Goal: Task Accomplishment & Management: Manage account settings

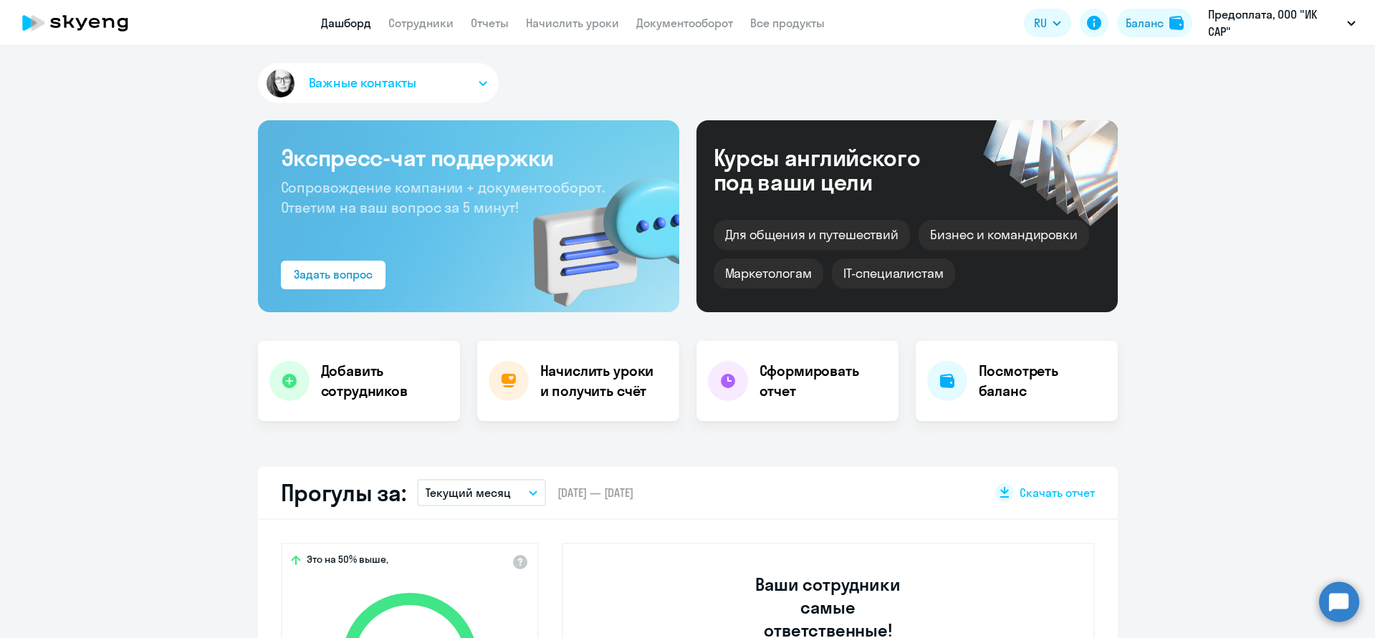
select select "30"
click at [1149, 25] on div "Баланс" at bounding box center [1144, 22] width 38 height 17
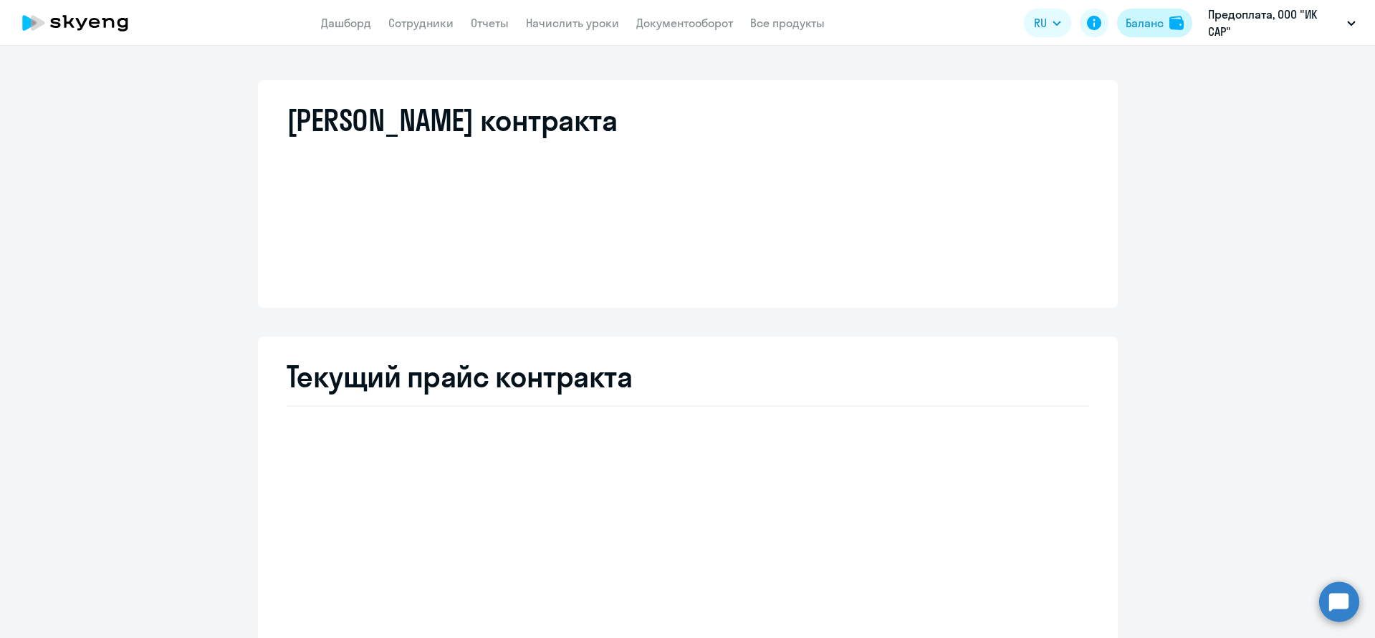
select select "english_adult_not_native_speaker"
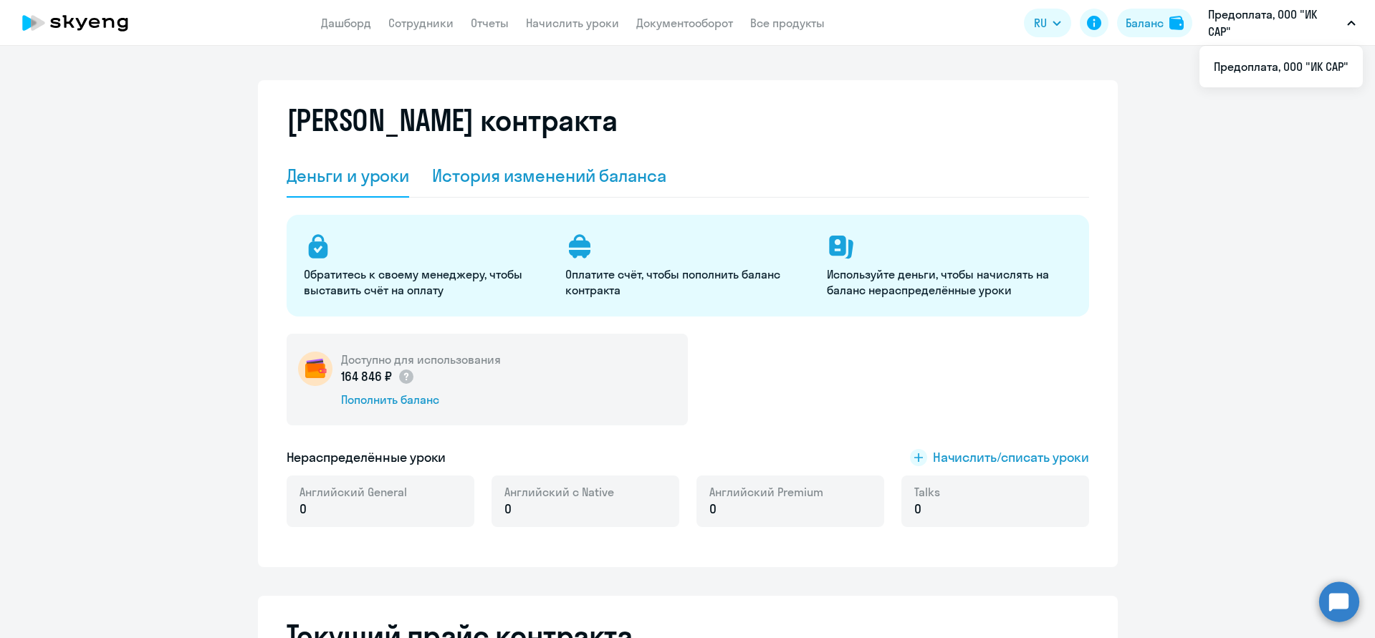
click at [588, 187] on div "История изменений баланса" at bounding box center [549, 176] width 234 height 43
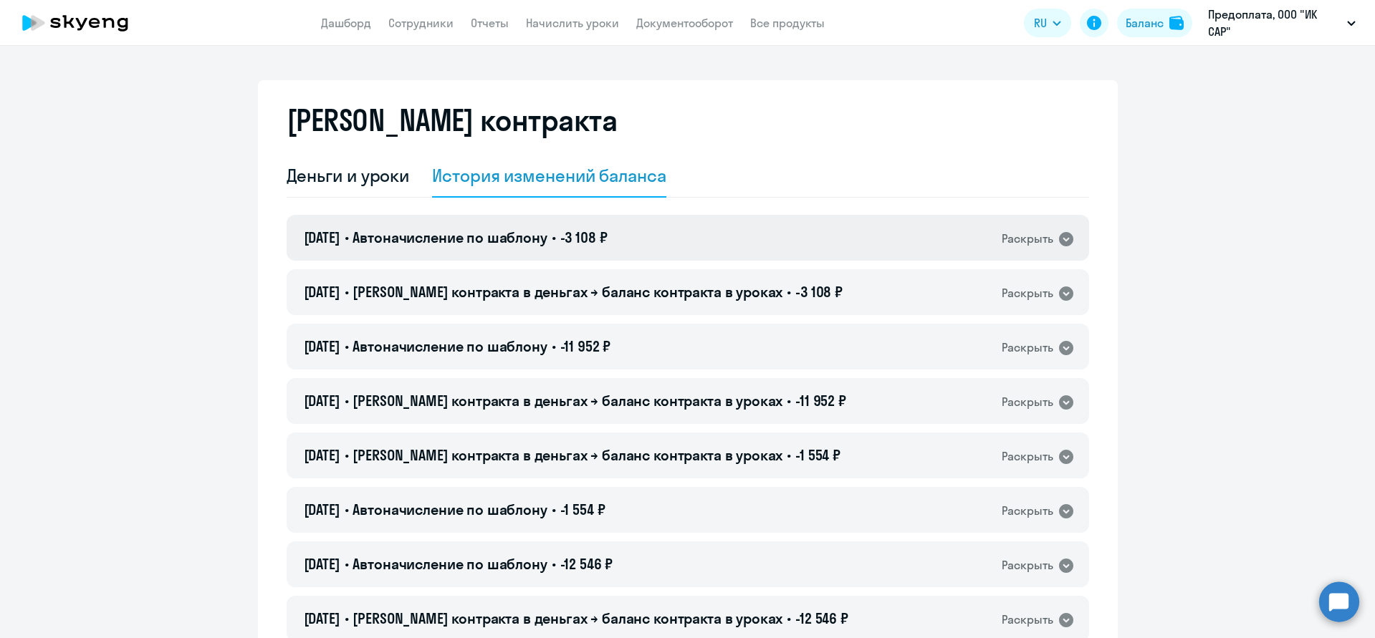
click at [1064, 235] on icon at bounding box center [1066, 239] width 14 height 14
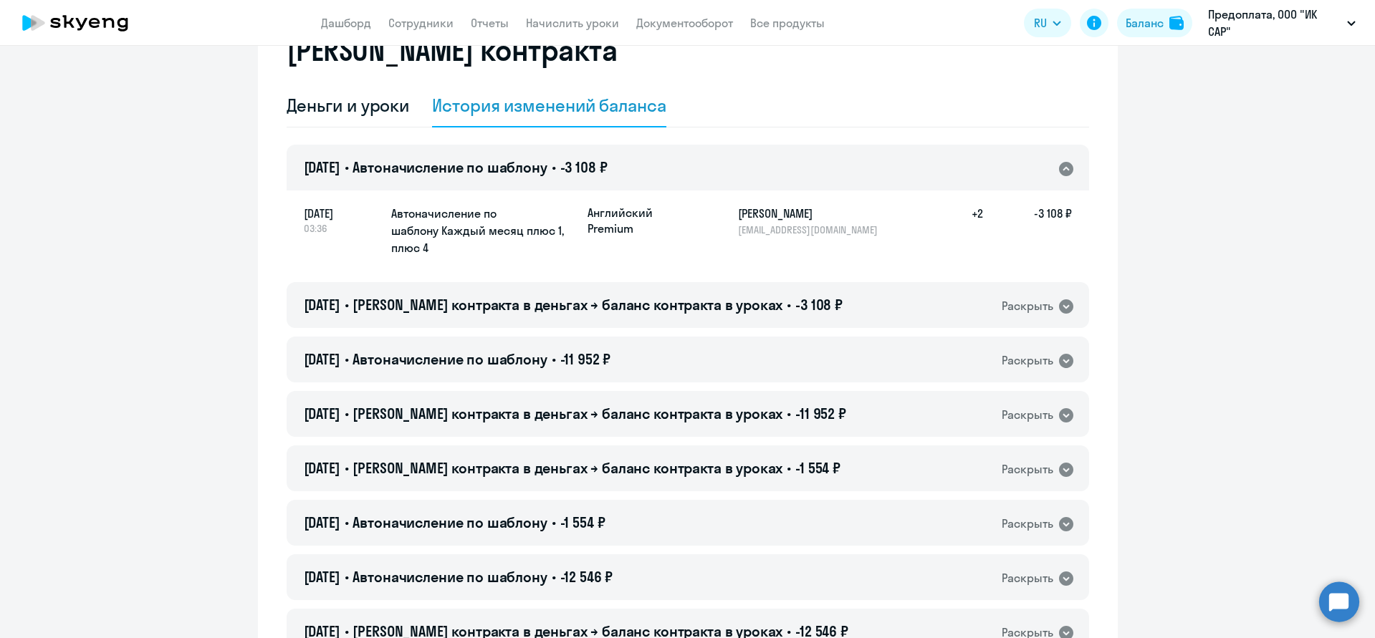
scroll to position [72, 0]
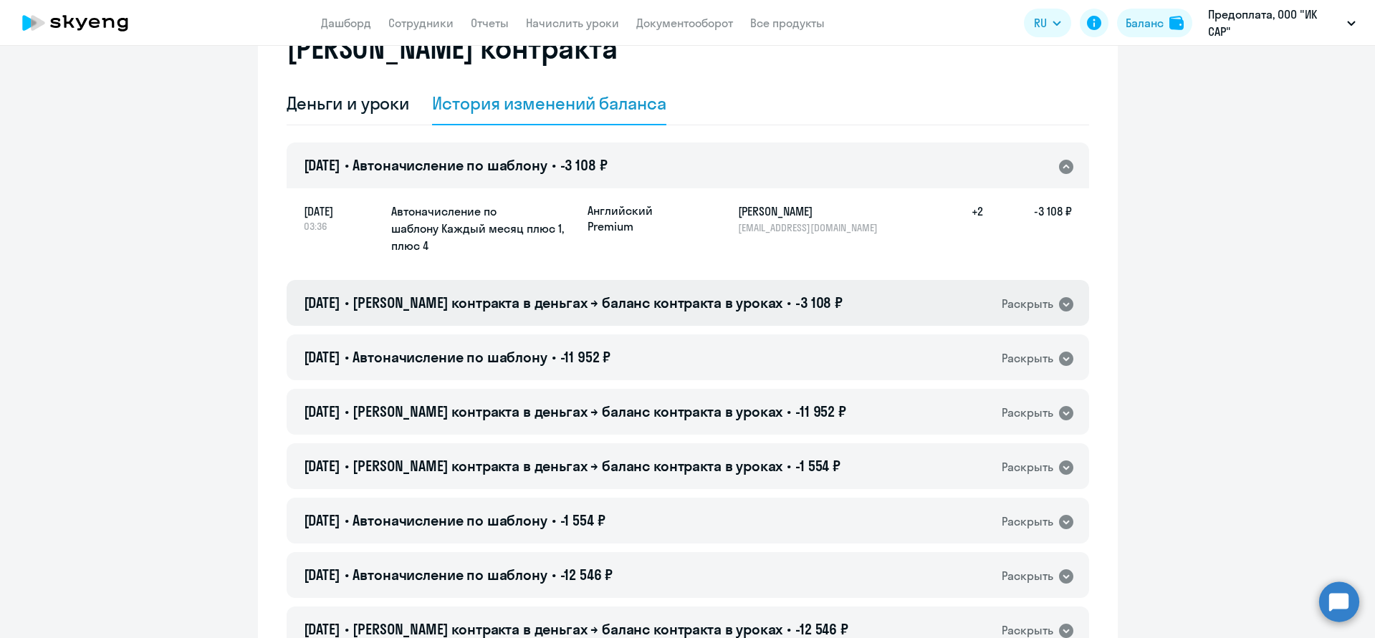
click at [1062, 308] on icon at bounding box center [1066, 304] width 14 height 14
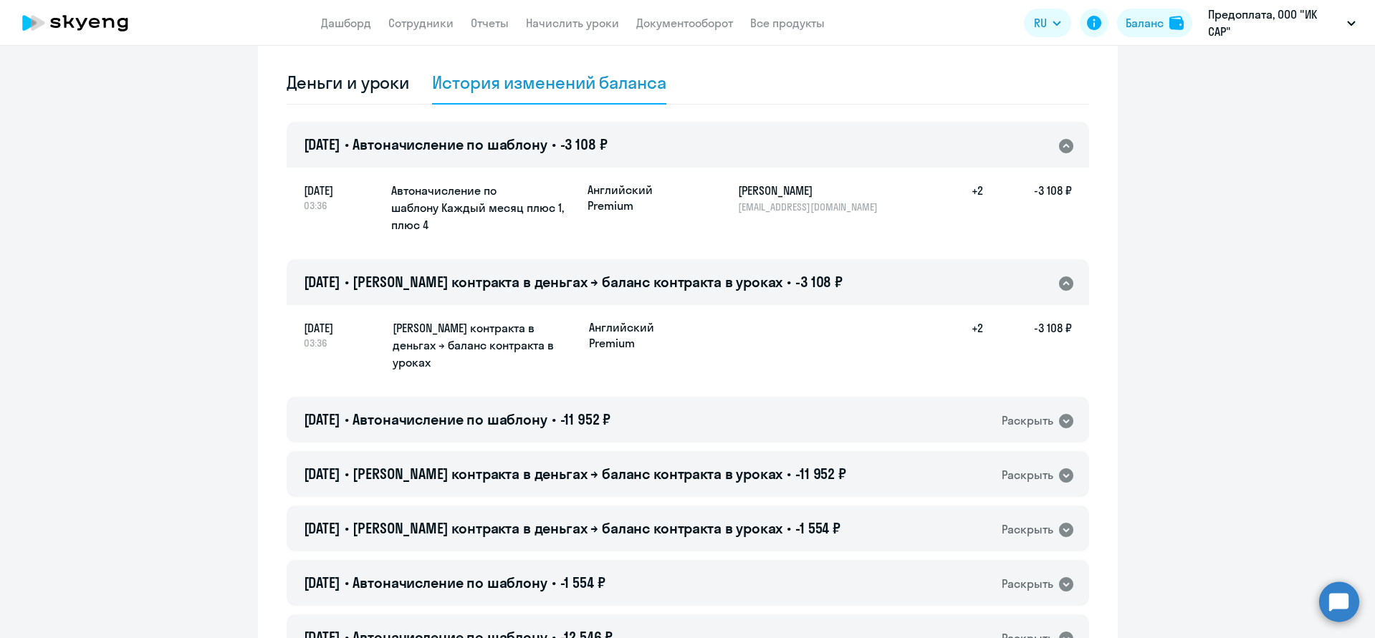
scroll to position [97, 0]
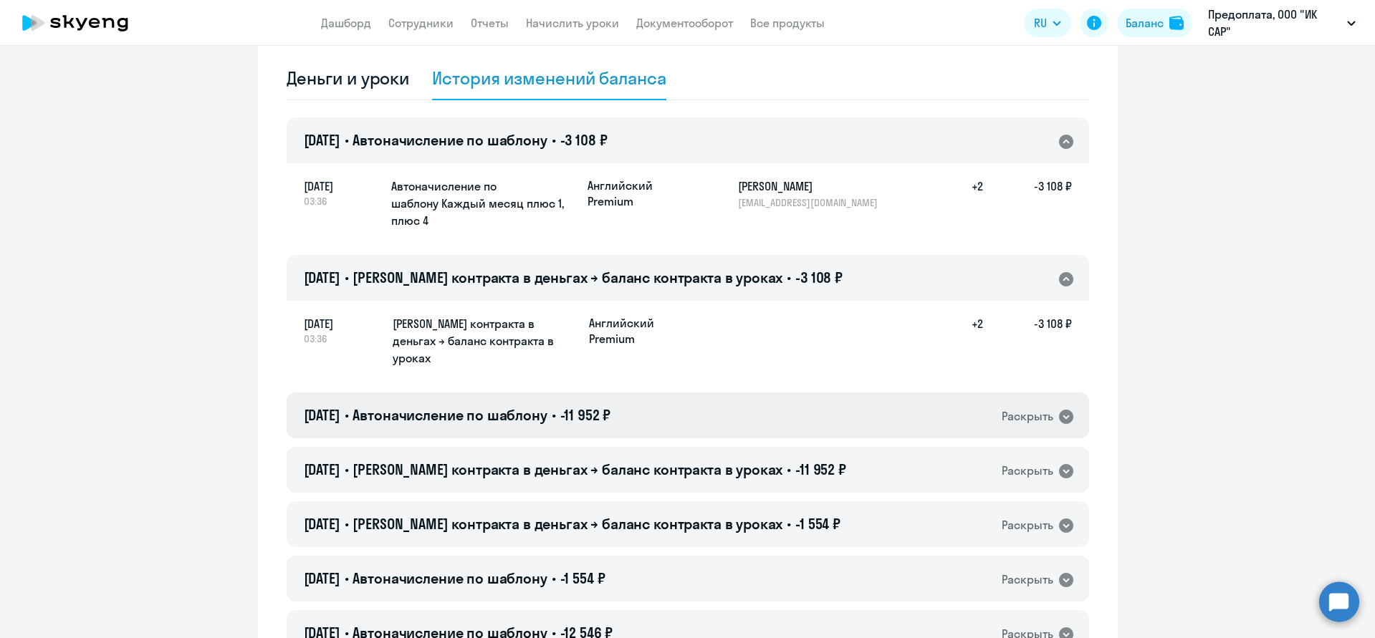
click at [1067, 408] on icon at bounding box center [1065, 416] width 17 height 17
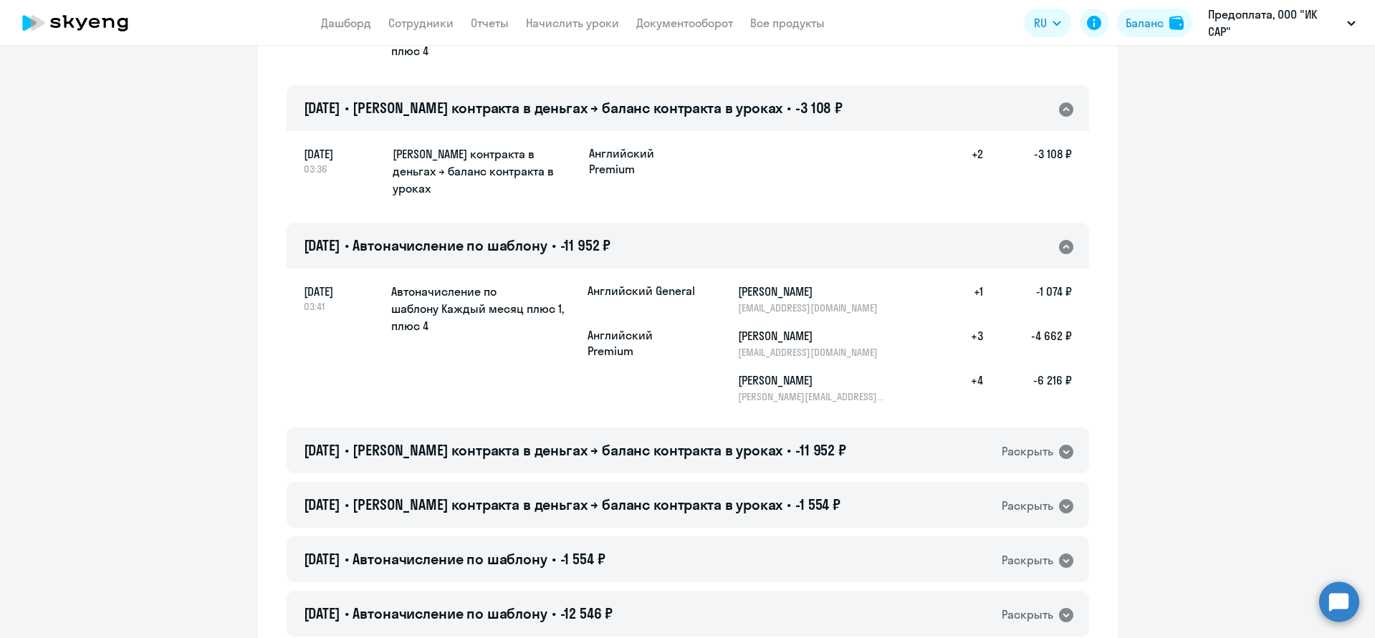
scroll to position [285, 0]
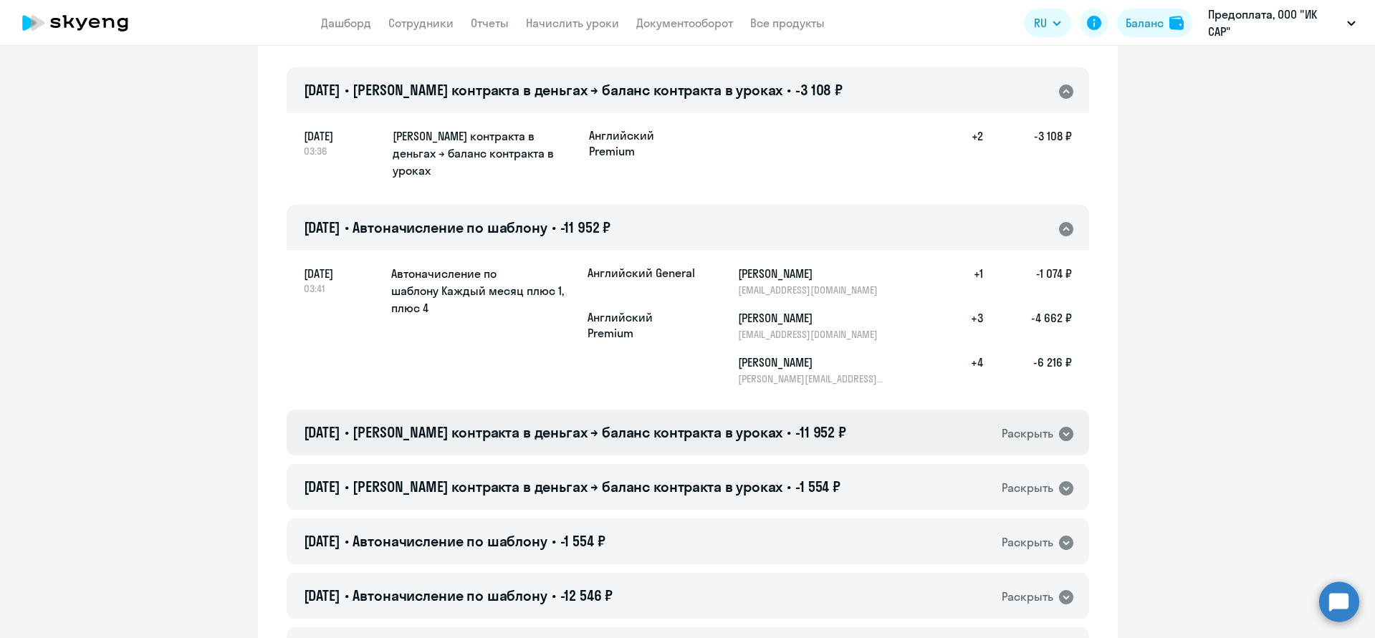
click at [1057, 425] on icon at bounding box center [1065, 433] width 17 height 17
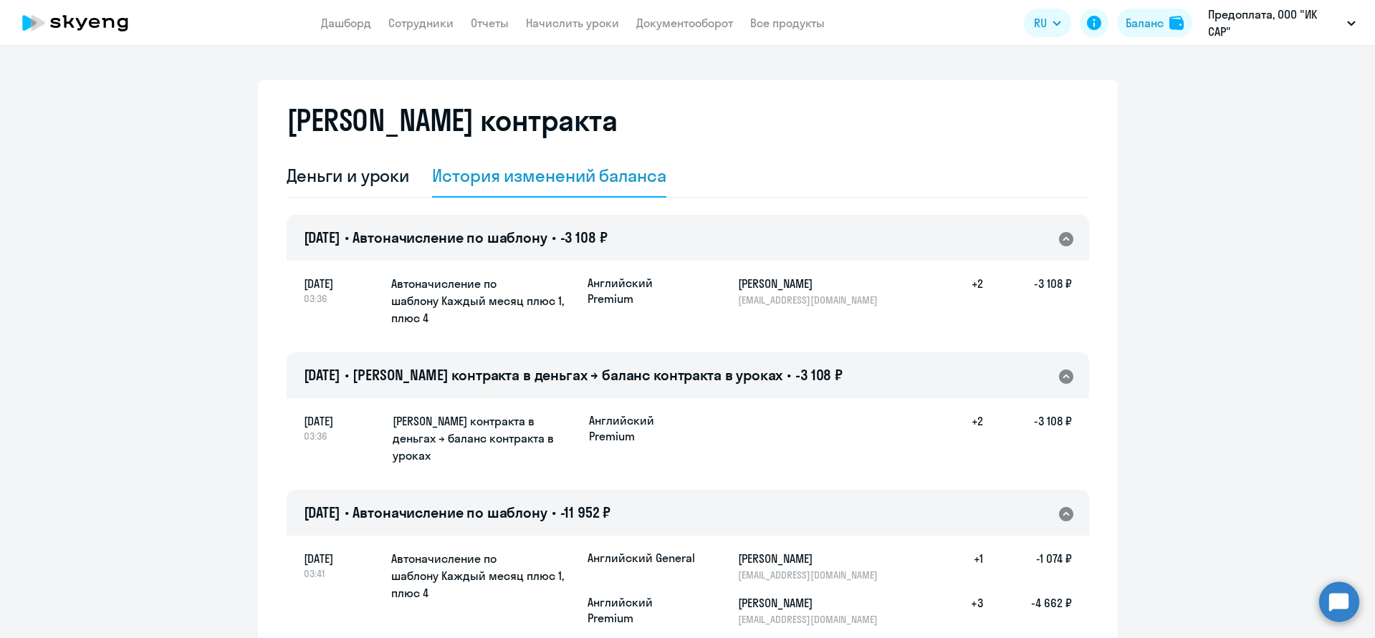
scroll to position [0, 0]
click at [410, 26] on link "Сотрудники" at bounding box center [420, 23] width 65 height 14
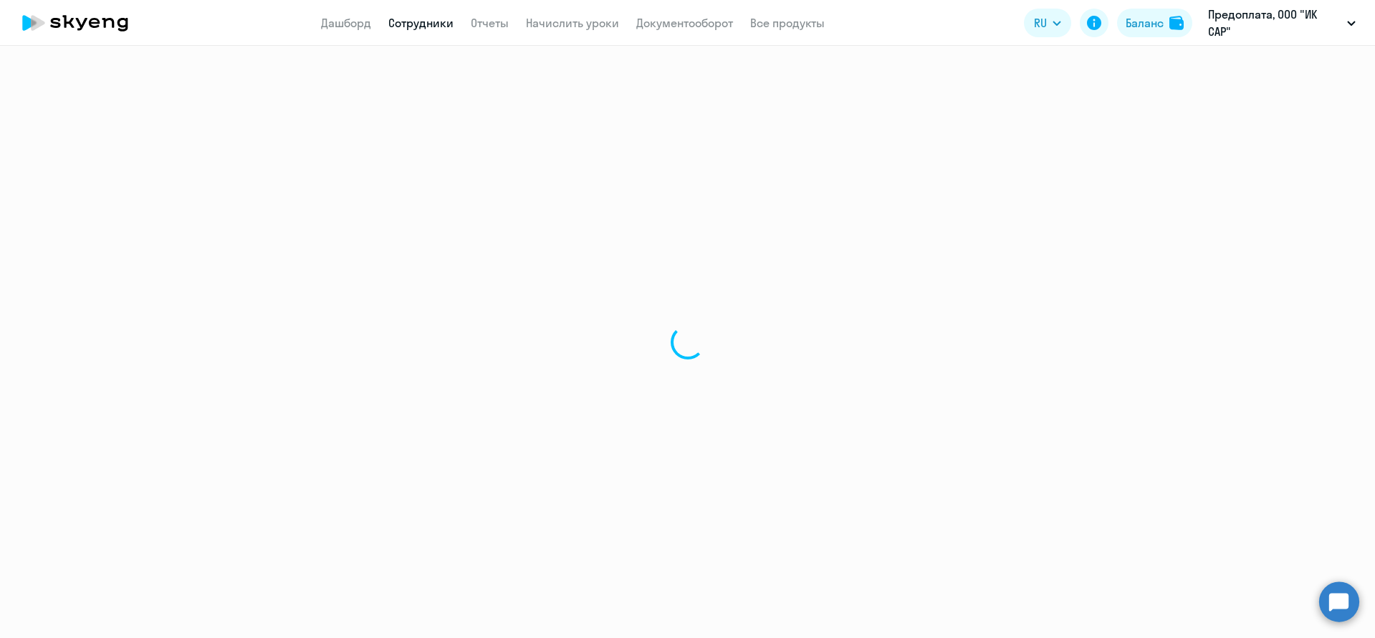
select select "30"
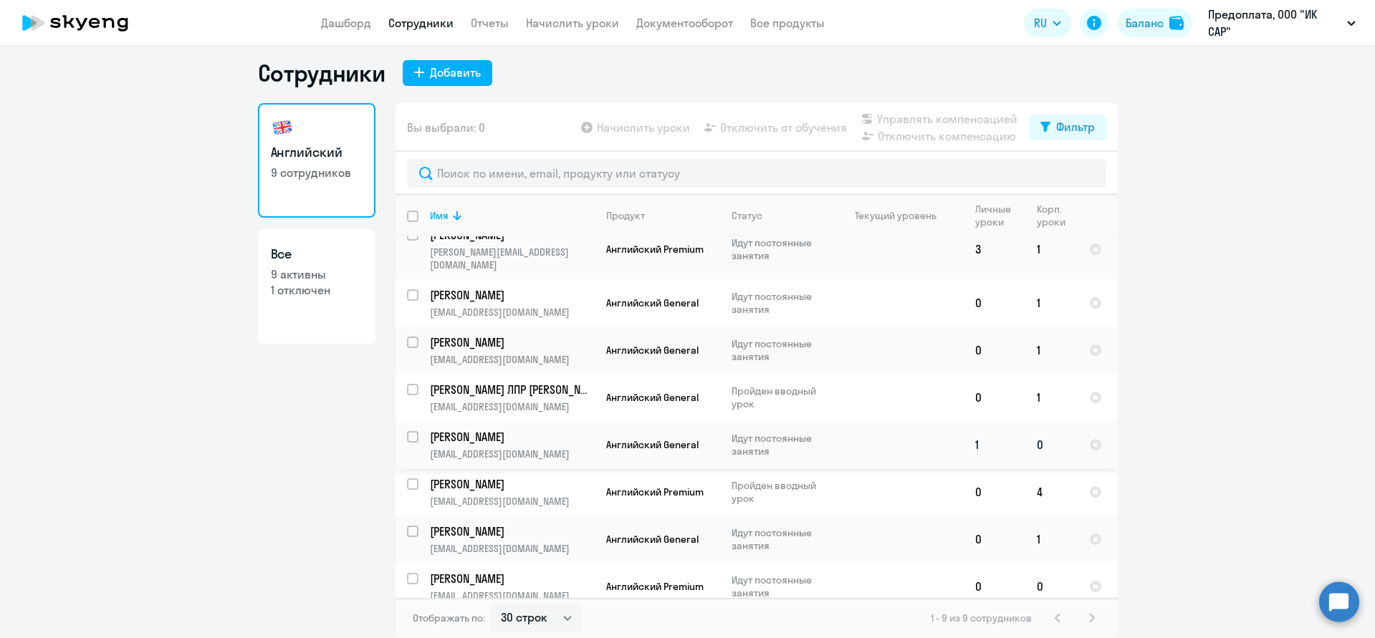
scroll to position [64, 0]
click at [1040, 575] on td "0" at bounding box center [1051, 587] width 52 height 47
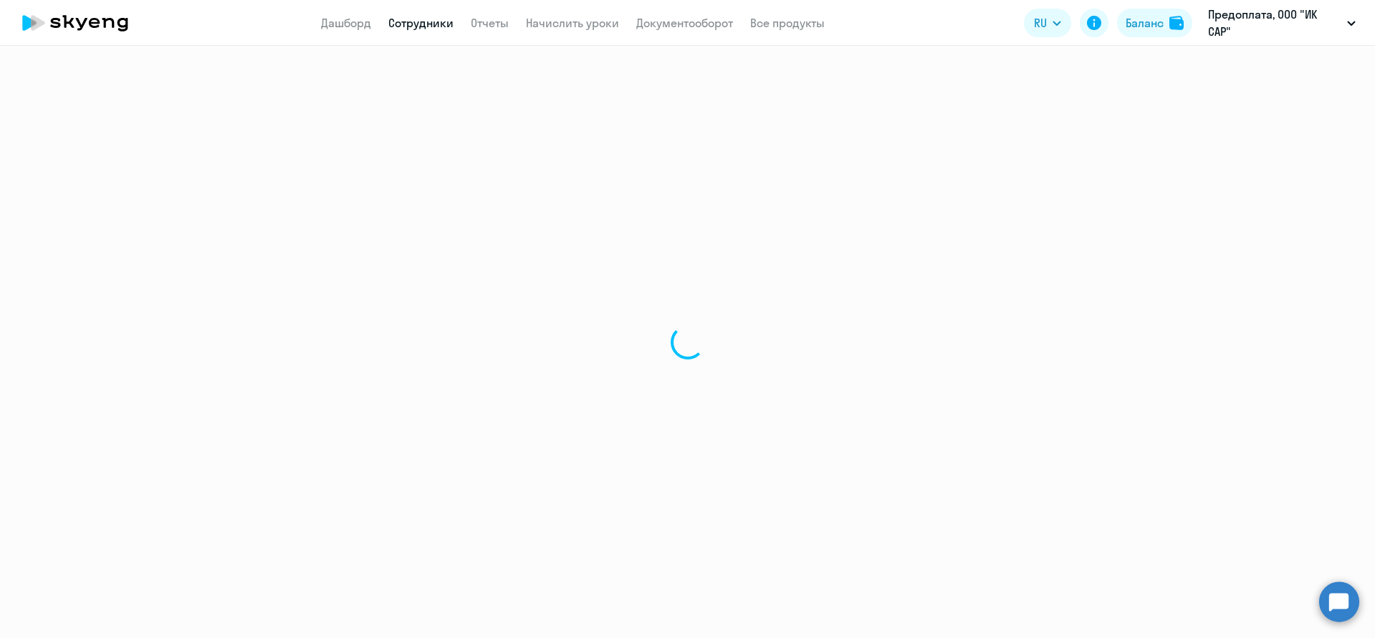
select select "english"
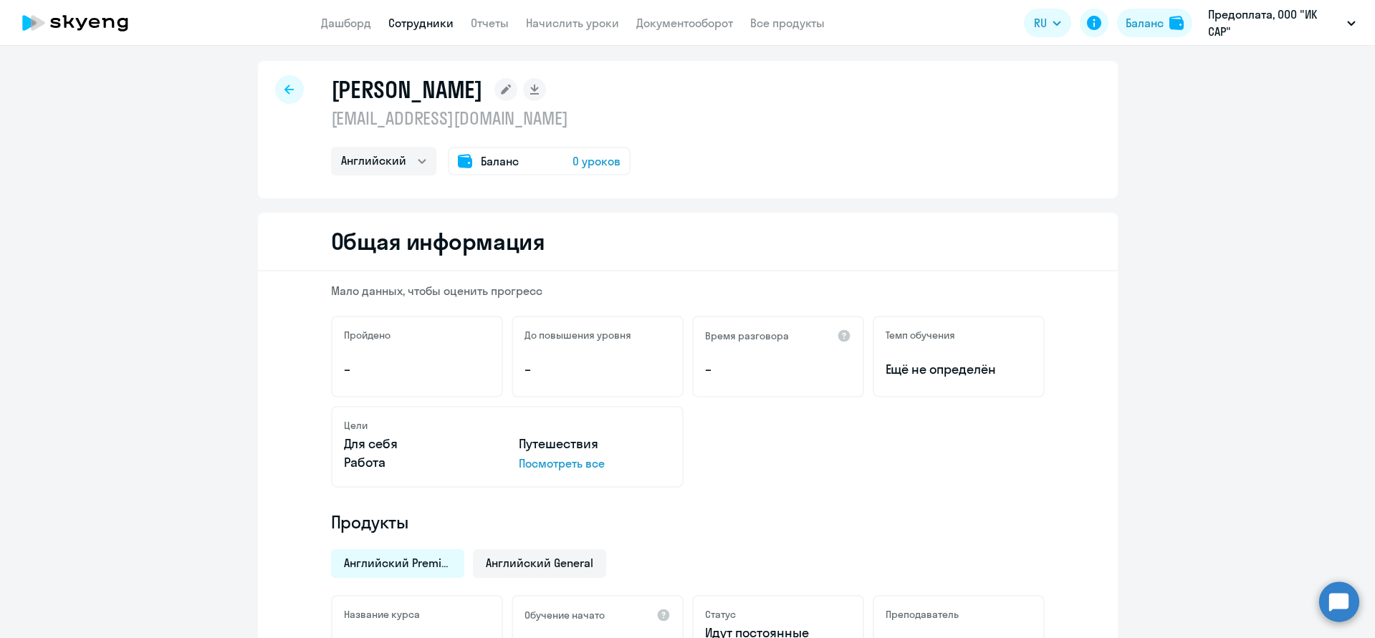
scroll to position [16, 0]
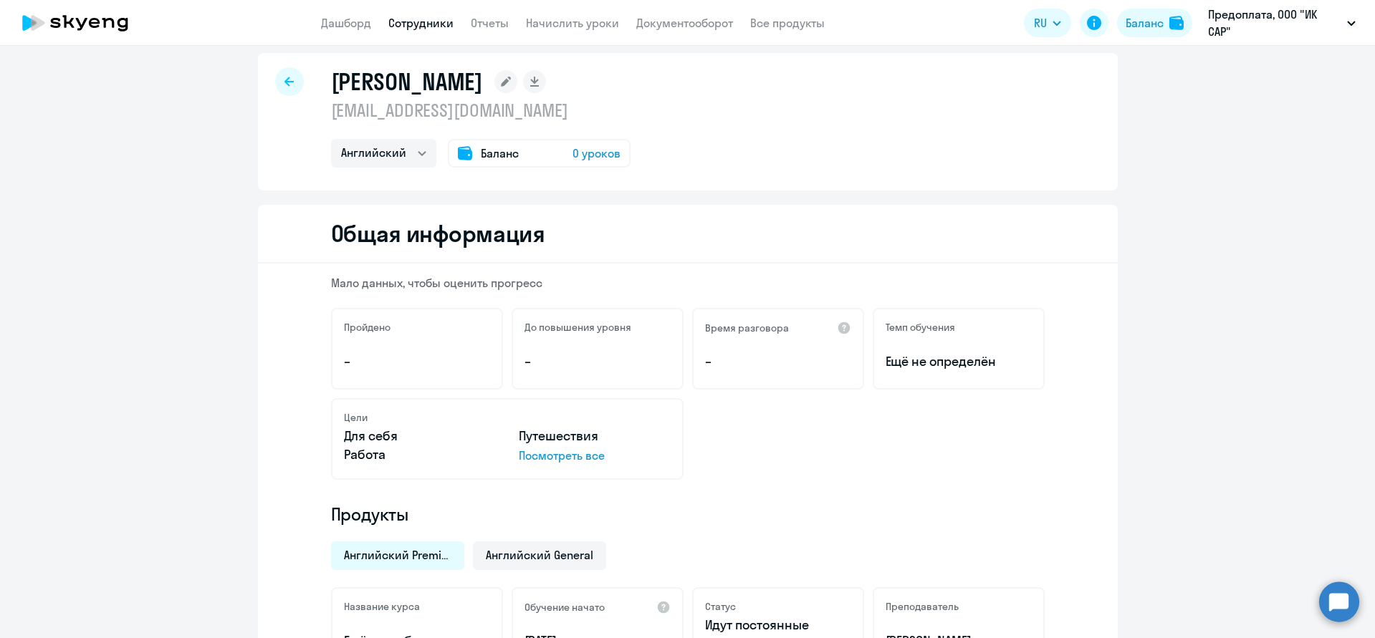
click at [607, 152] on span "0 уроков" at bounding box center [596, 153] width 48 height 17
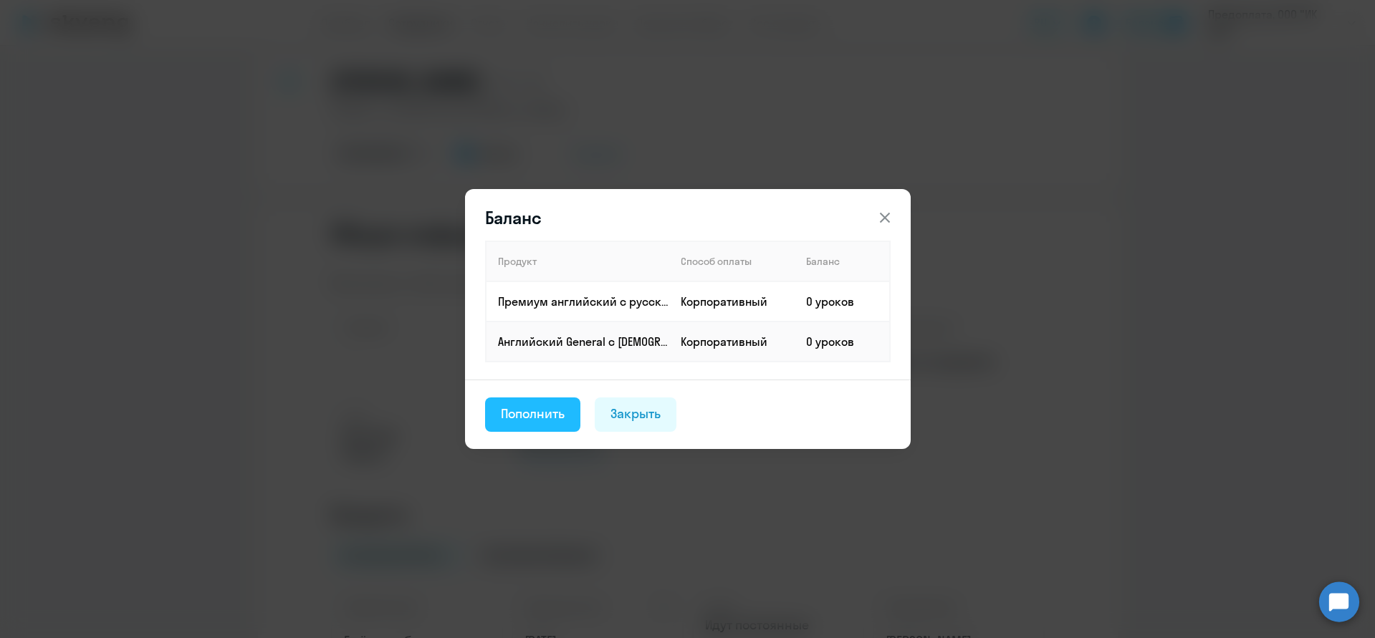
click at [554, 415] on div "Пополнить" at bounding box center [533, 414] width 64 height 19
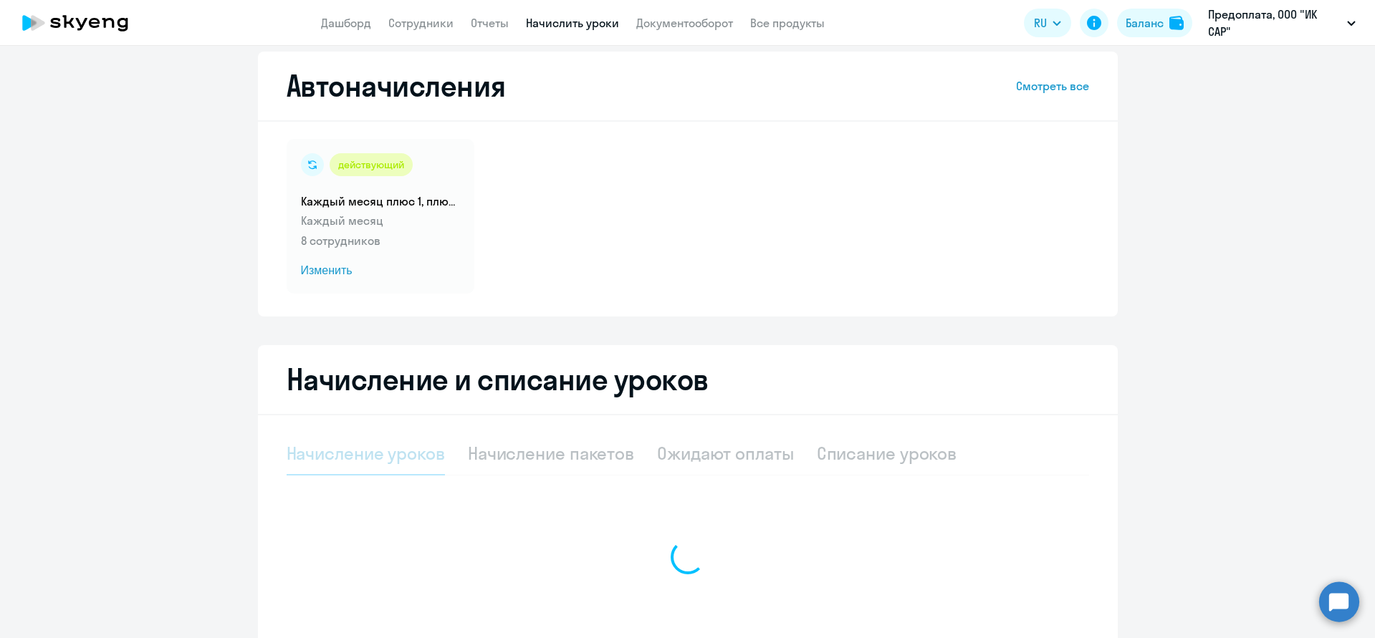
select select "10"
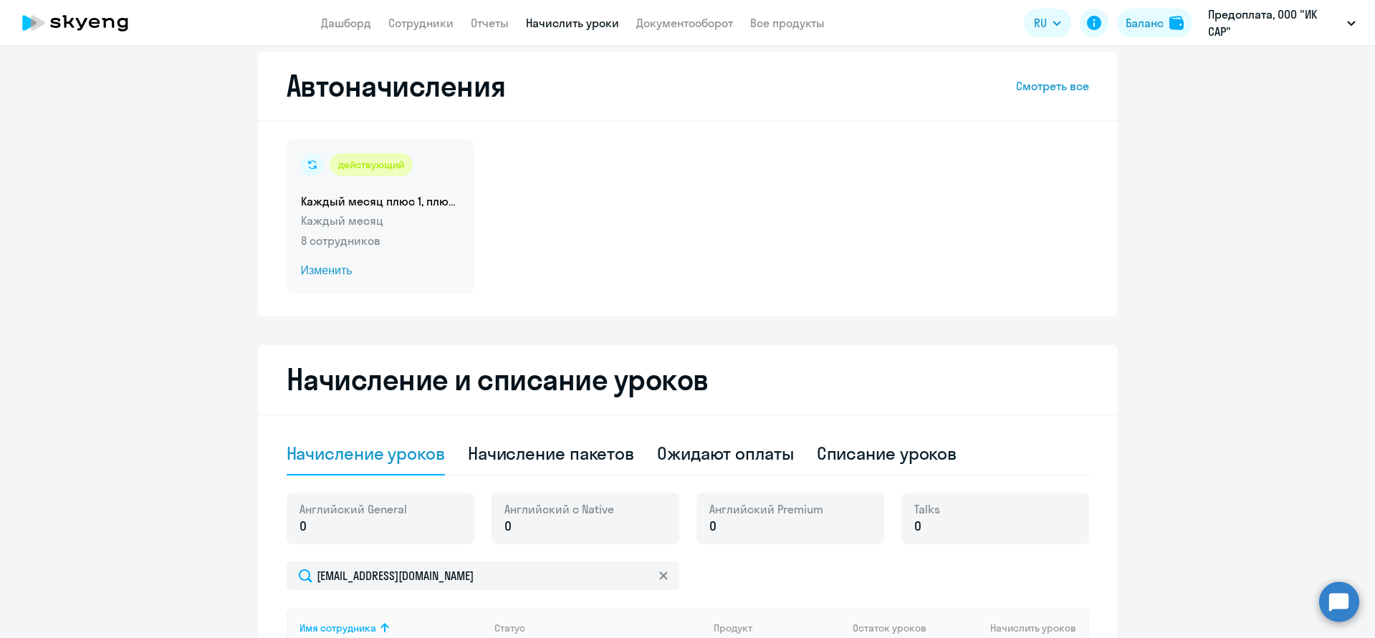
click at [388, 192] on div "действующий Каждый месяц плюс 1, плюс 4 Каждый месяц 8 сотрудников Изменить" at bounding box center [381, 216] width 188 height 155
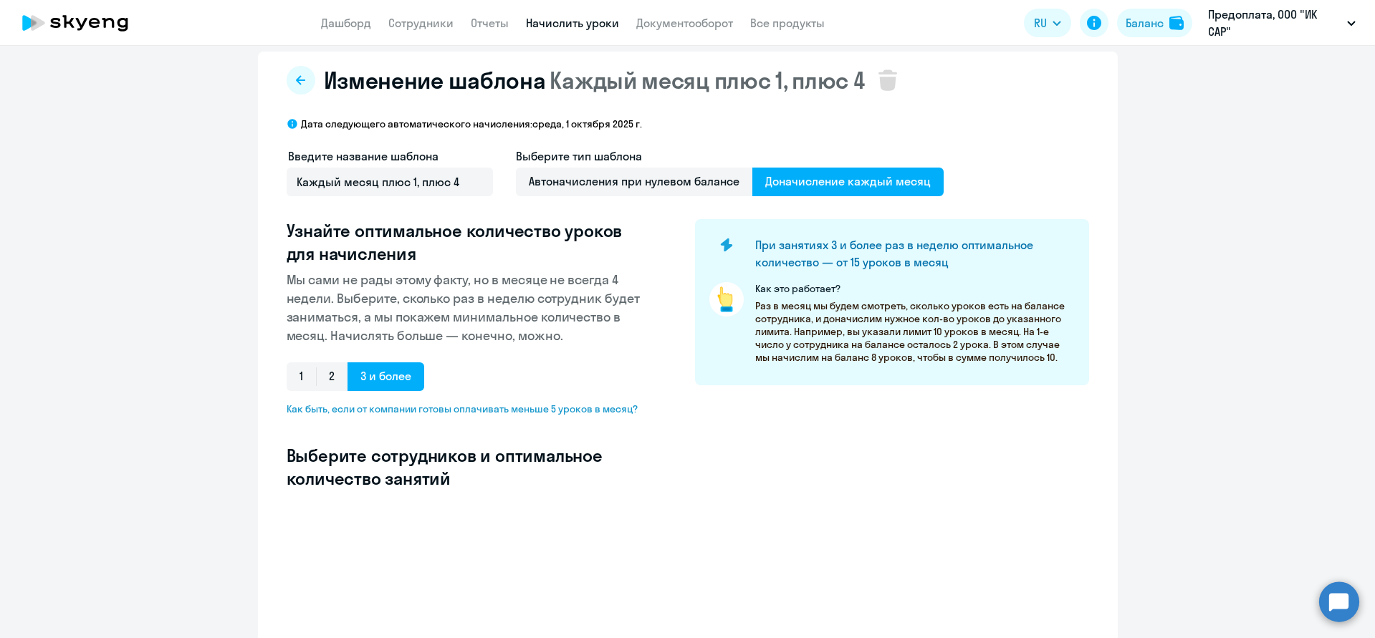
select select "10"
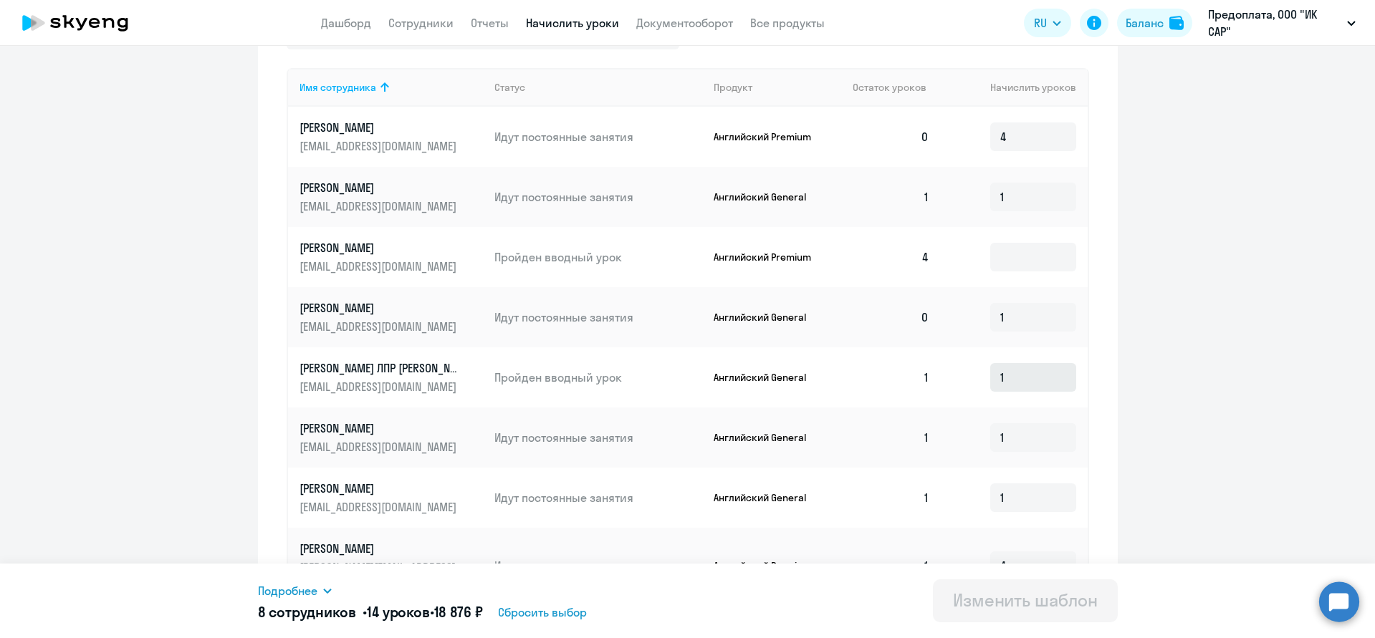
scroll to position [486, 0]
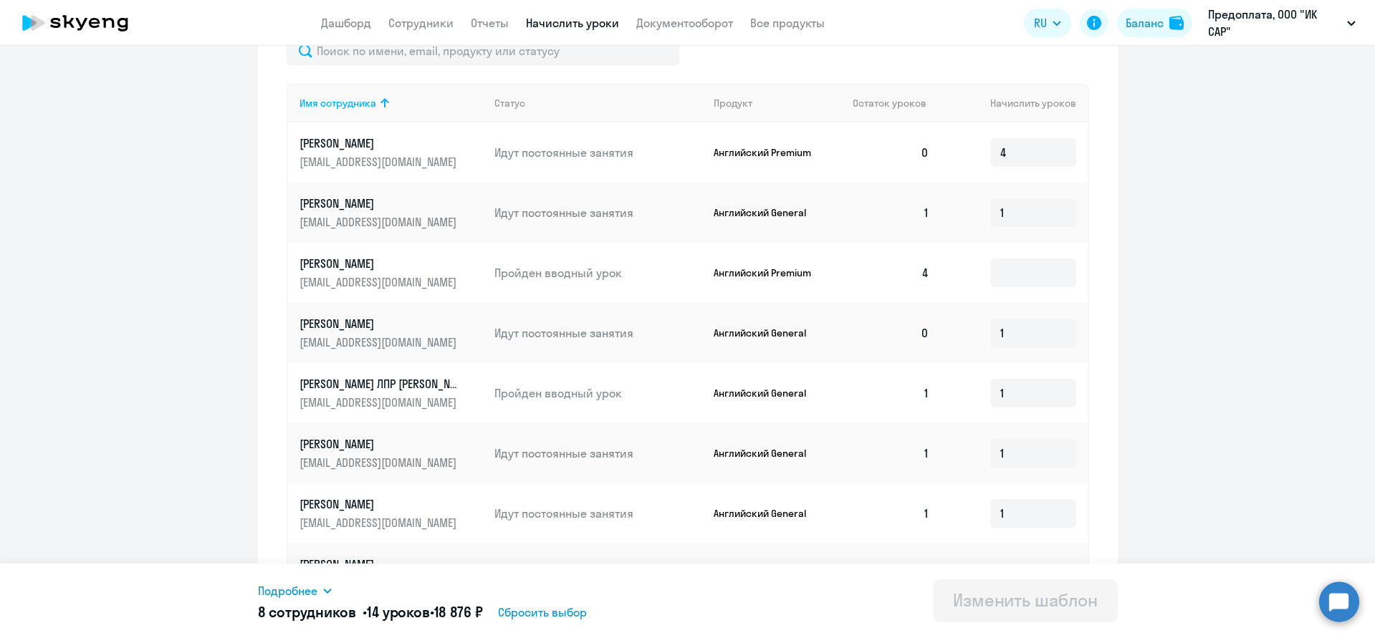
click at [767, 332] on p "Английский General" at bounding box center [766, 333] width 107 height 13
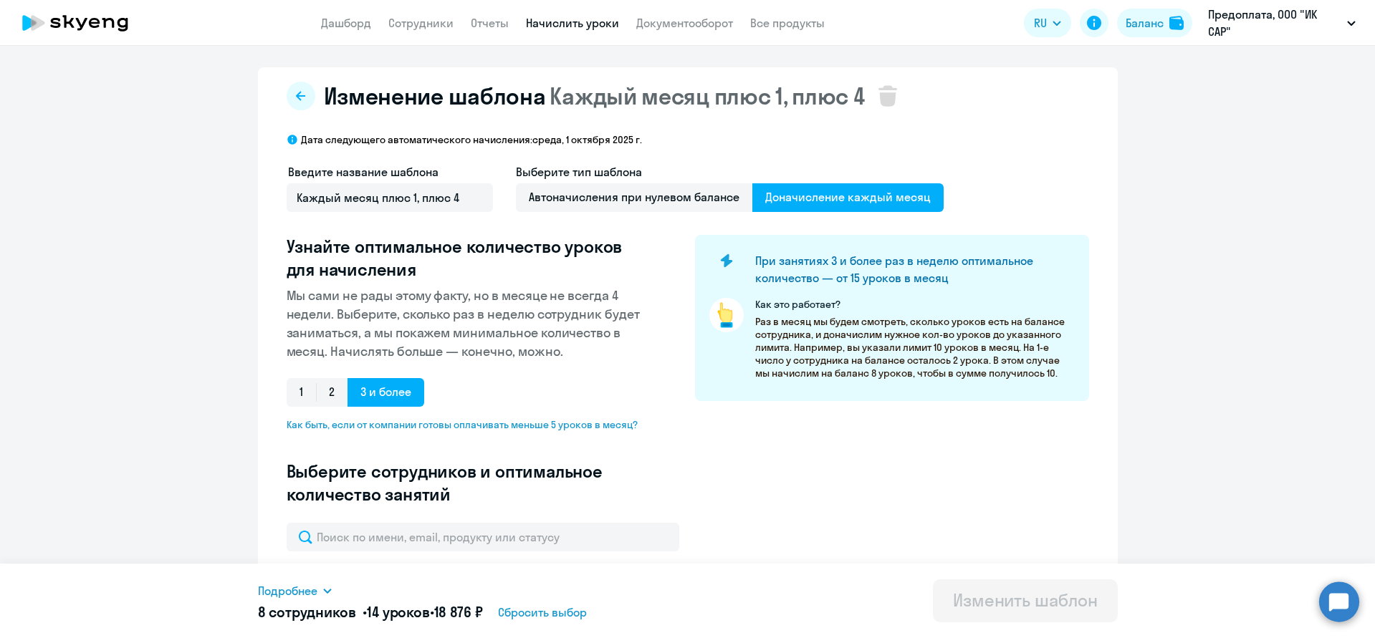
scroll to position [0, 0]
select select "10"
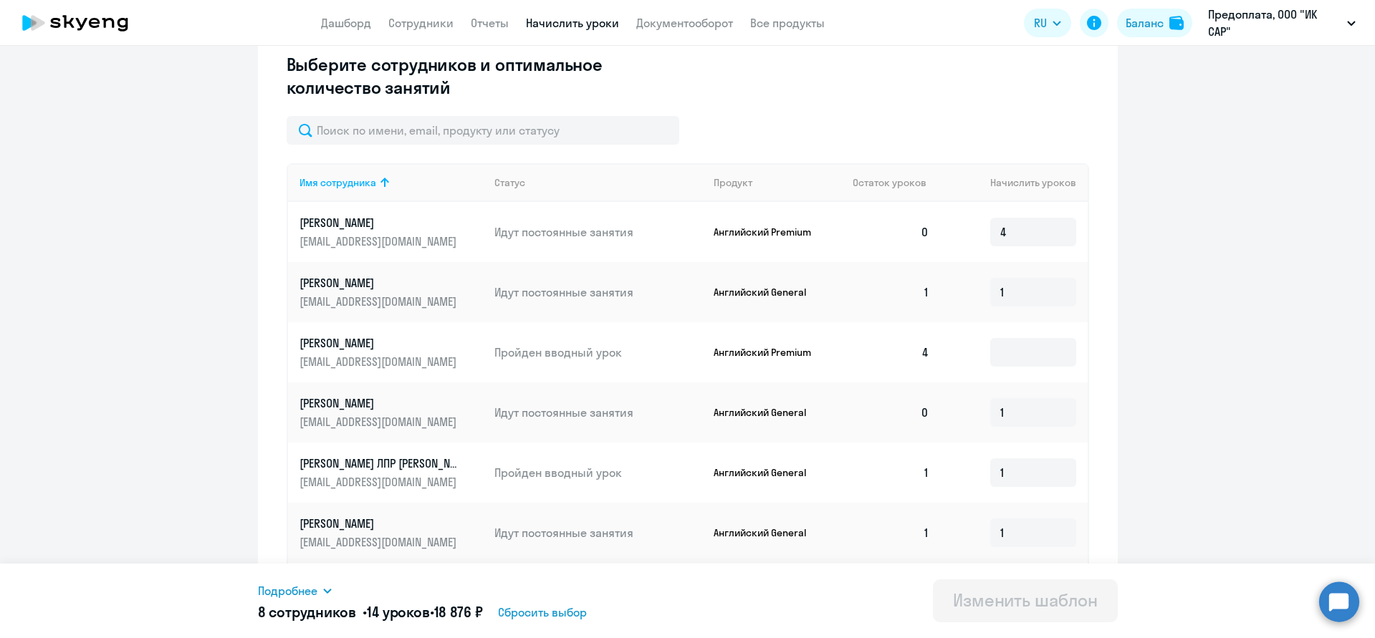
scroll to position [442, 0]
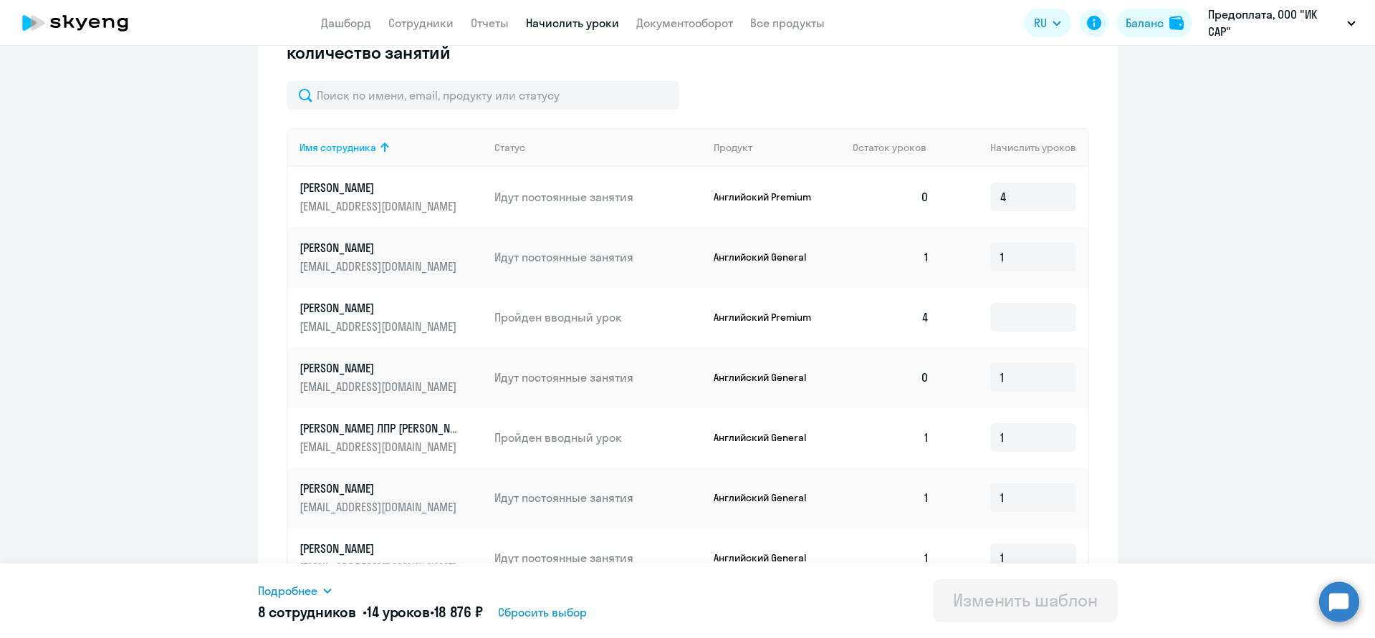
click at [932, 194] on td "0" at bounding box center [891, 197] width 100 height 60
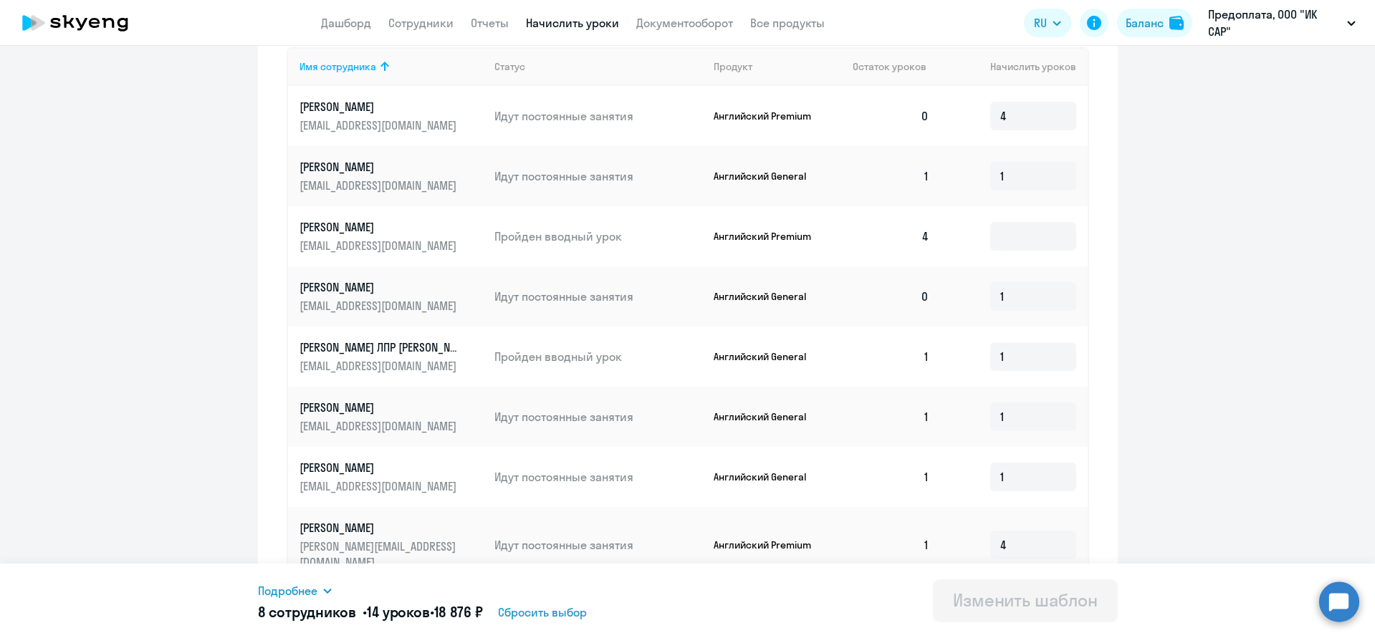
scroll to position [521, 0]
click at [1006, 302] on input "1" at bounding box center [1033, 298] width 86 height 29
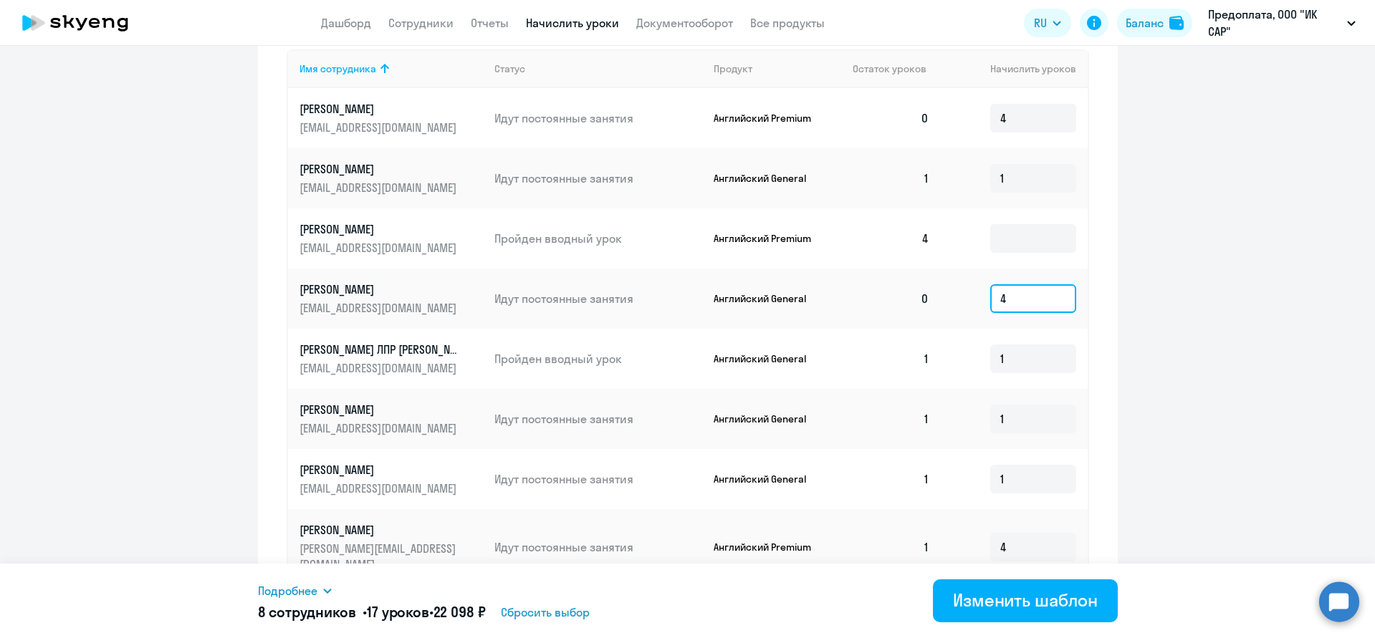
type input "4"
click at [1170, 361] on ng-component "Изменение шаблона Каждый месяц плюс 1, плюс 4 Дата следующего автоматического н…" at bounding box center [687, 128] width 1375 height 1162
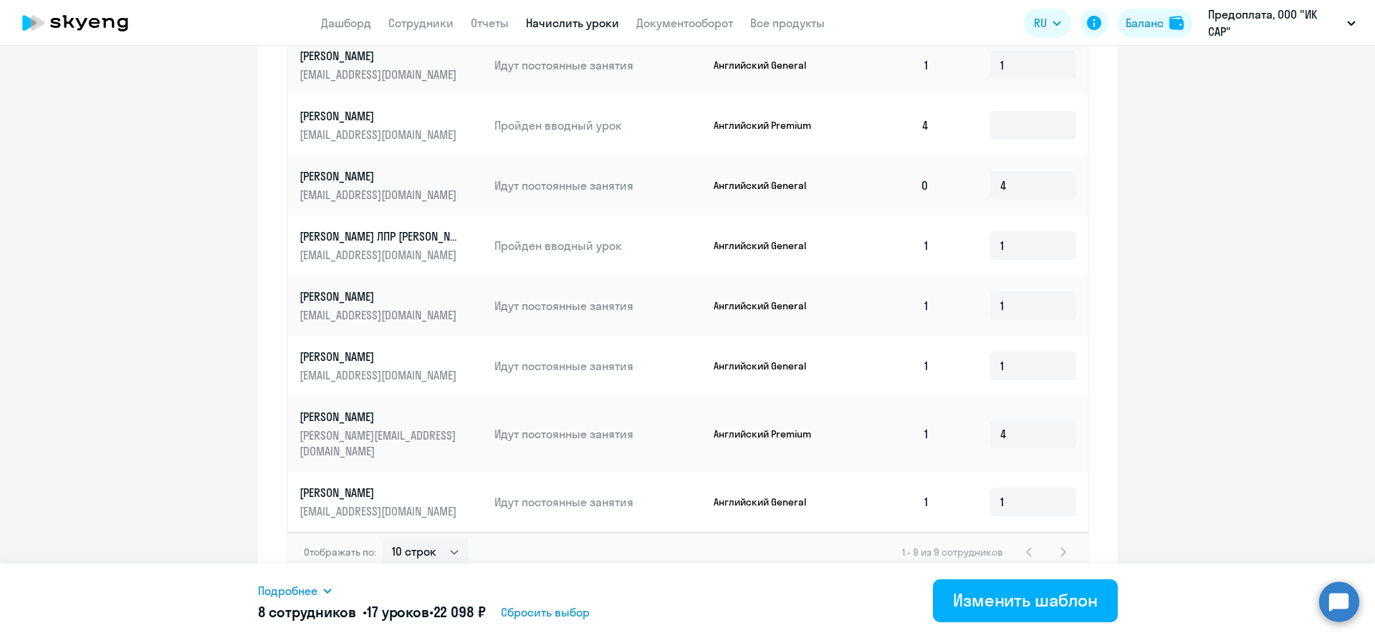
scroll to position [632, 0]
click at [766, 188] on p "Английский General" at bounding box center [766, 187] width 107 height 13
click at [1253, 291] on ng-component "Изменение шаблона Каждый месяц плюс 1, плюс 4 Дата следующего автоматического н…" at bounding box center [687, 16] width 1375 height 1162
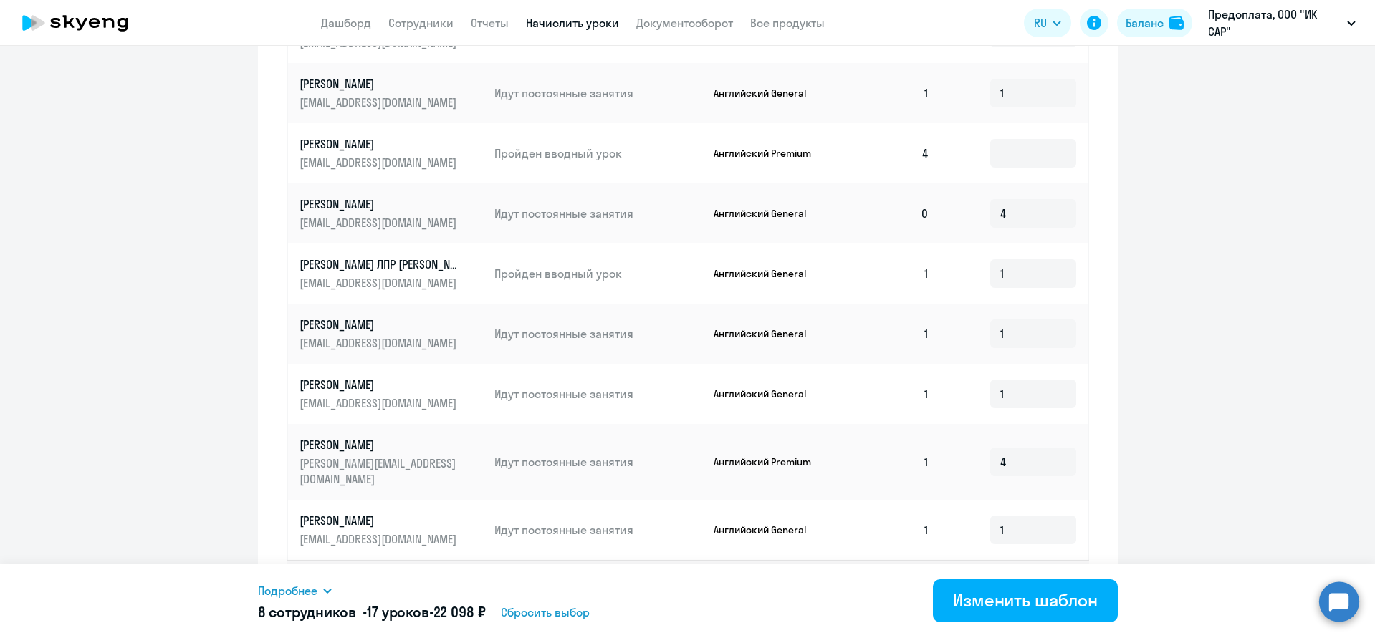
scroll to position [579, 0]
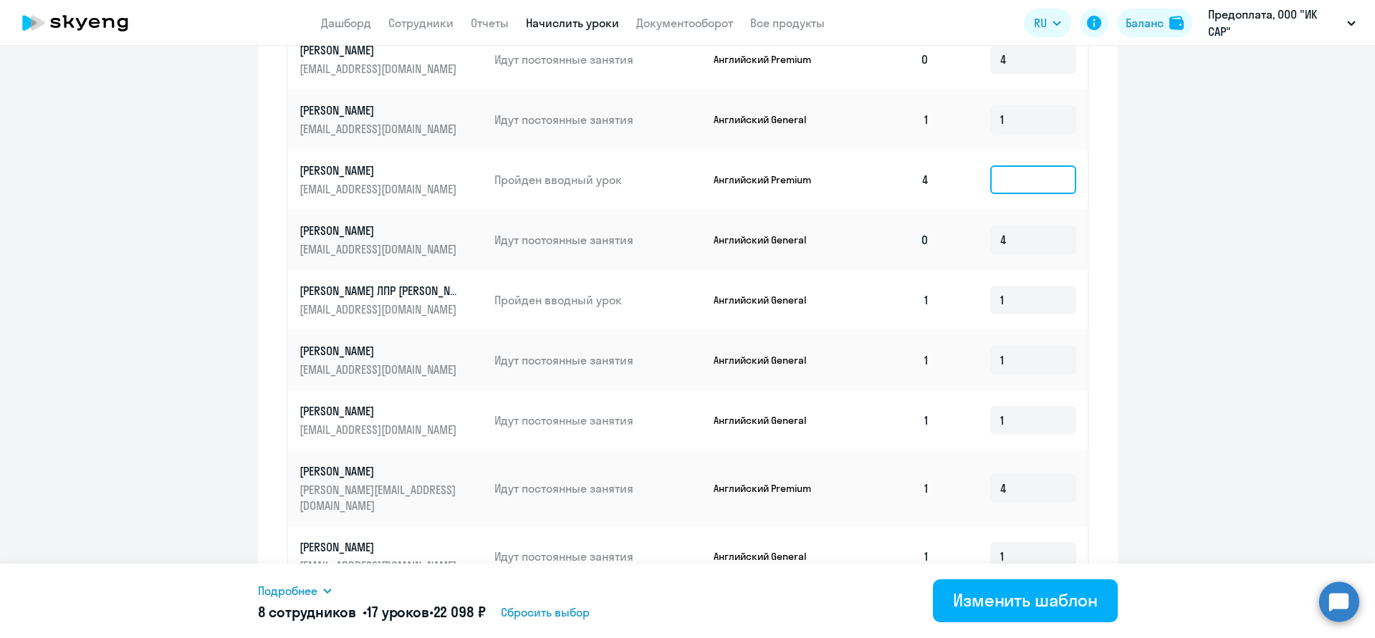
click at [1022, 173] on input at bounding box center [1033, 179] width 86 height 29
type input "1"
click at [1155, 405] on ng-component "Изменение шаблона Каждый месяц плюс 1, плюс 4 Дата следующего автоматического н…" at bounding box center [687, 69] width 1375 height 1162
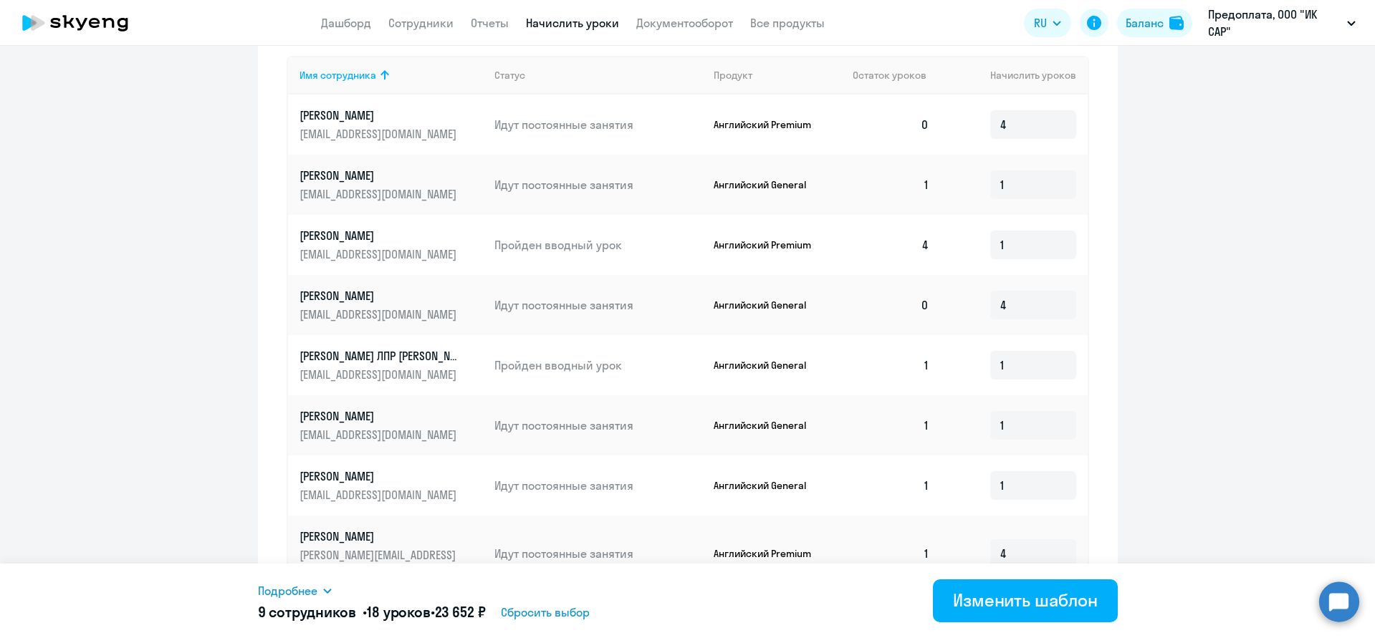
scroll to position [516, 0]
click at [1016, 236] on input "1" at bounding box center [1033, 242] width 86 height 29
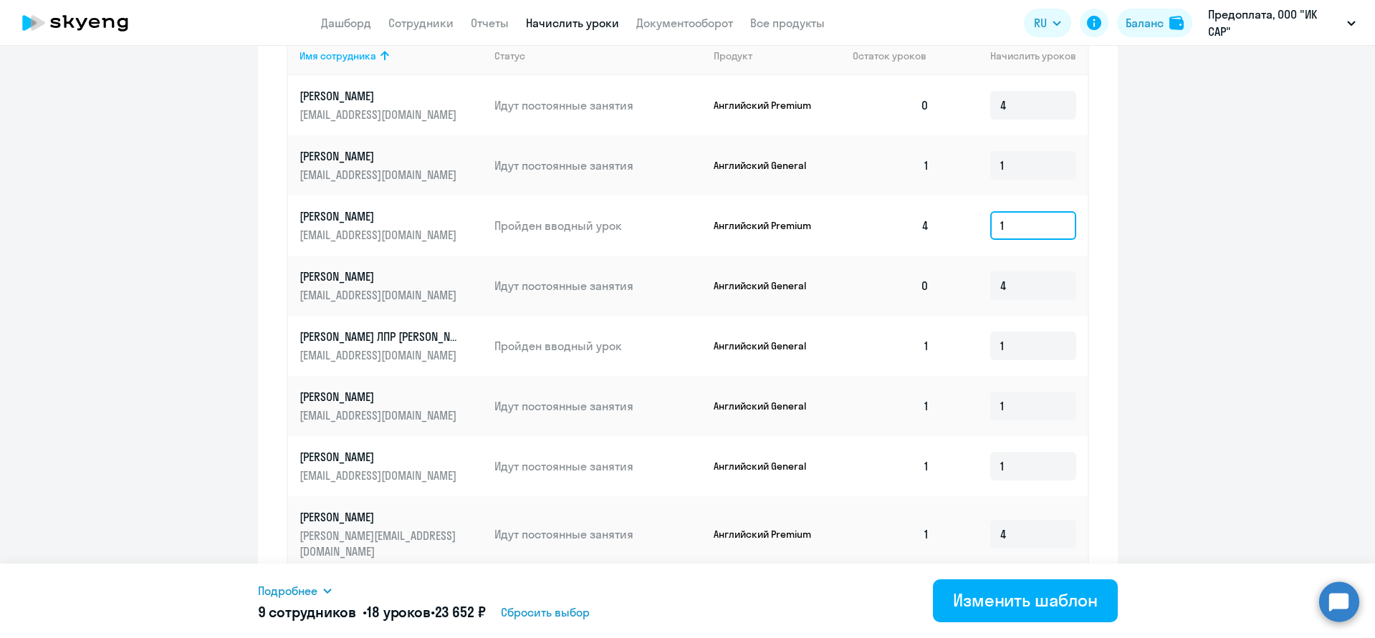
scroll to position [537, 0]
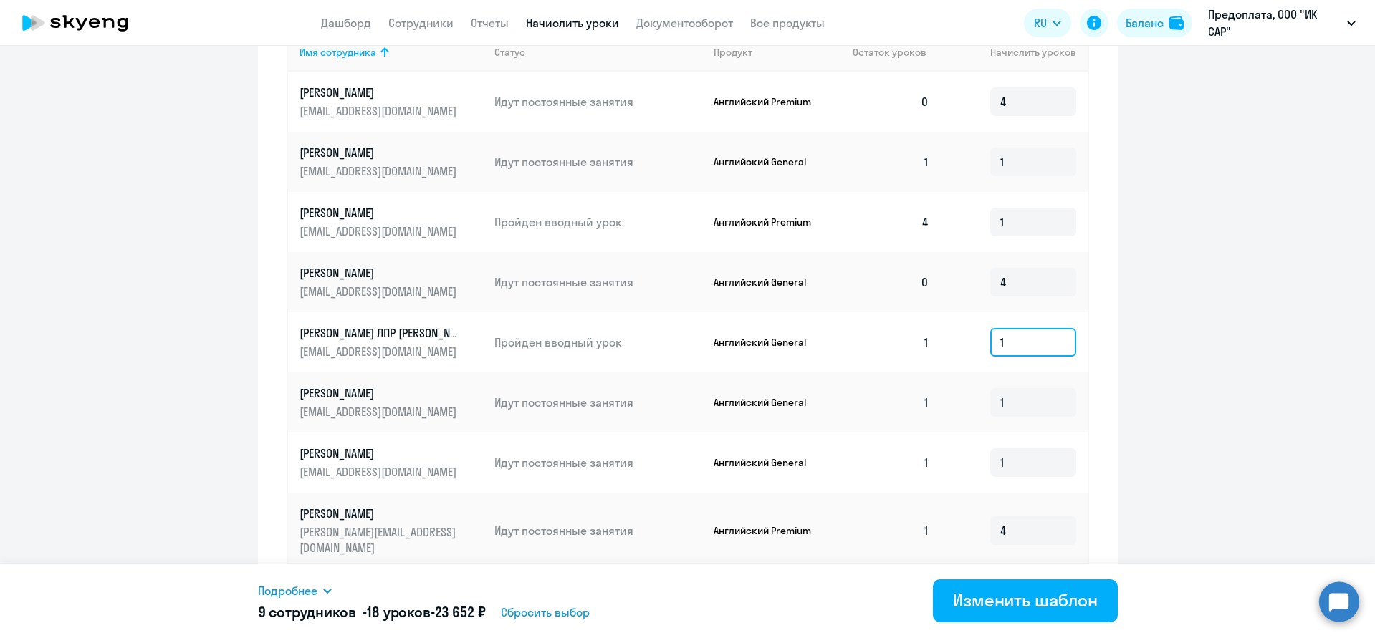
click at [1026, 336] on input "1" at bounding box center [1033, 342] width 86 height 29
type input "0"
click at [1181, 365] on ng-component "Изменение шаблона Каждый месяц плюс 1, плюс 4 Дата следующего автоматического н…" at bounding box center [687, 111] width 1375 height 1162
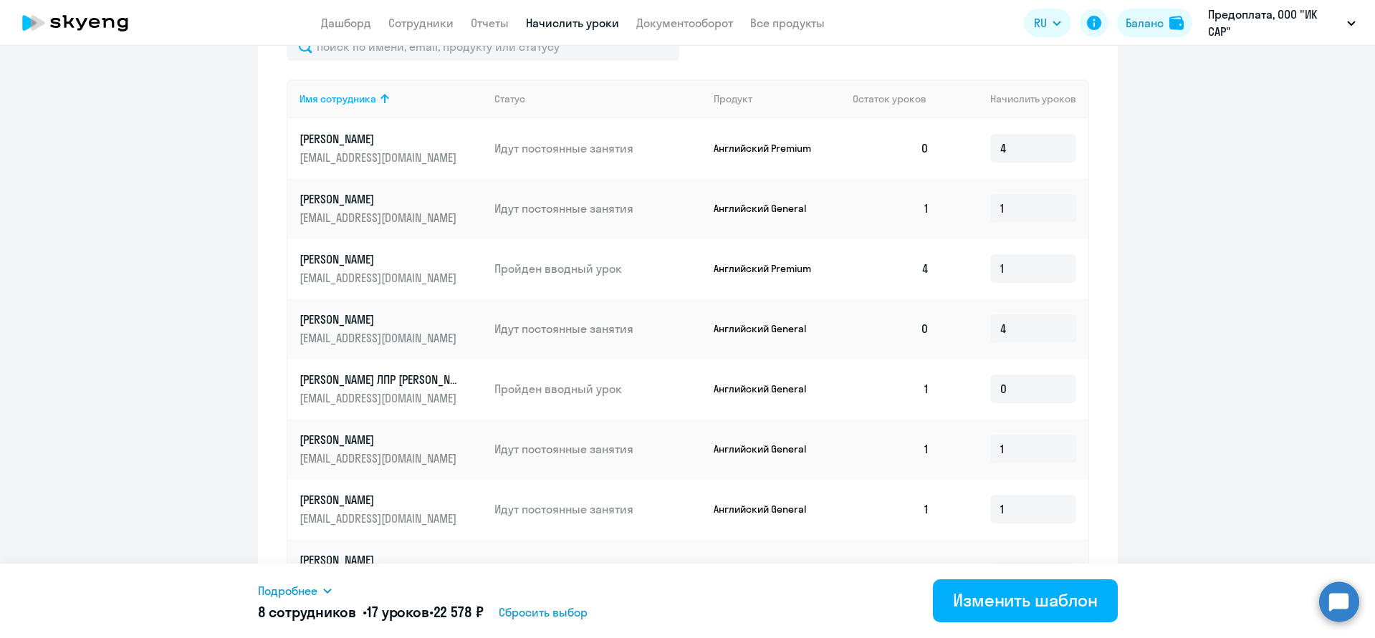
scroll to position [490, 0]
click at [1064, 597] on div "Изменить шаблон" at bounding box center [1025, 600] width 145 height 23
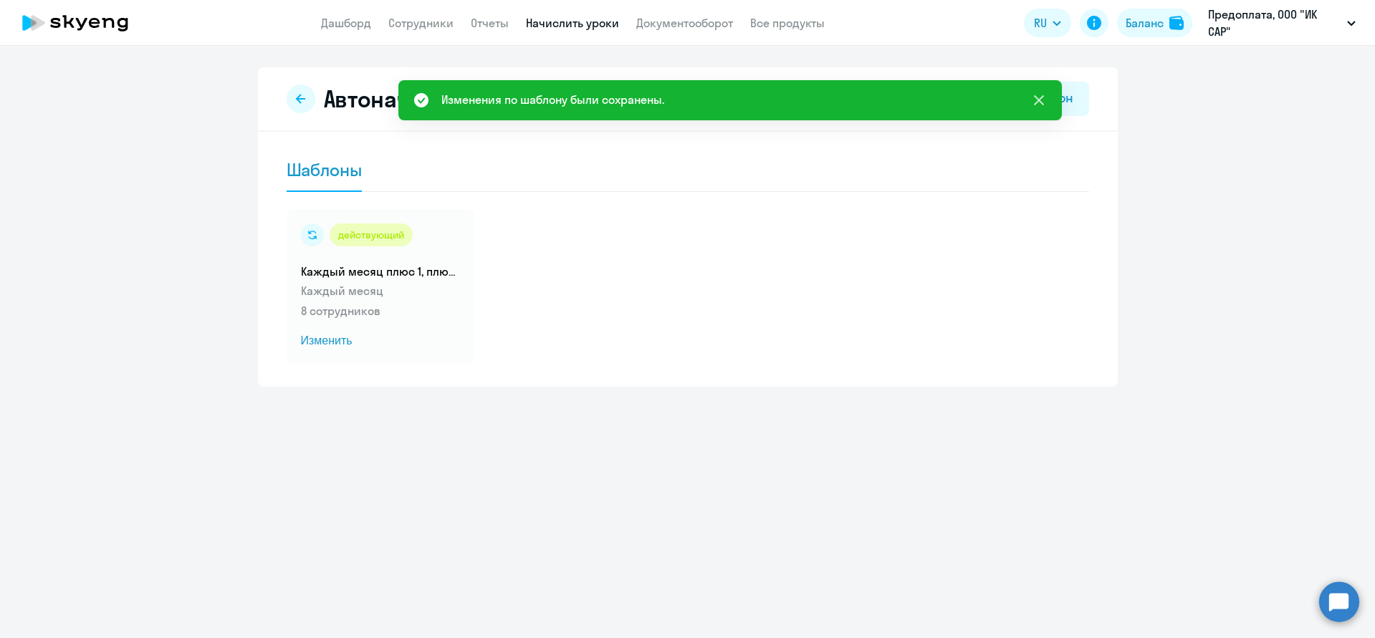
click at [1041, 97] on icon at bounding box center [1038, 100] width 10 height 10
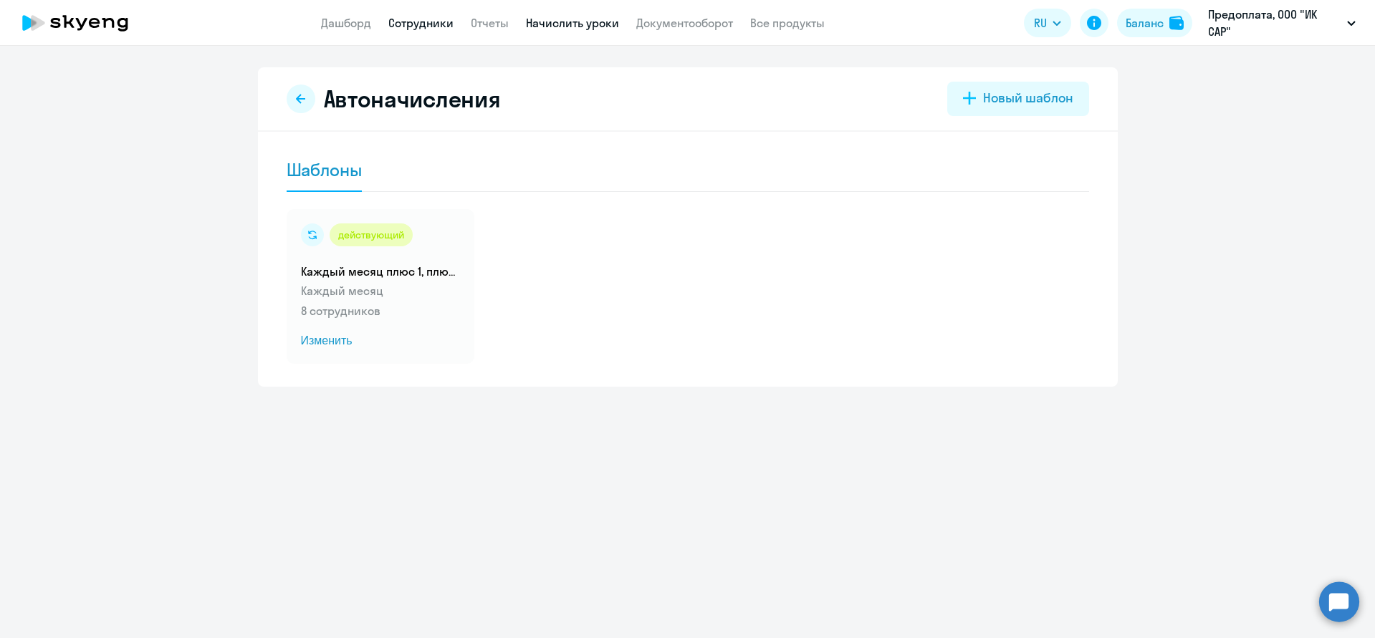
click at [414, 29] on link "Сотрудники" at bounding box center [420, 23] width 65 height 14
select select "30"
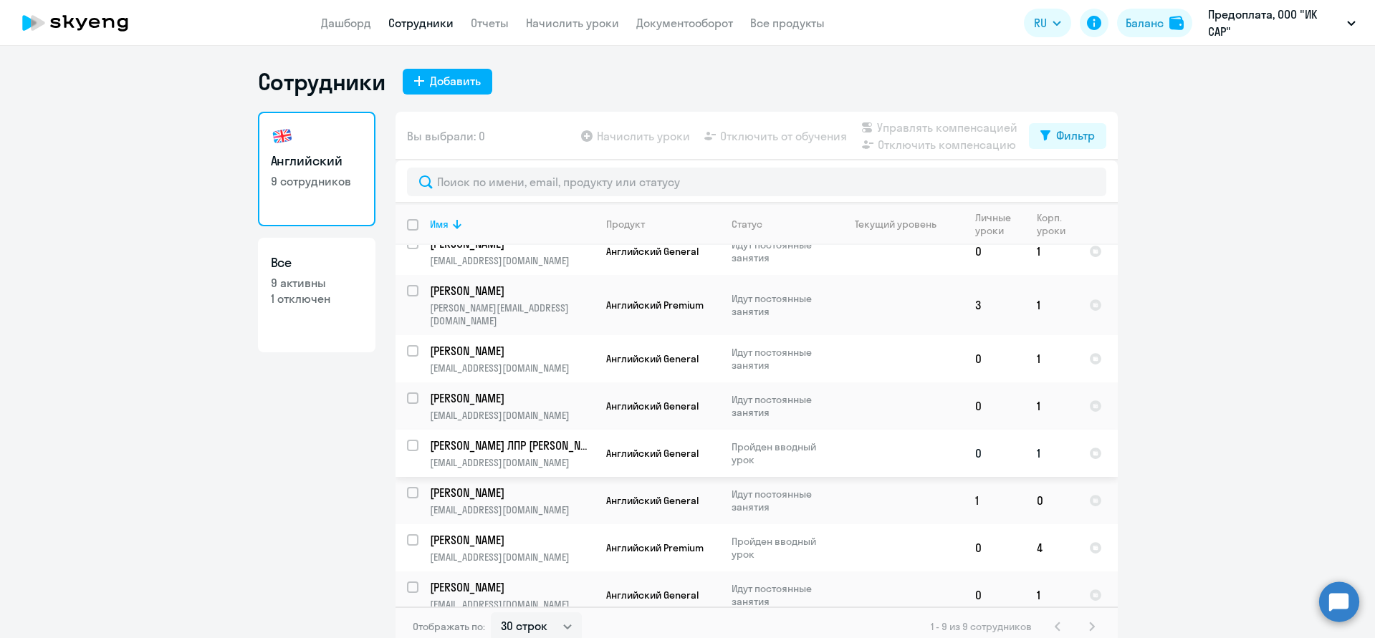
scroll to position [33, 0]
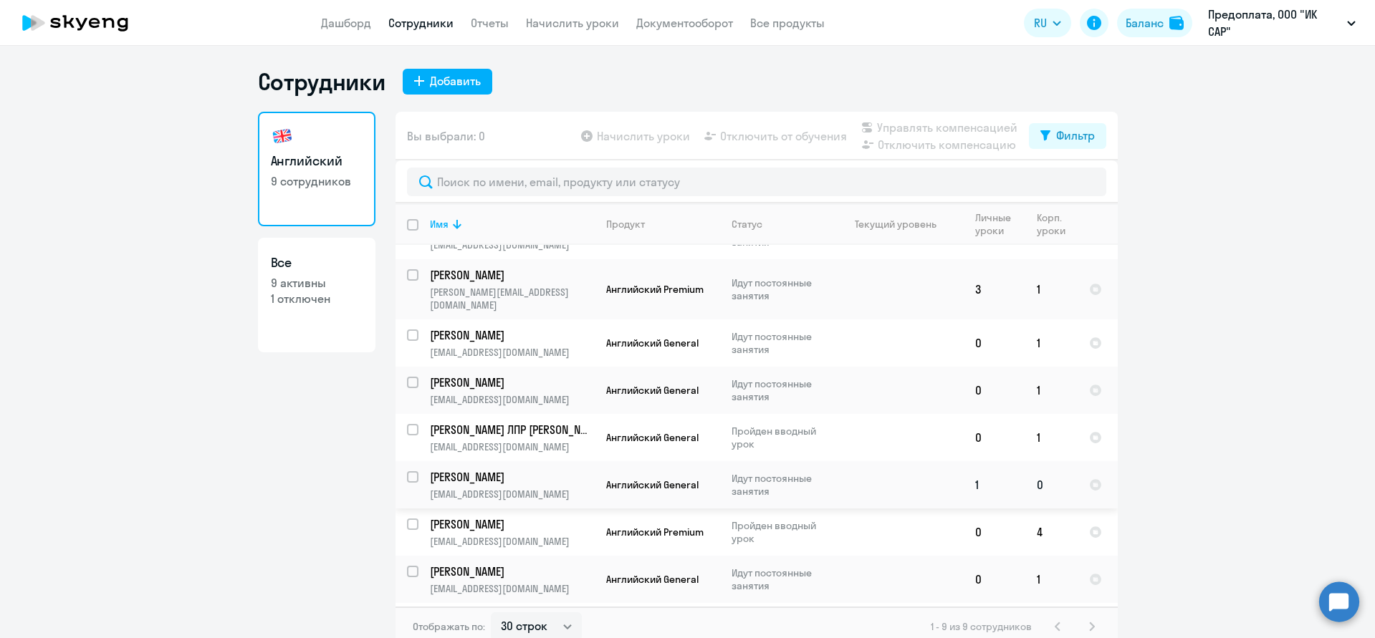
click at [678, 478] on span "Английский General" at bounding box center [652, 484] width 92 height 13
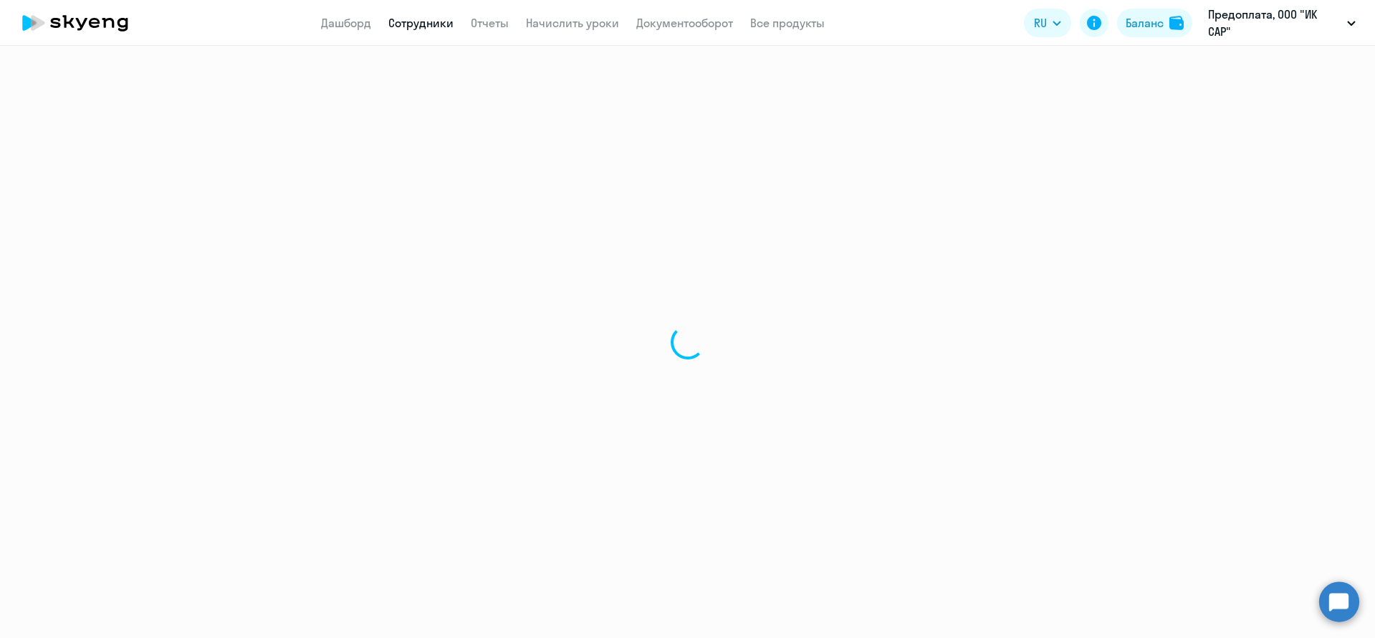
select select "english"
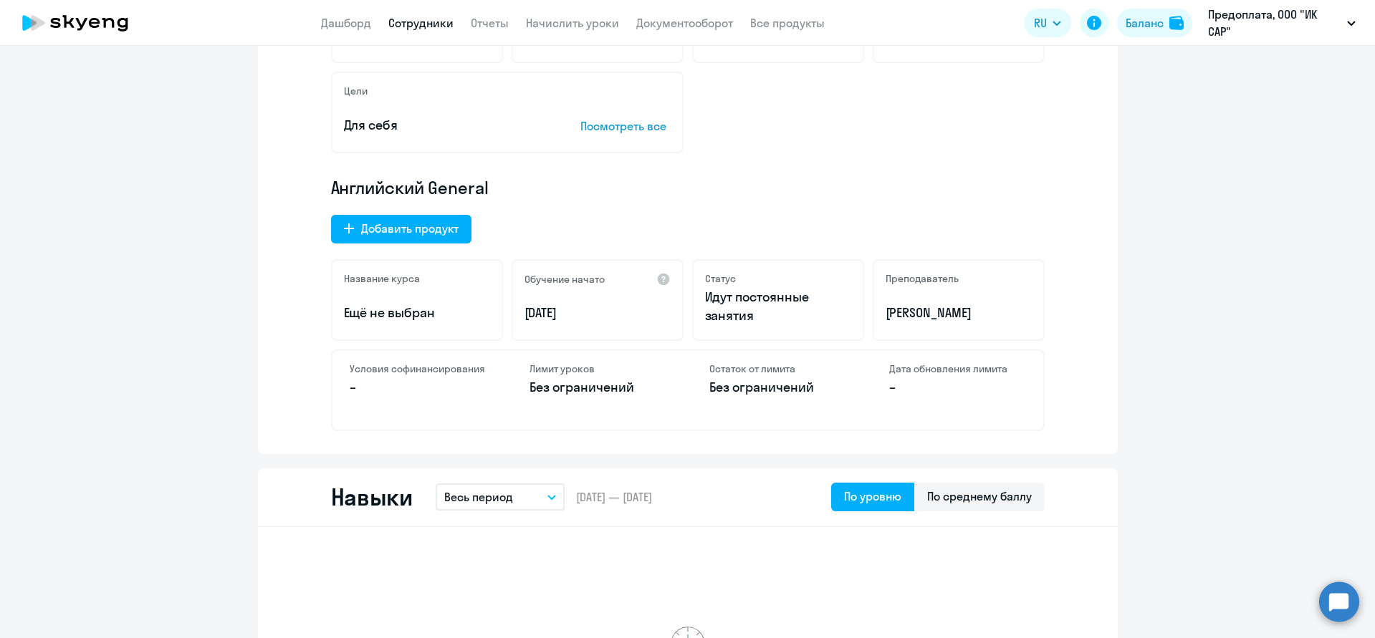
scroll to position [207, 0]
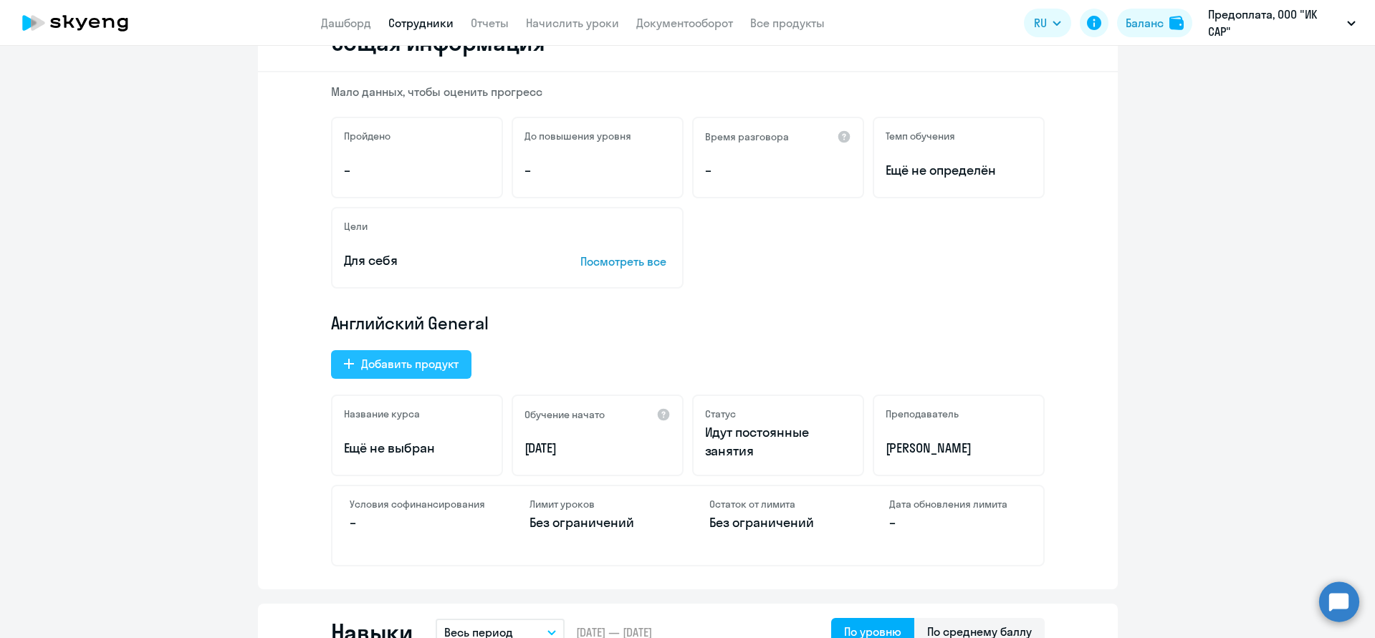
click at [415, 369] on div "Добавить продукт" at bounding box center [409, 363] width 97 height 17
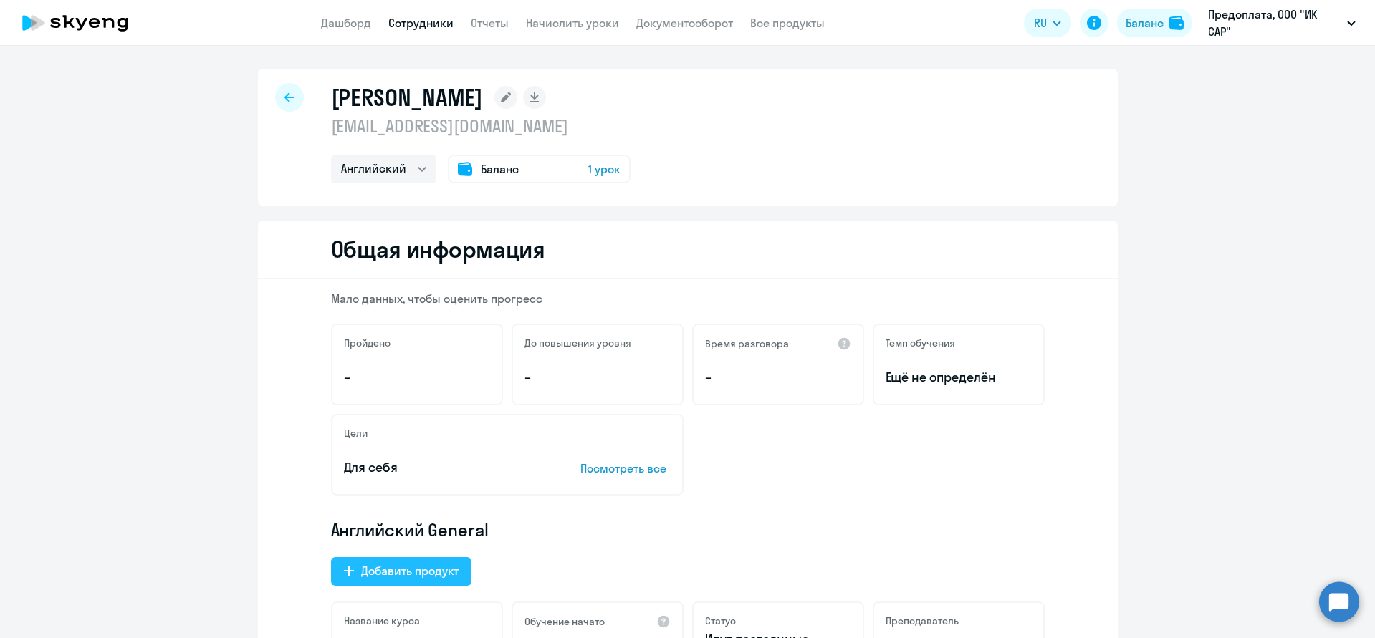
select select "english_adult_not_native_speaker_premium"
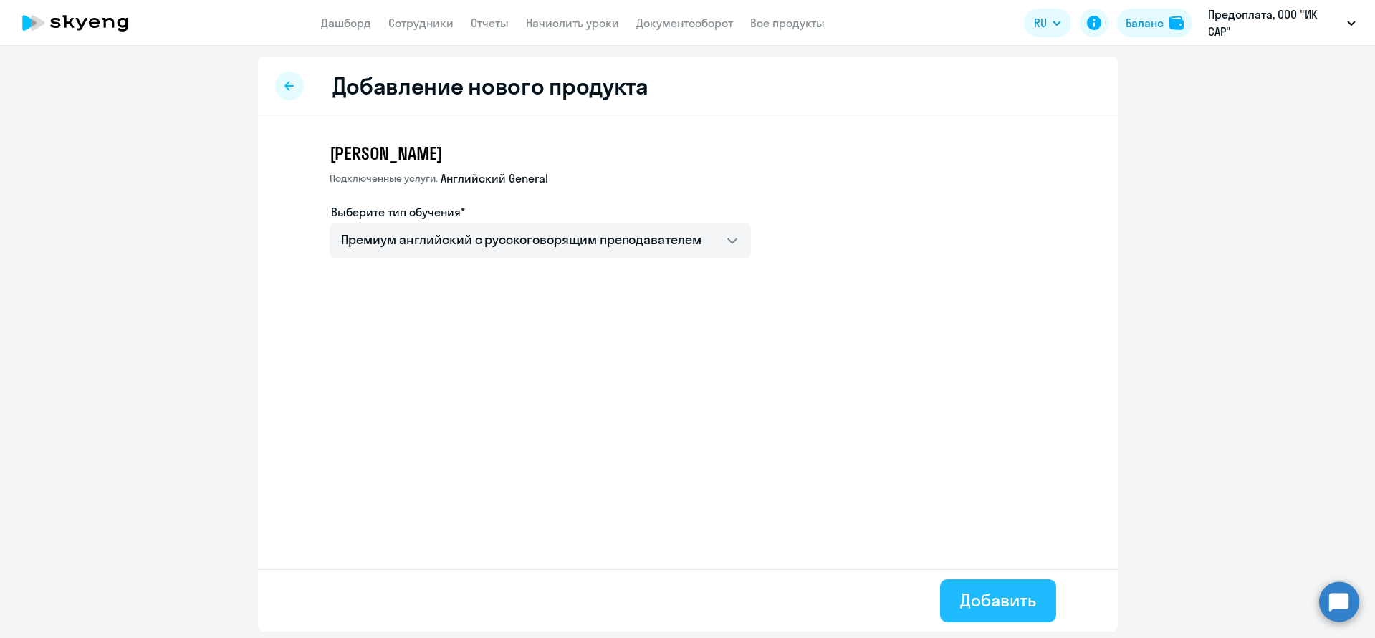
click at [983, 610] on div "Добавить" at bounding box center [997, 600] width 75 height 23
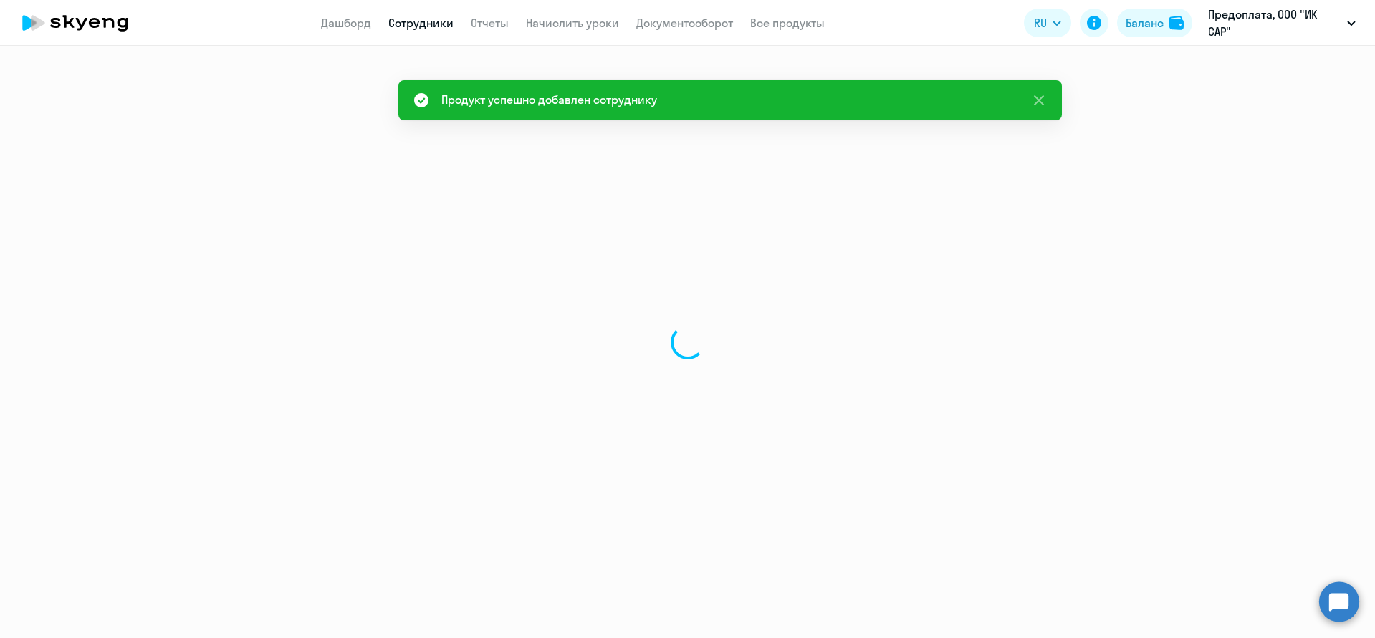
select select "english"
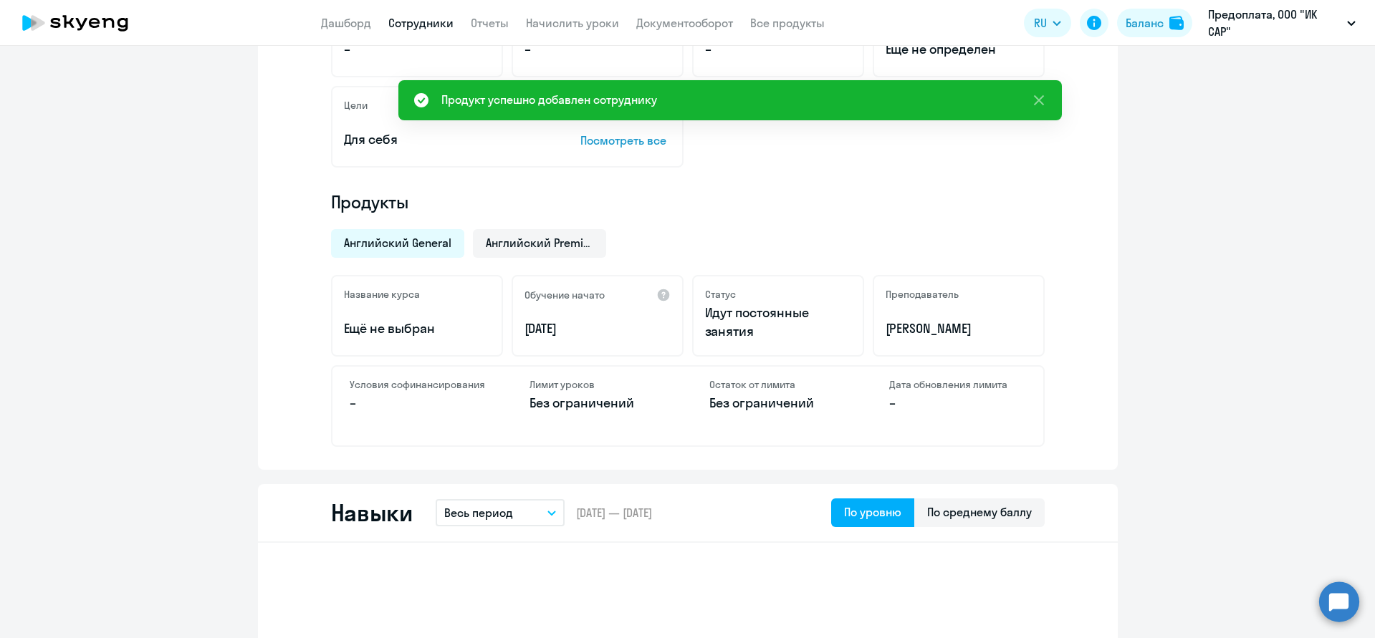
scroll to position [333, 0]
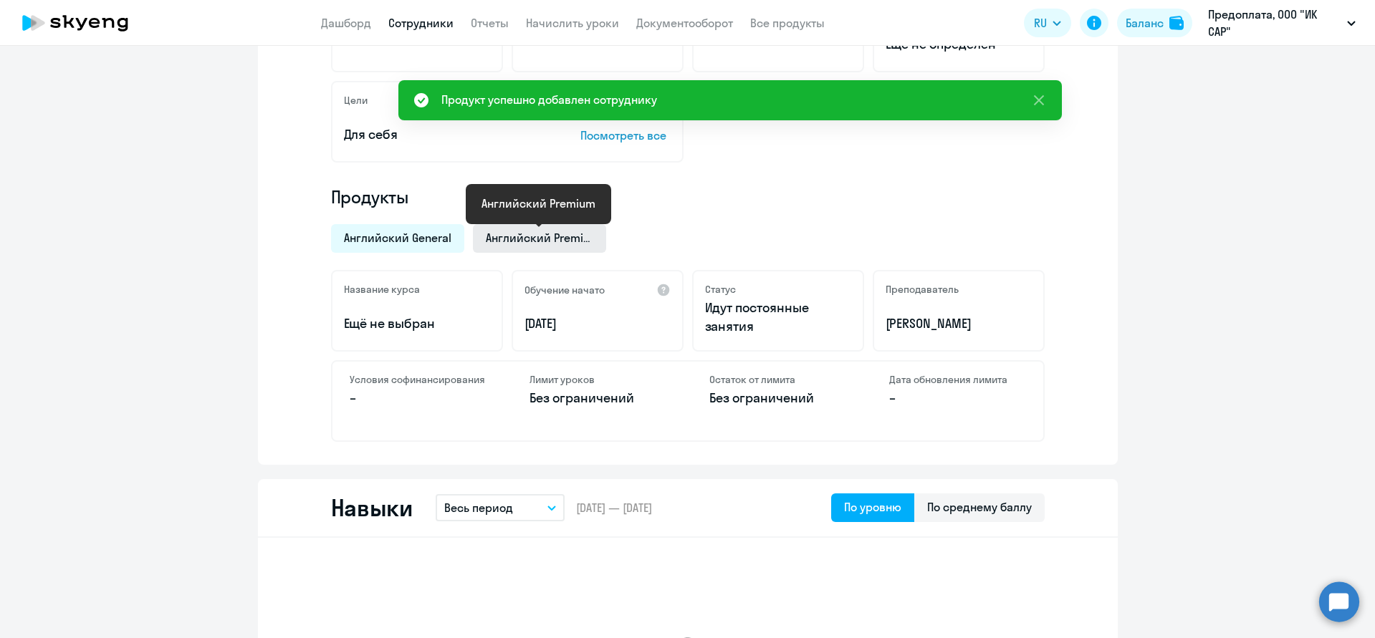
click at [519, 241] on span "Английский Premium" at bounding box center [539, 238] width 107 height 16
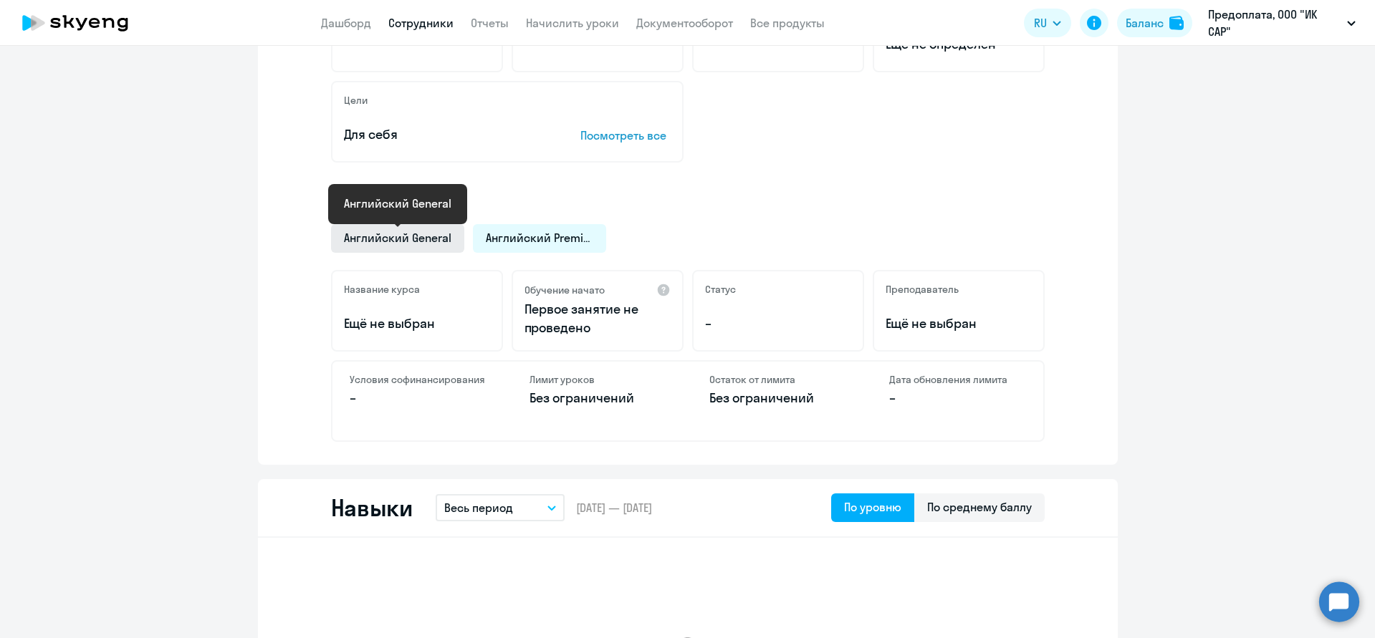
click at [398, 241] on span "Английский General" at bounding box center [397, 238] width 107 height 16
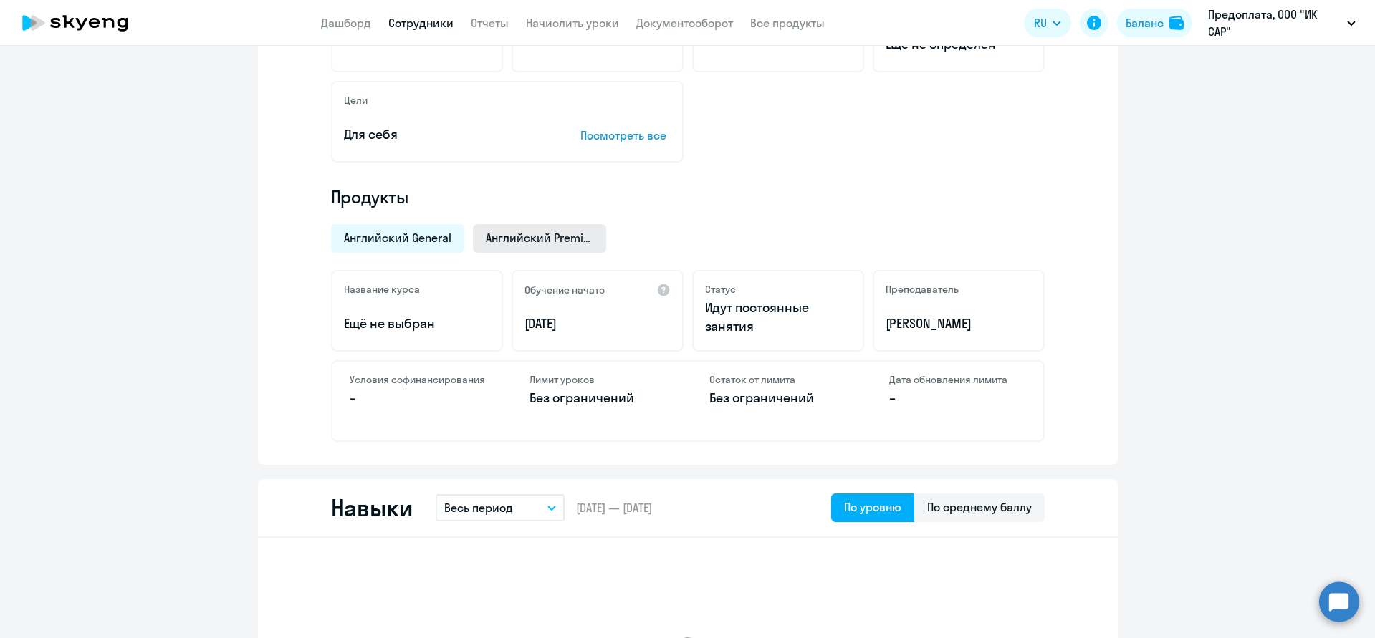
click at [539, 246] on div "Английский Premium" at bounding box center [539, 238] width 133 height 29
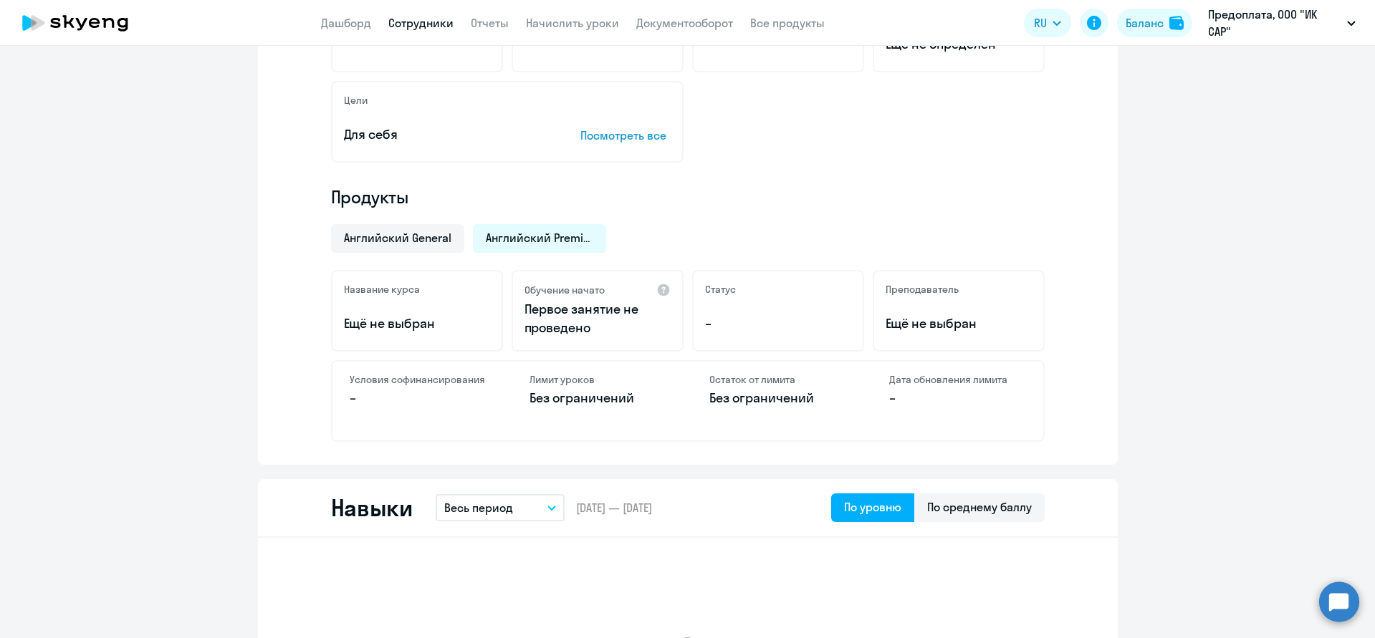
click at [787, 206] on h4 "Продукты" at bounding box center [687, 197] width 713 height 23
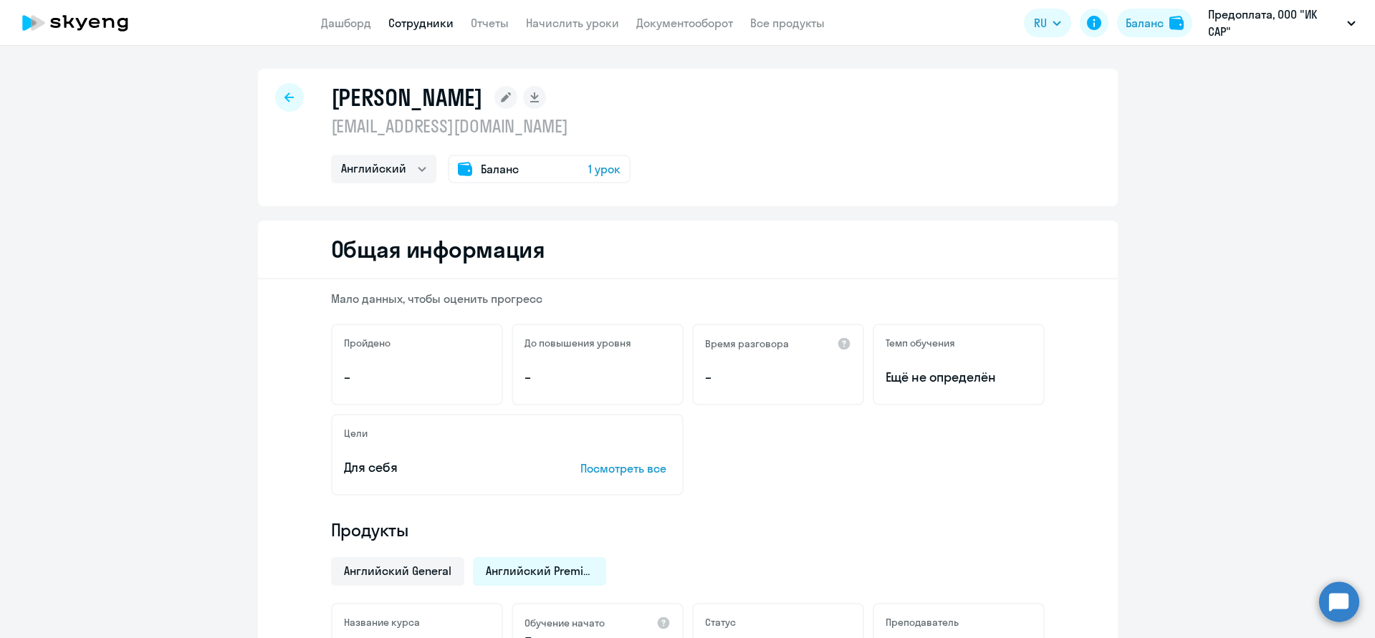
scroll to position [0, 0]
click at [353, 20] on link "Дашборд" at bounding box center [346, 23] width 50 height 14
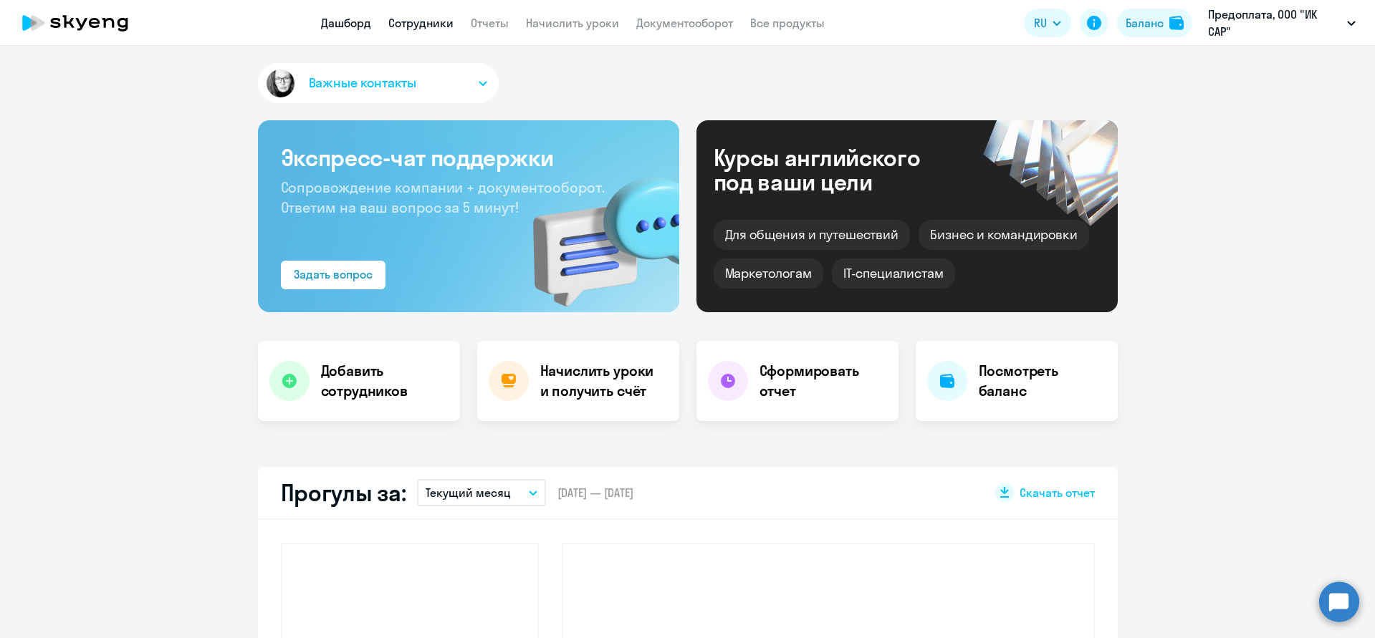
select select "30"
click at [424, 24] on link "Сотрудники" at bounding box center [420, 23] width 65 height 14
select select "30"
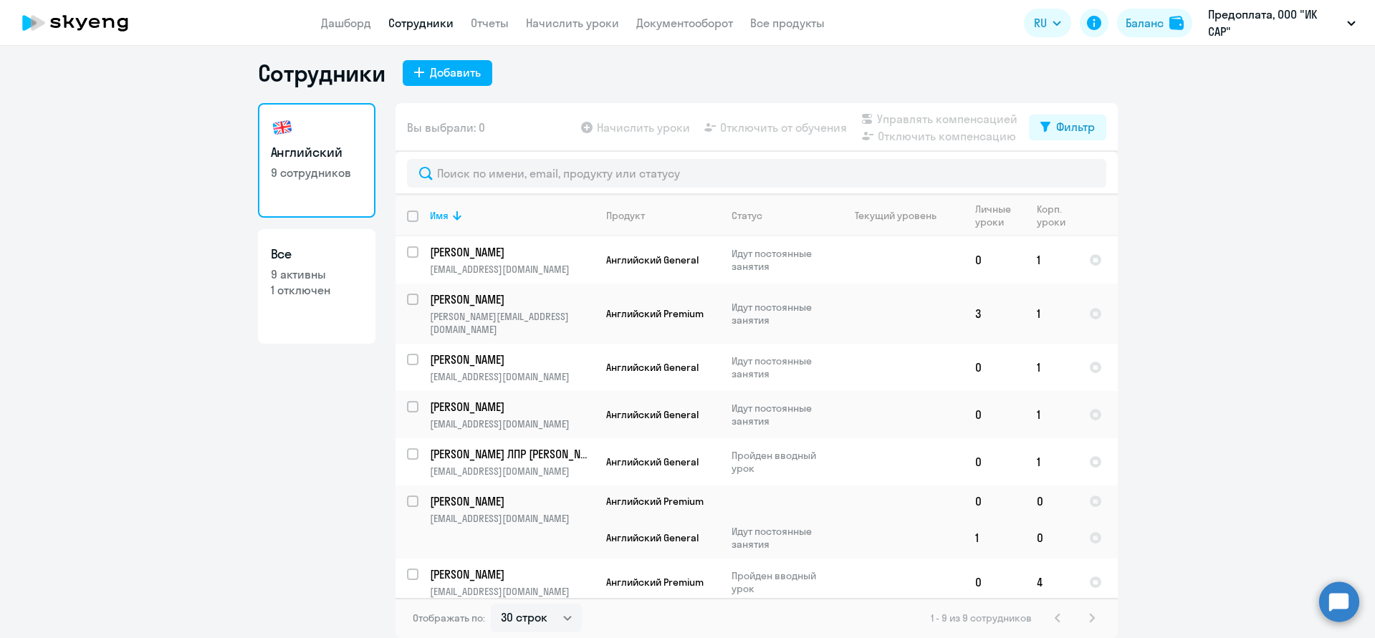
scroll to position [9, 0]
click at [576, 21] on link "Начислить уроки" at bounding box center [572, 23] width 93 height 14
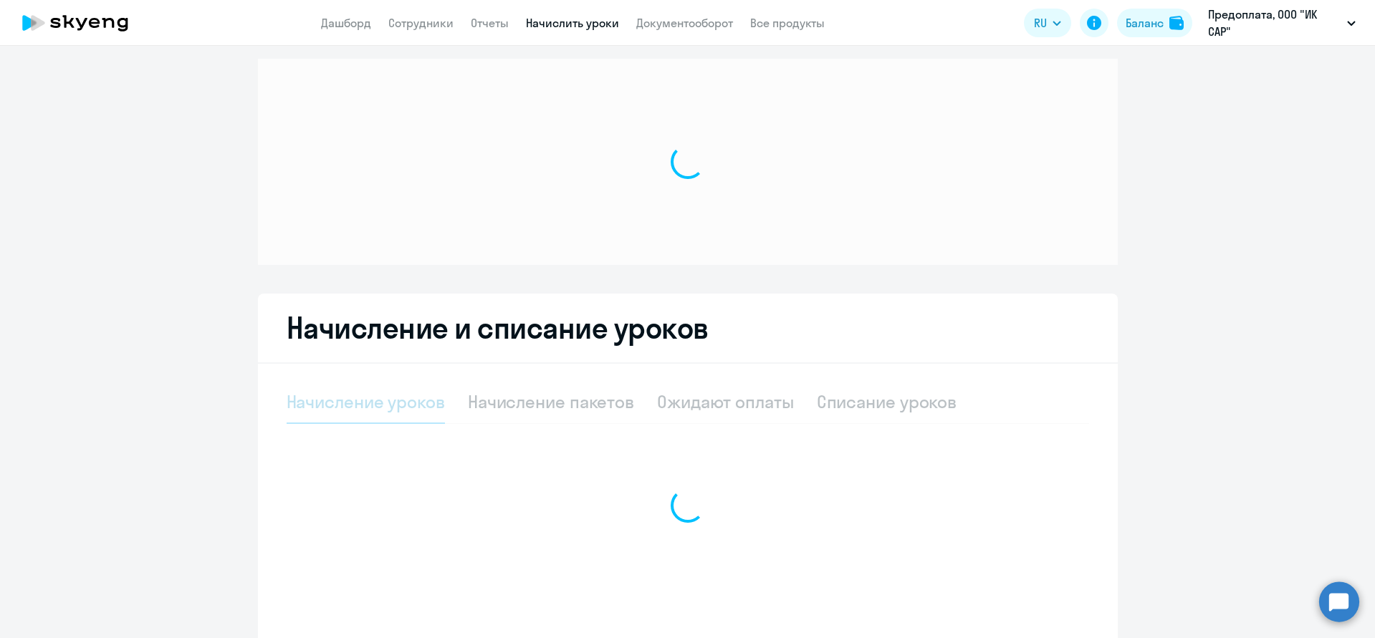
select select "10"
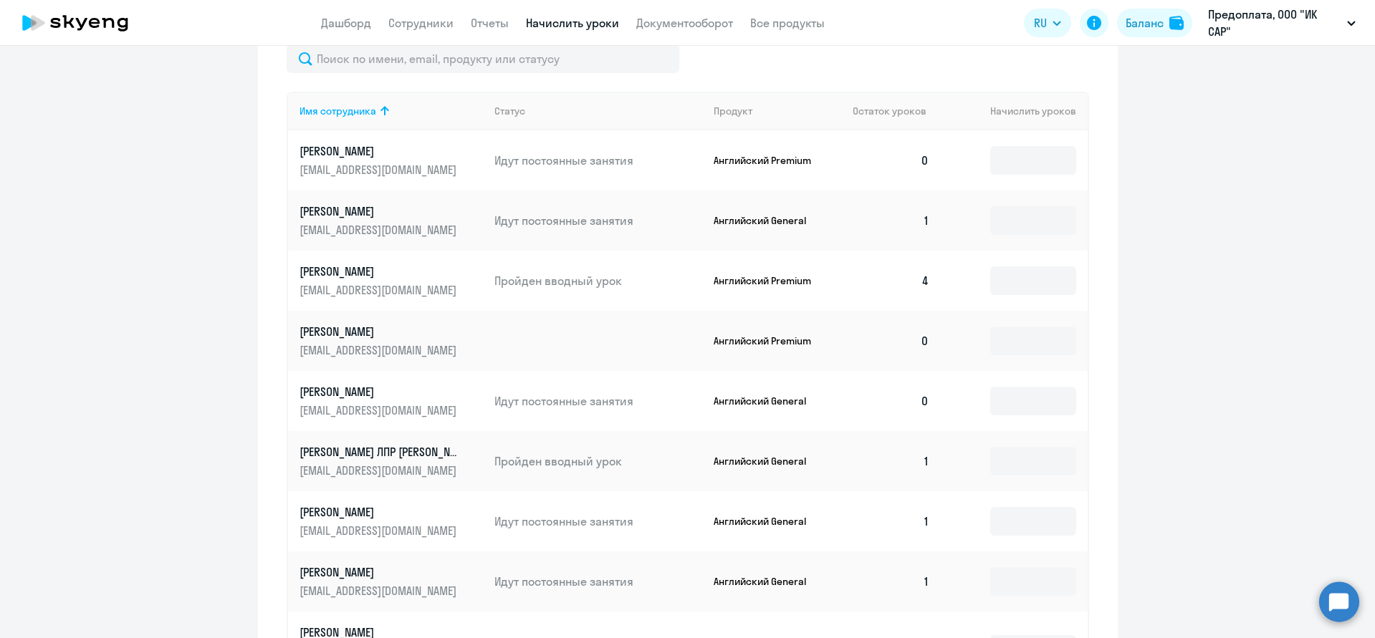
scroll to position [534, 0]
click at [1006, 345] on input at bounding box center [1033, 339] width 86 height 29
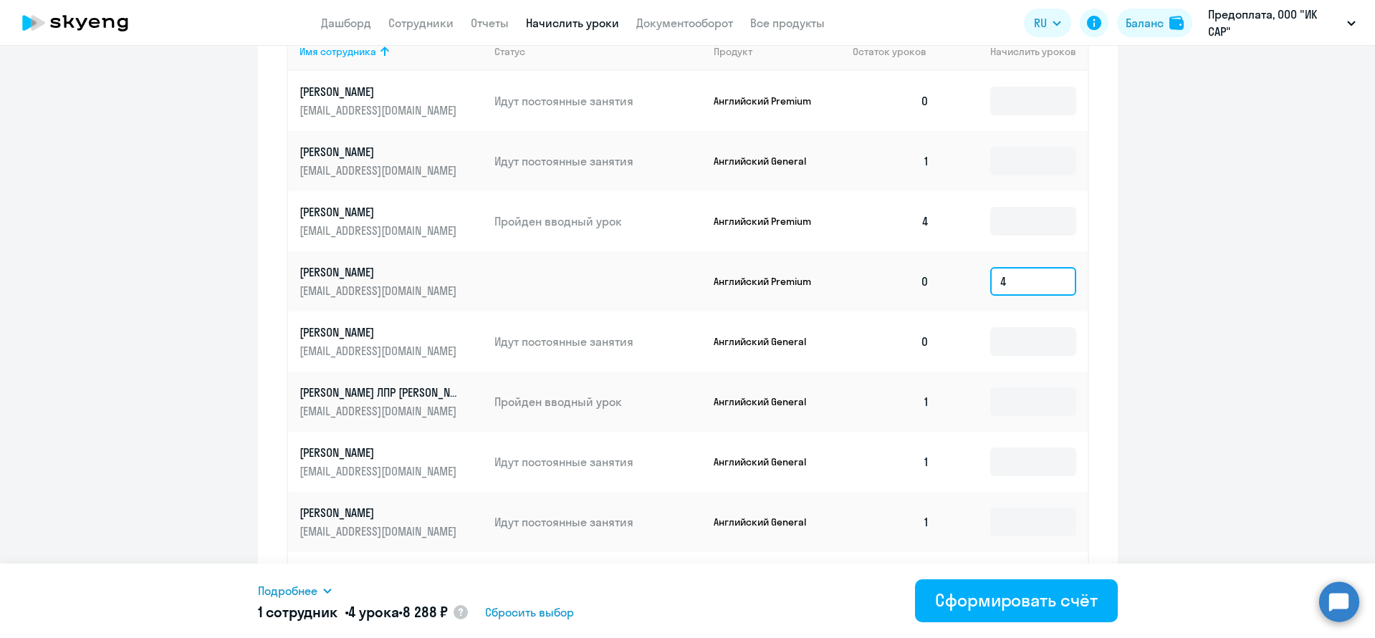
scroll to position [612, 0]
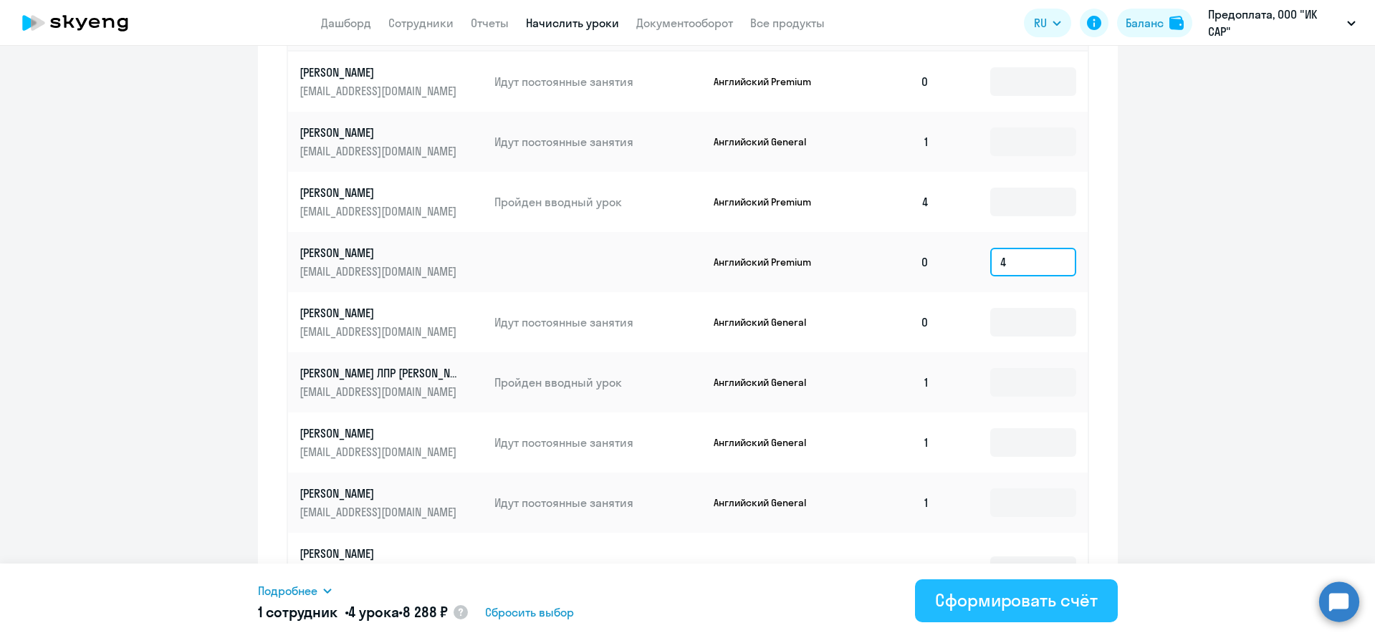
type input "4"
click at [1029, 599] on div "Сформировать счёт" at bounding box center [1016, 600] width 162 height 23
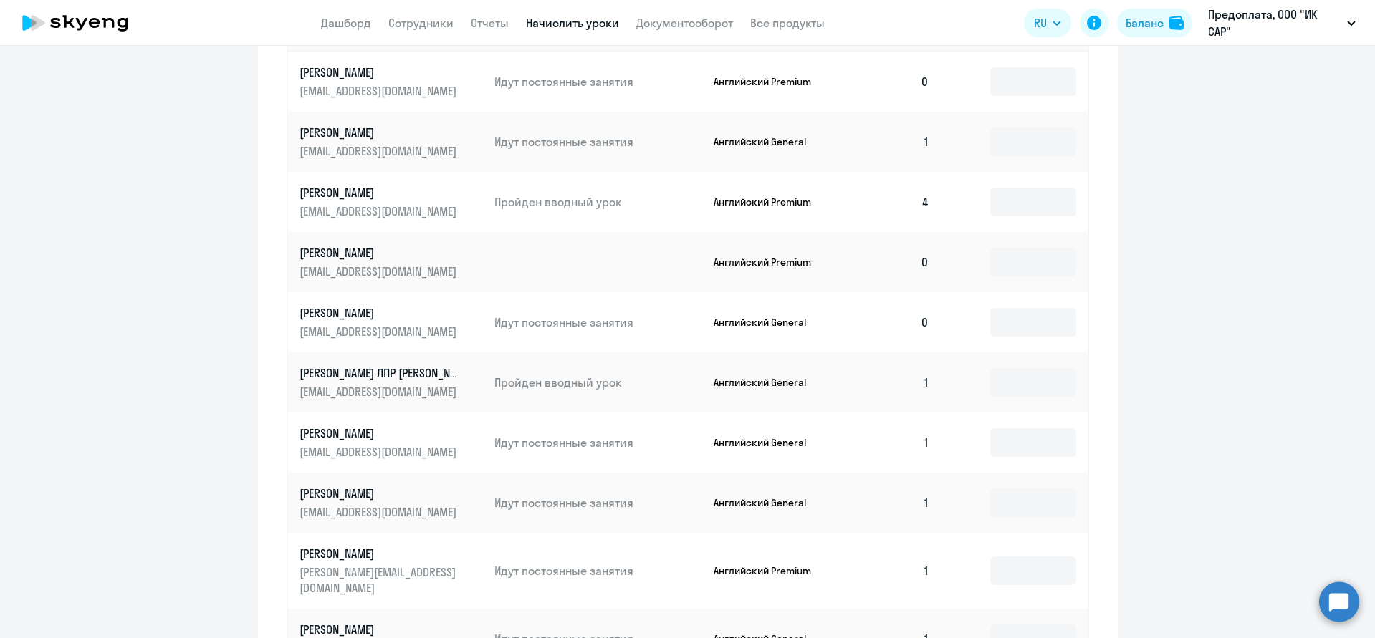
click at [1038, 100] on td at bounding box center [1013, 82] width 146 height 60
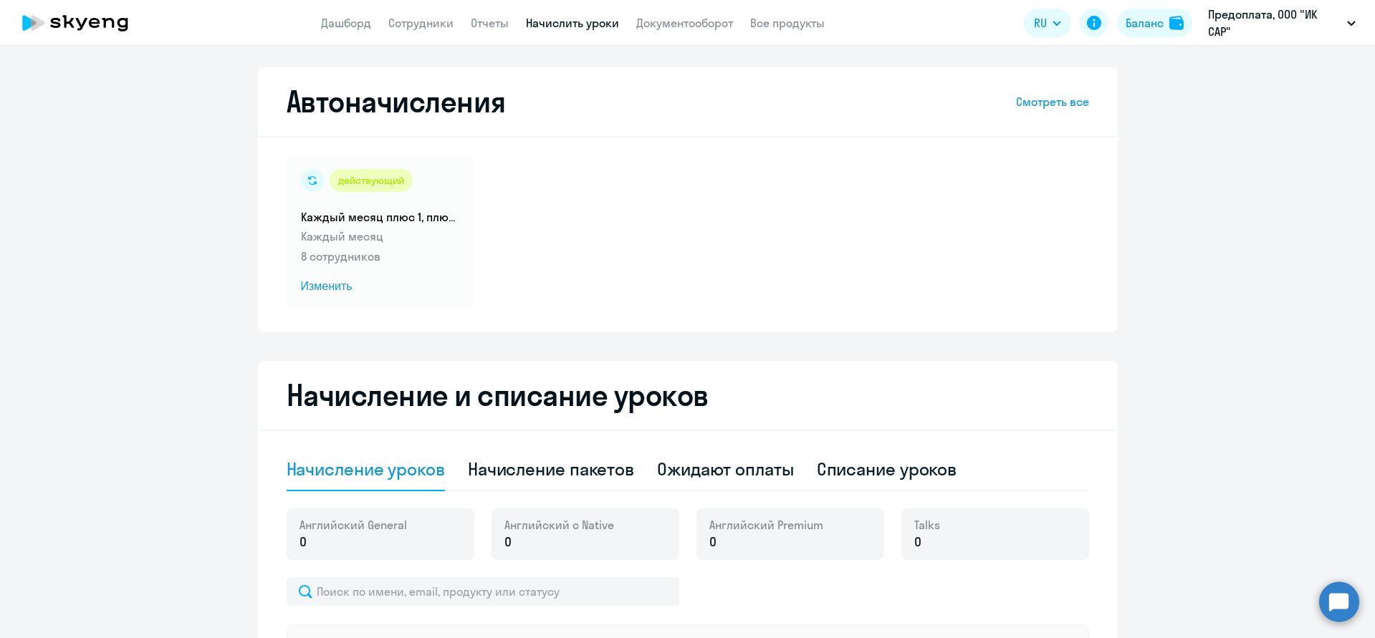
scroll to position [0, 0]
select select "10"
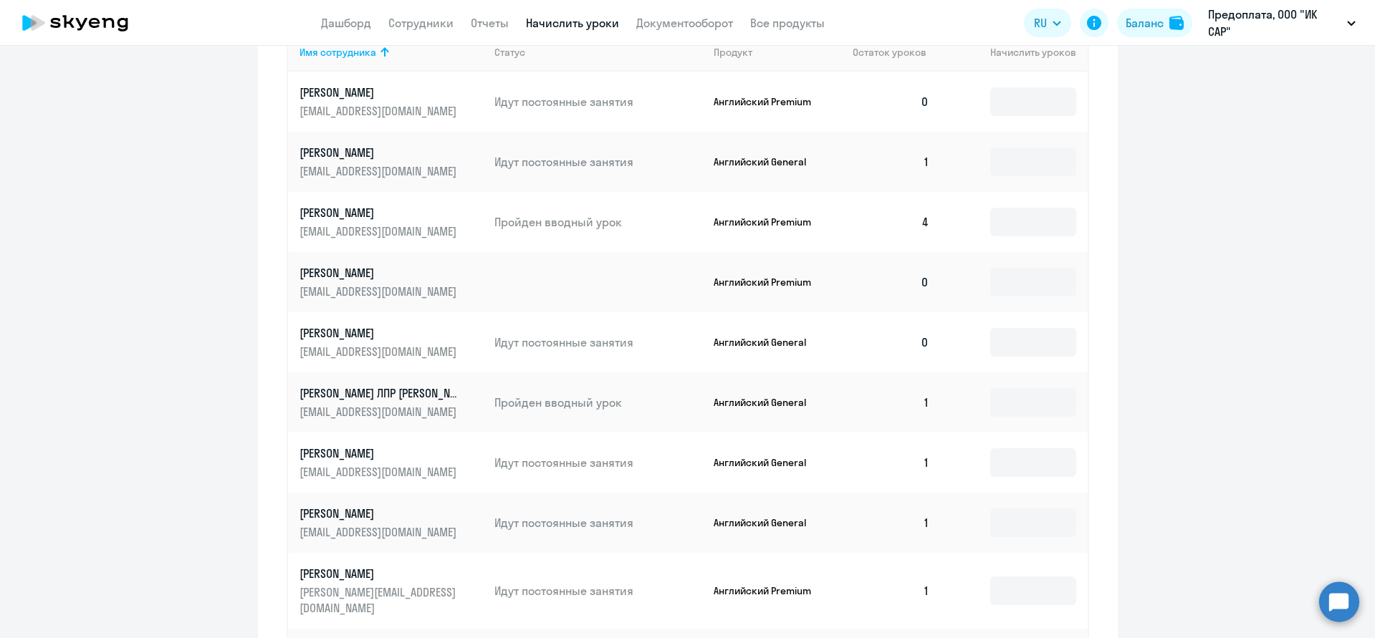
scroll to position [594, 0]
click at [1016, 282] on input at bounding box center [1033, 280] width 86 height 29
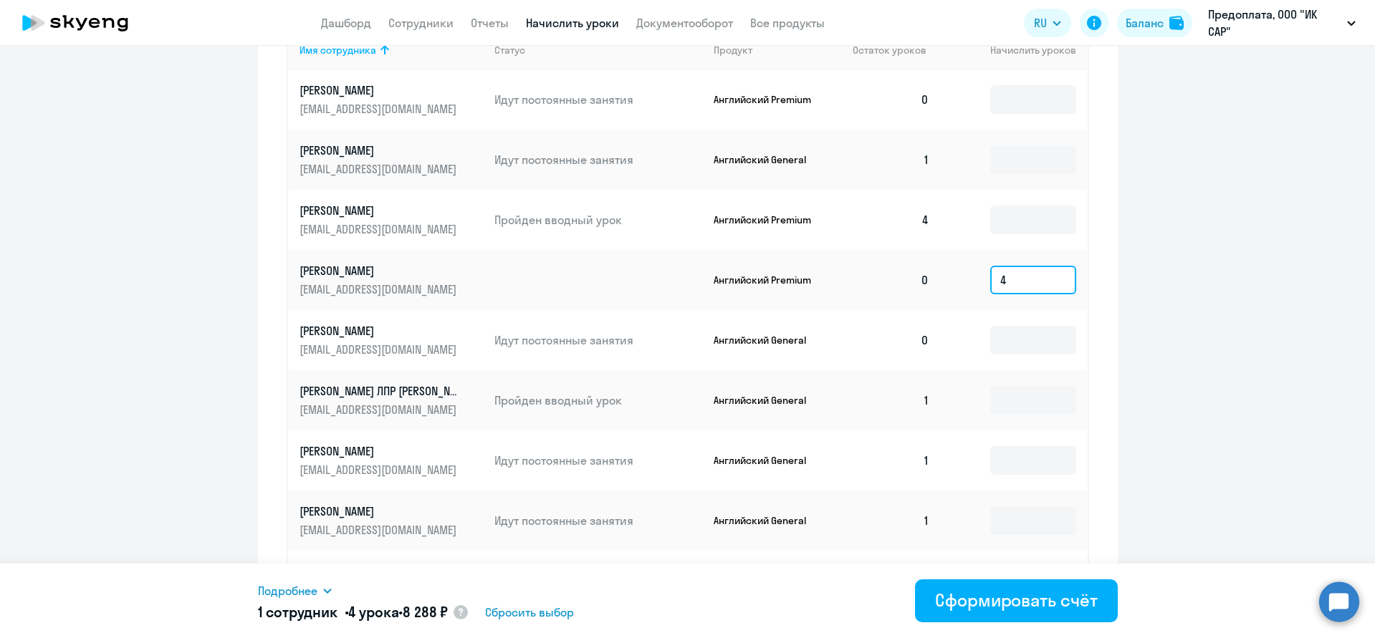
type input "4"
click at [329, 595] on icon at bounding box center [327, 590] width 11 height 11
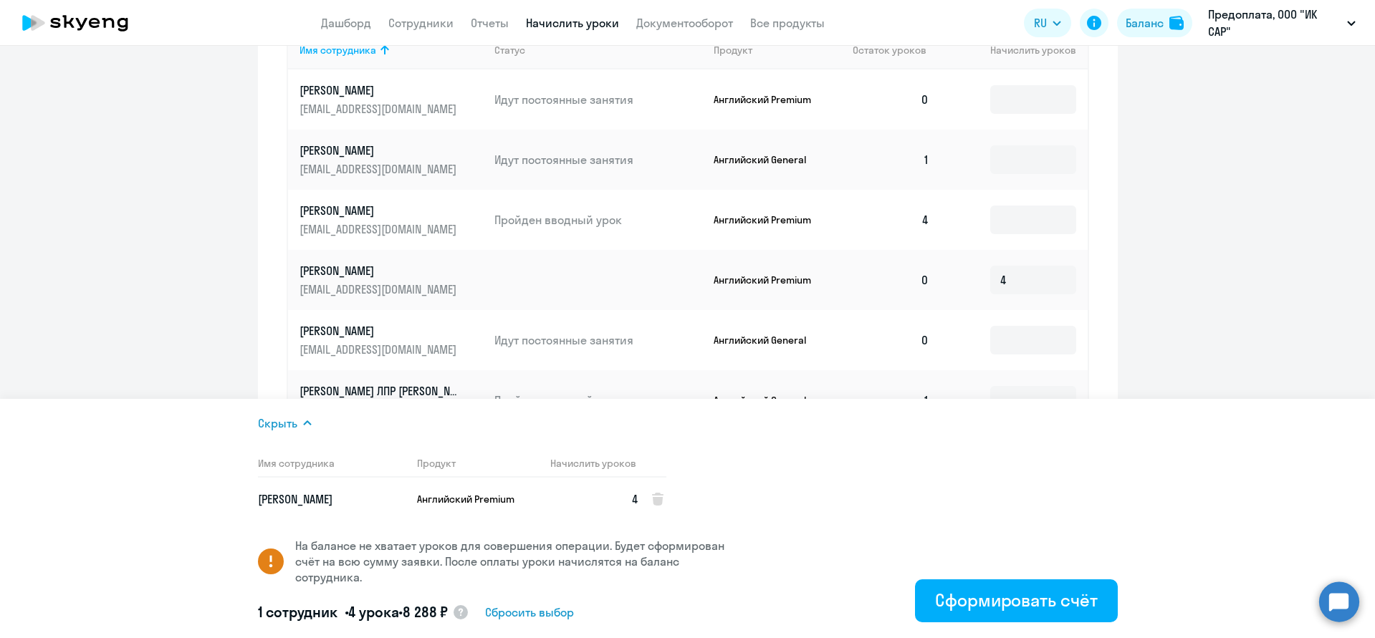
click at [1147, 400] on app-dynamic-footer-inner "Скрыть Имя сотрудника Продукт Начислить уроков Калягин Максим Александрович Анг…" at bounding box center [687, 518] width 1375 height 239
click at [1198, 323] on ng-component "Автоначисления Смотреть все действующий Каждый месяц плюс 1, плюс 4 Каждый меся…" at bounding box center [687, 111] width 1375 height 1274
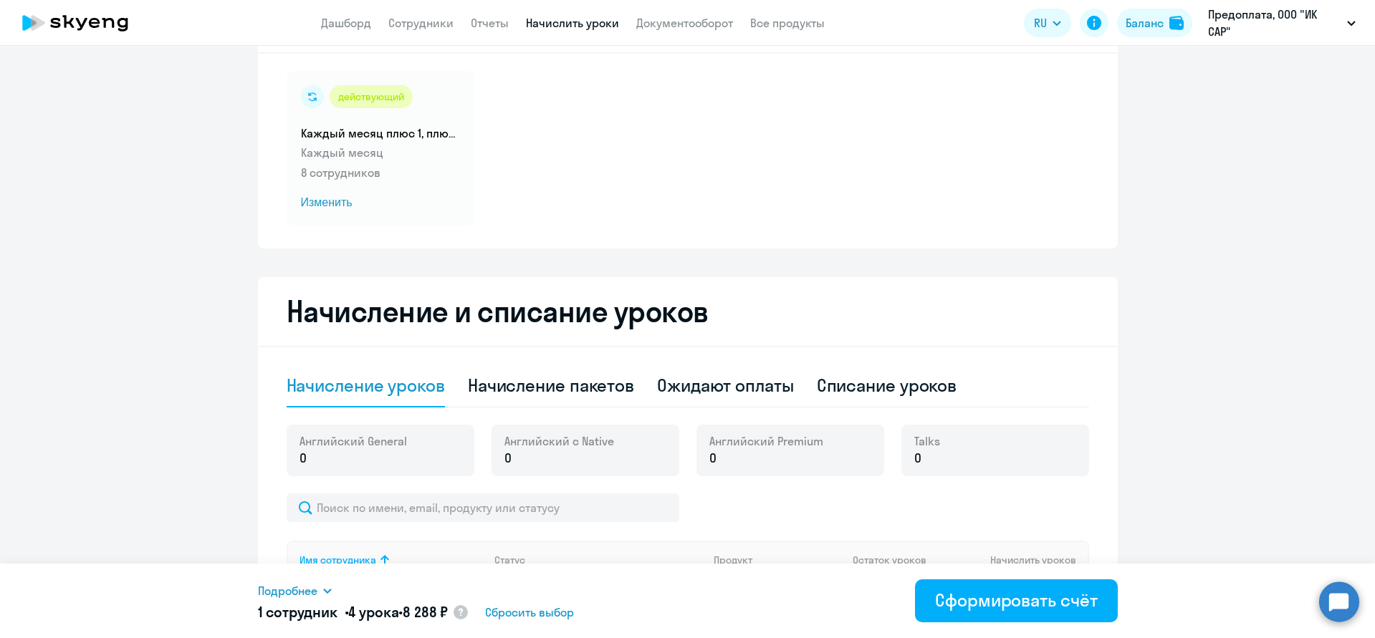
scroll to position [0, 0]
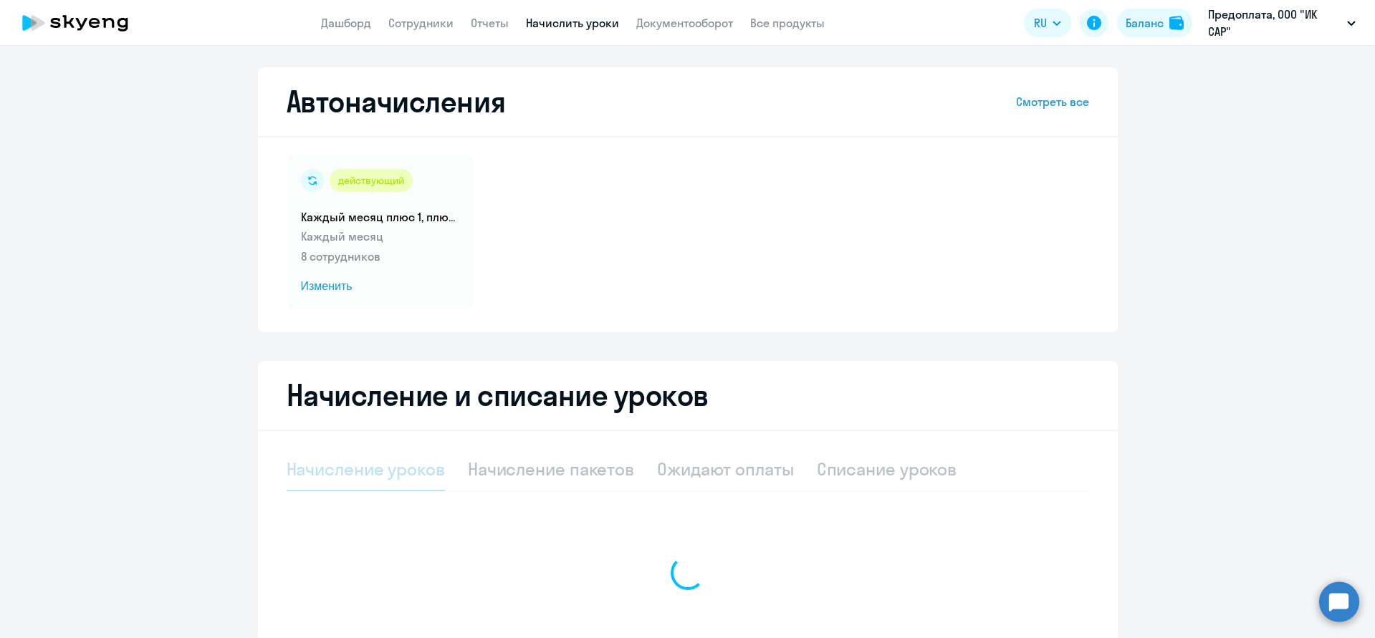
select select "10"
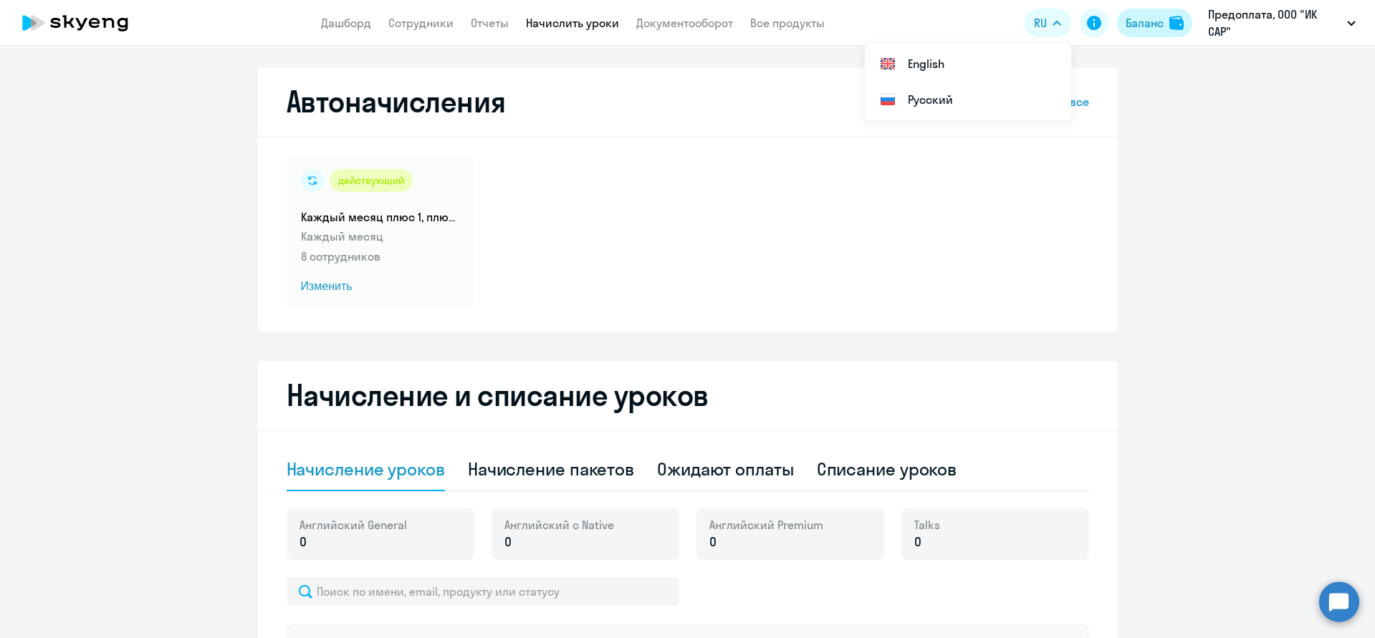
click at [1142, 25] on div "Баланс" at bounding box center [1144, 22] width 38 height 17
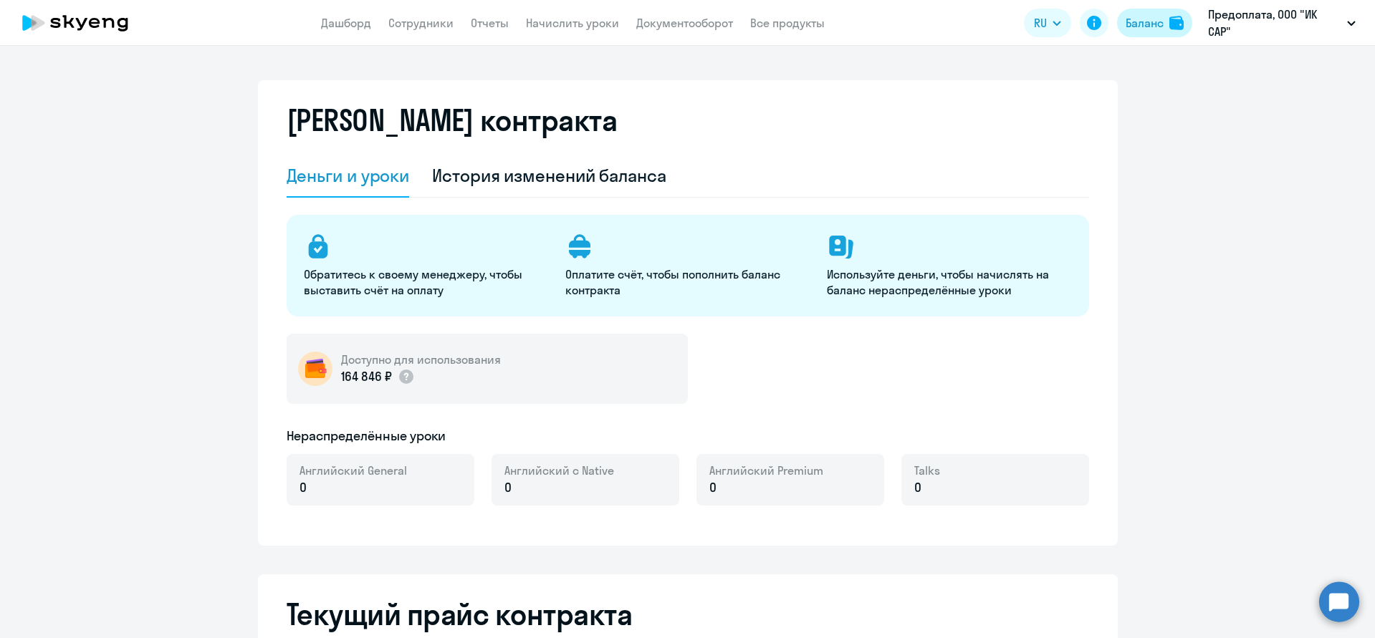
select select "english_adult_not_native_speaker"
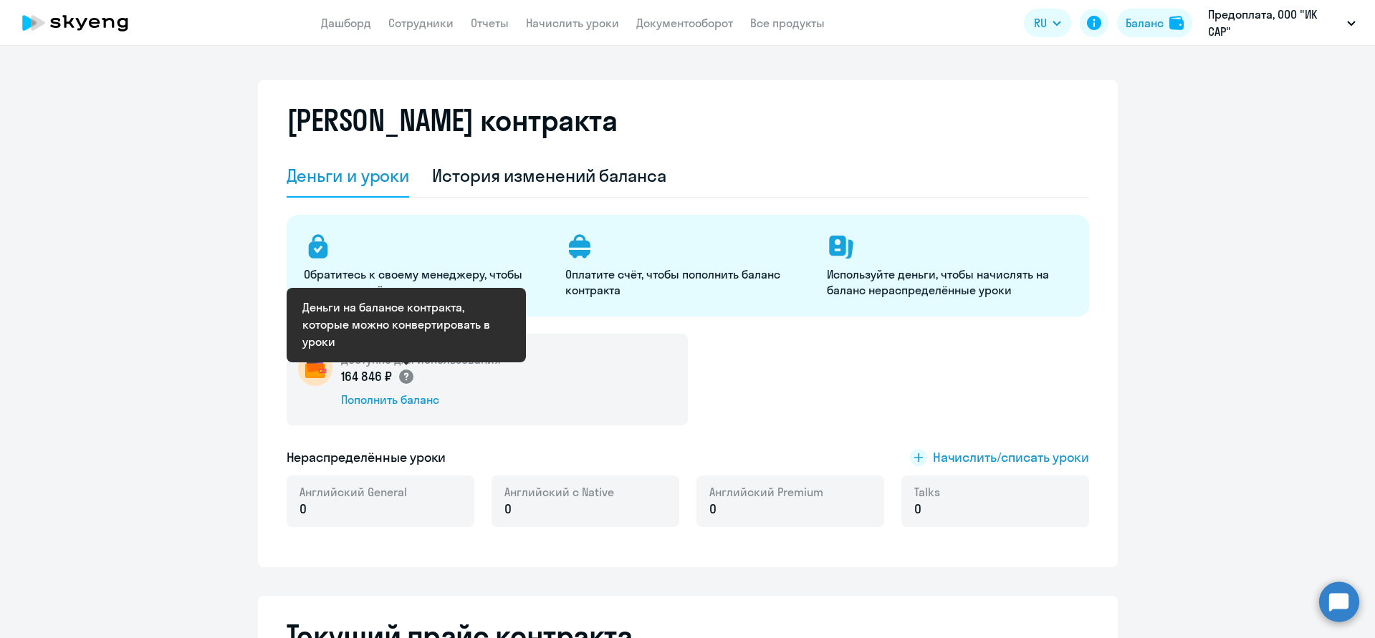
click at [406, 372] on circle at bounding box center [406, 377] width 14 height 14
click at [964, 441] on div "Доступно для использования 164 846 ₽ Пополнить баланс Нераспределённые уроки На…" at bounding box center [688, 439] width 802 height 211
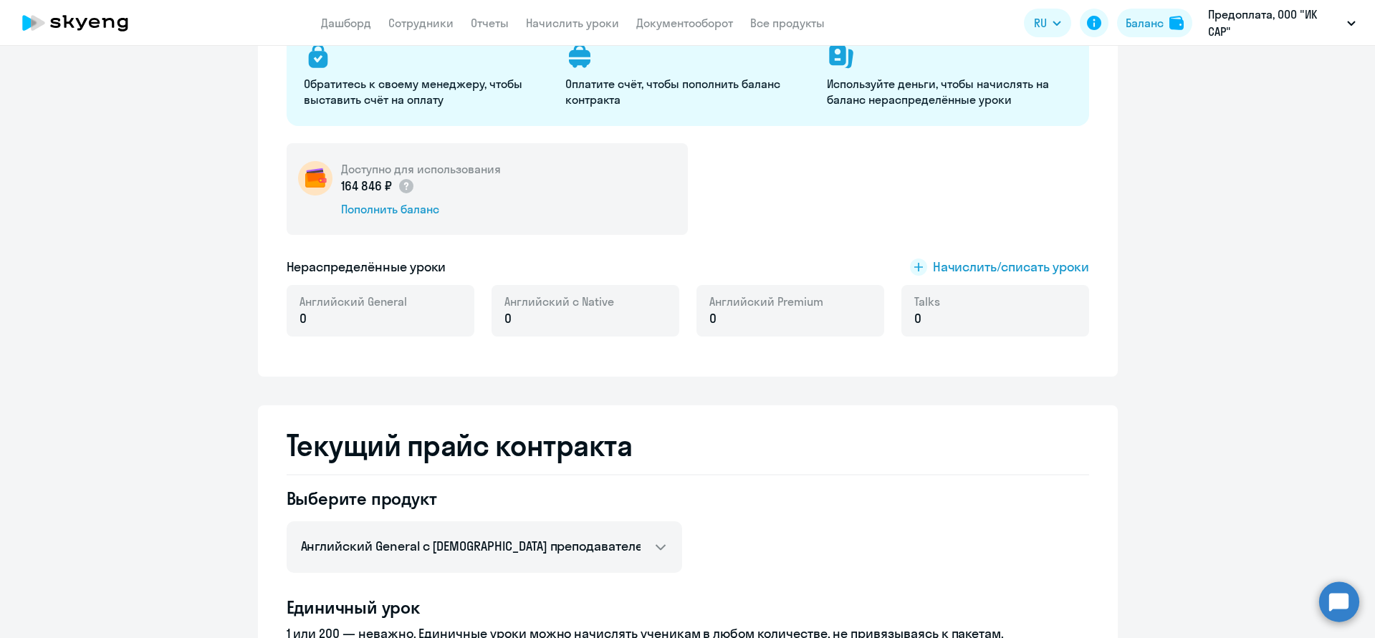
scroll to position [292, 0]
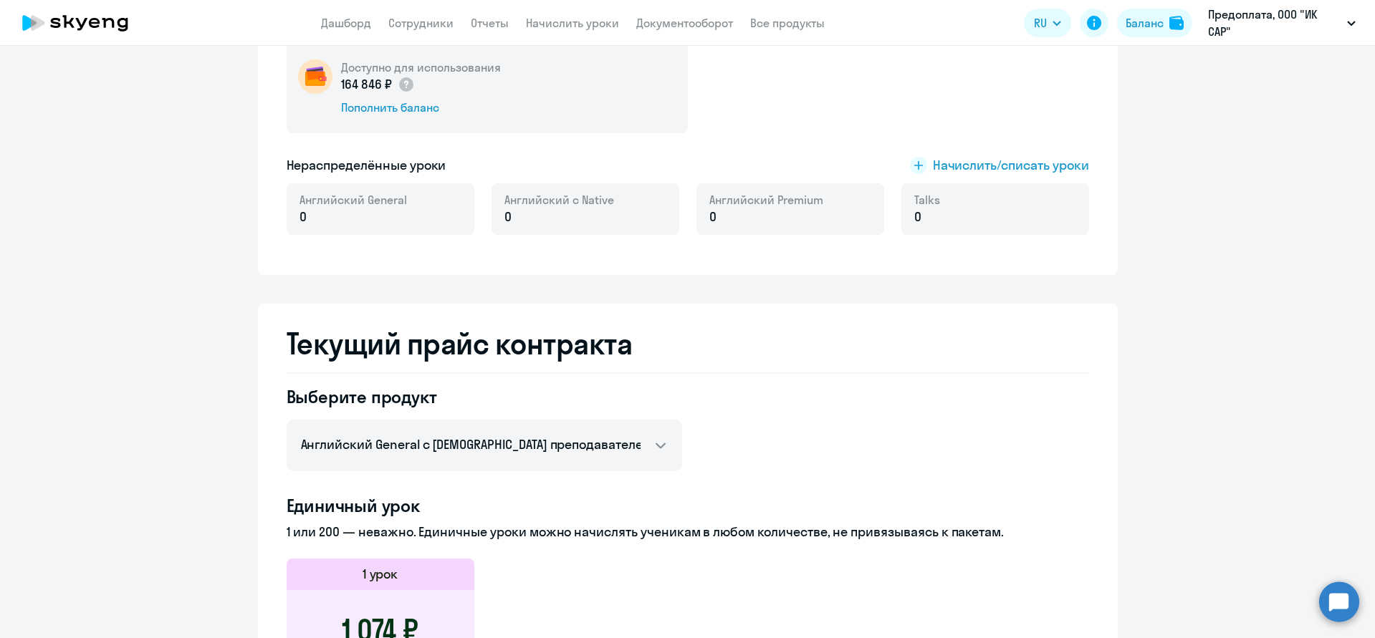
click at [770, 208] on p "0" at bounding box center [766, 217] width 114 height 19
click at [952, 166] on span "Начислить/списать уроки" at bounding box center [1011, 165] width 156 height 19
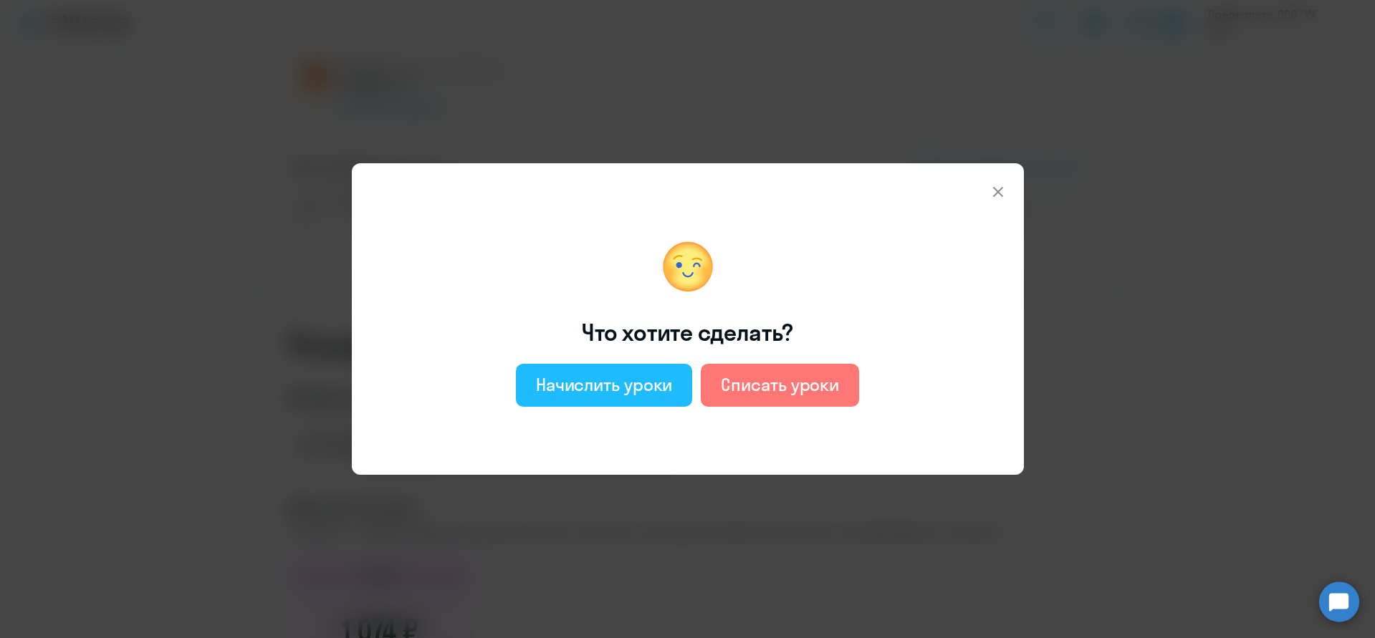
click at [658, 386] on div "Начислить уроки" at bounding box center [604, 384] width 137 height 23
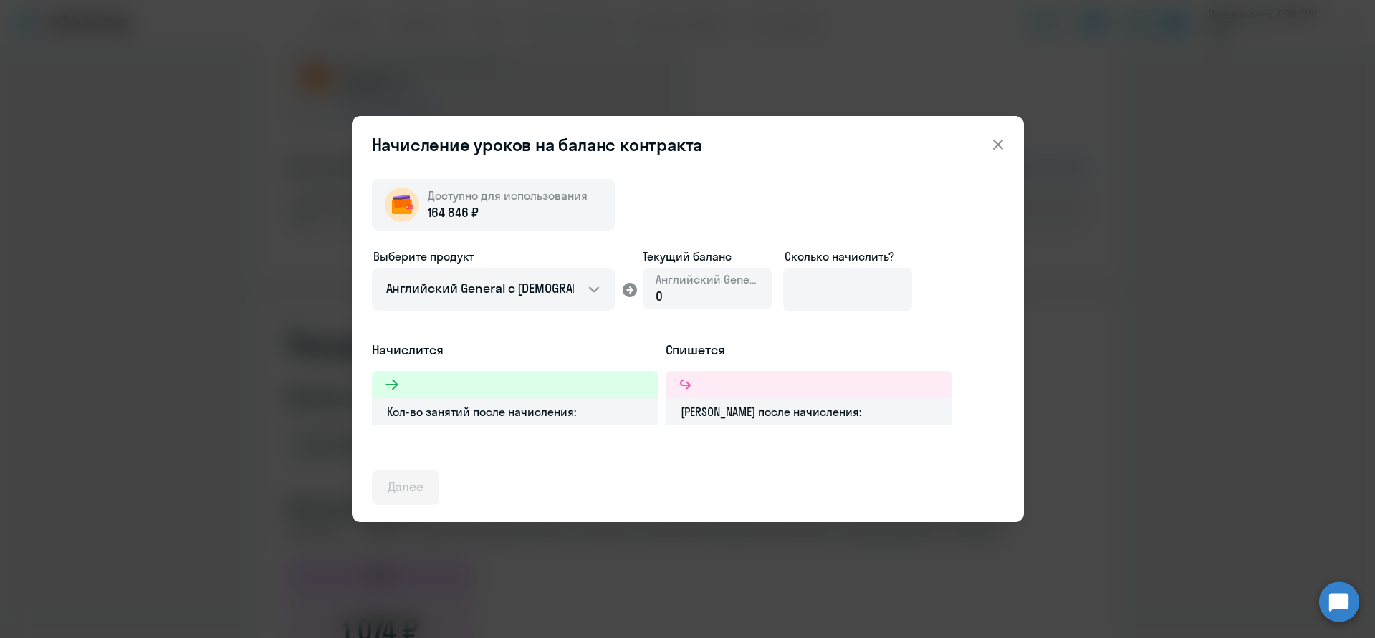
click at [478, 384] on div at bounding box center [515, 384] width 287 height 27
click at [395, 386] on icon at bounding box center [391, 384] width 12 height 11
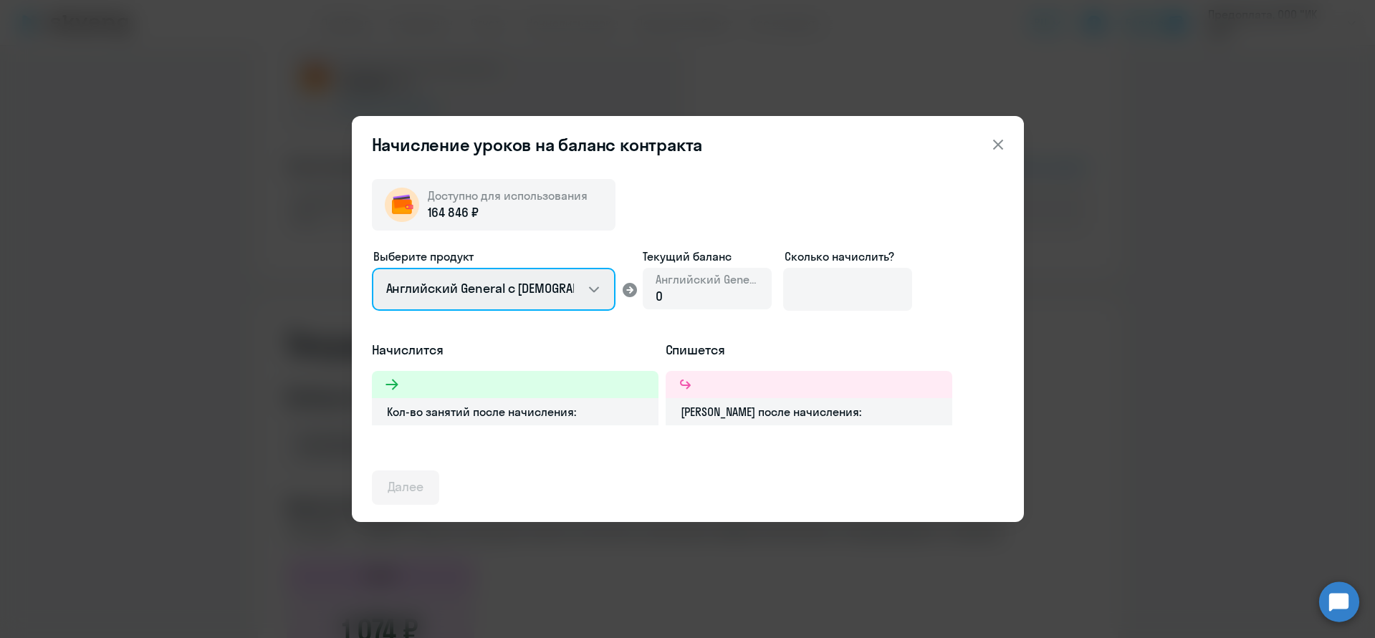
select select "english_adult_not_native_speaker_premium"
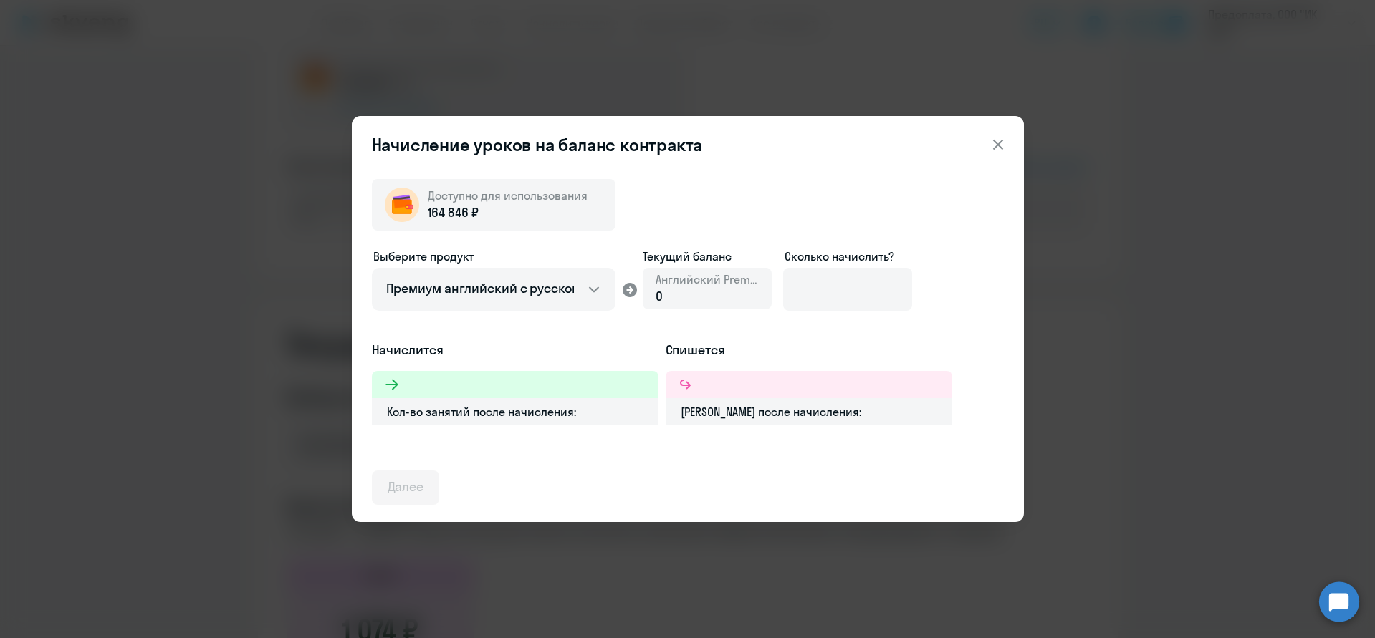
click at [710, 299] on div "0" at bounding box center [706, 296] width 103 height 19
click at [660, 300] on span "0" at bounding box center [658, 296] width 7 height 16
click at [651, 294] on div "Английский Premium 0" at bounding box center [707, 289] width 129 height 42
click at [1036, 353] on div "Начисление уроков на баланс контракта Доступно для использования 164 846 ₽ Выбе…" at bounding box center [687, 319] width 1375 height 638
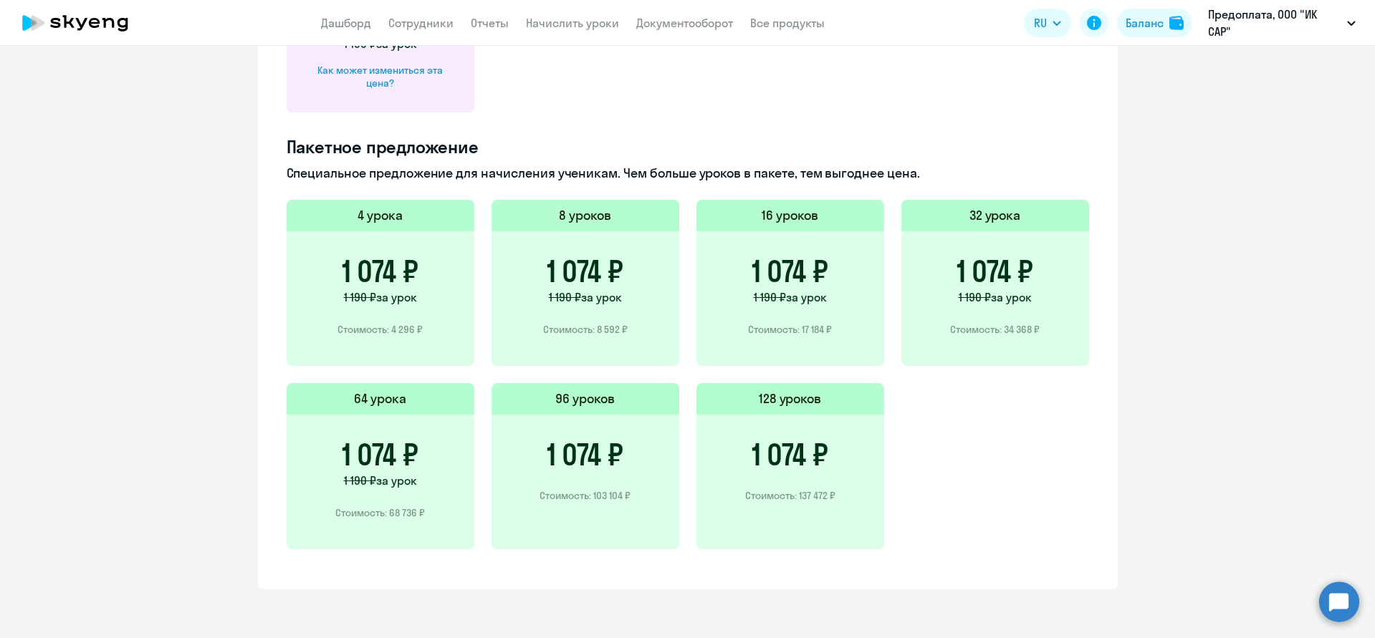
scroll to position [905, 0]
click at [427, 442] on div "1 074 ₽ 1 190 ₽ за урок Стоимость: 68 736 ₽" at bounding box center [381, 482] width 188 height 135
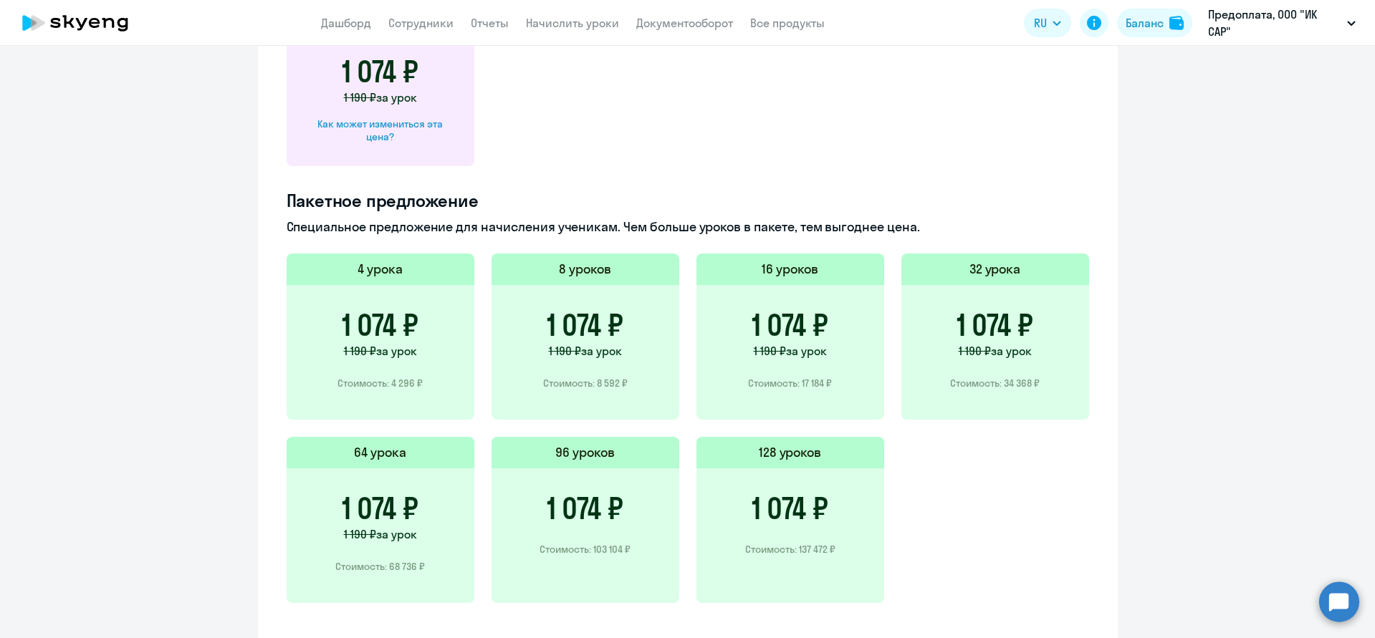
scroll to position [837, 0]
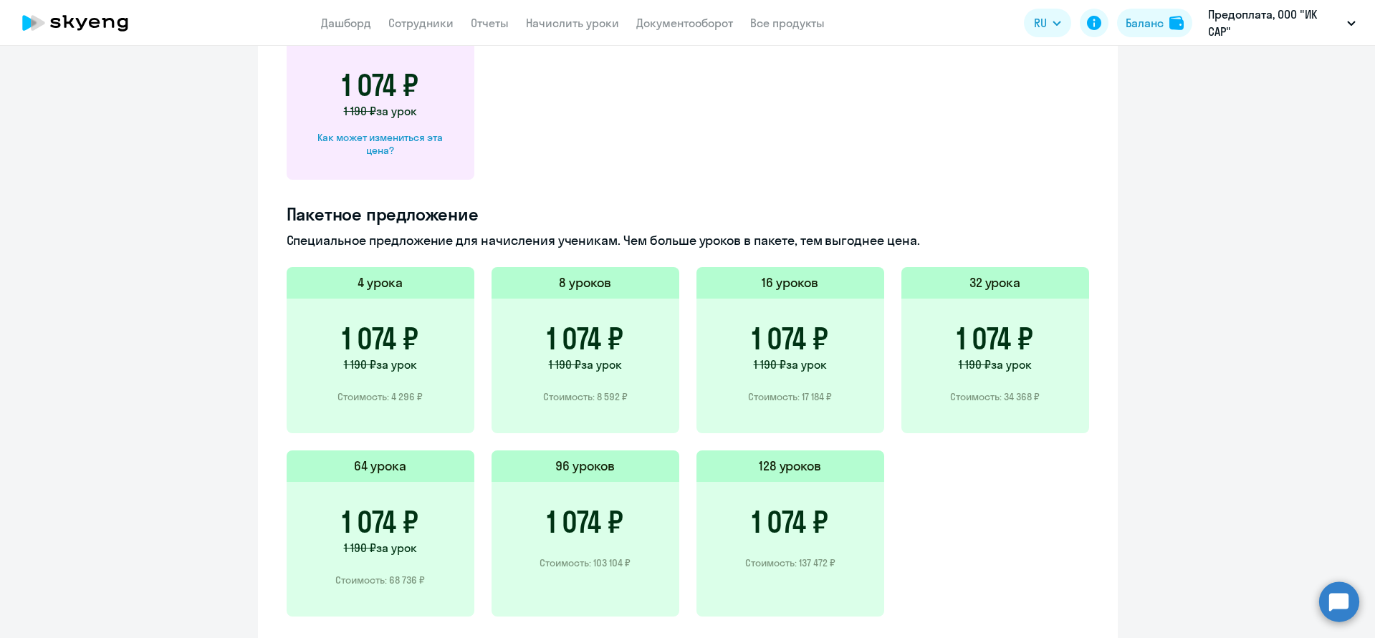
click at [1332, 599] on circle at bounding box center [1339, 602] width 40 height 40
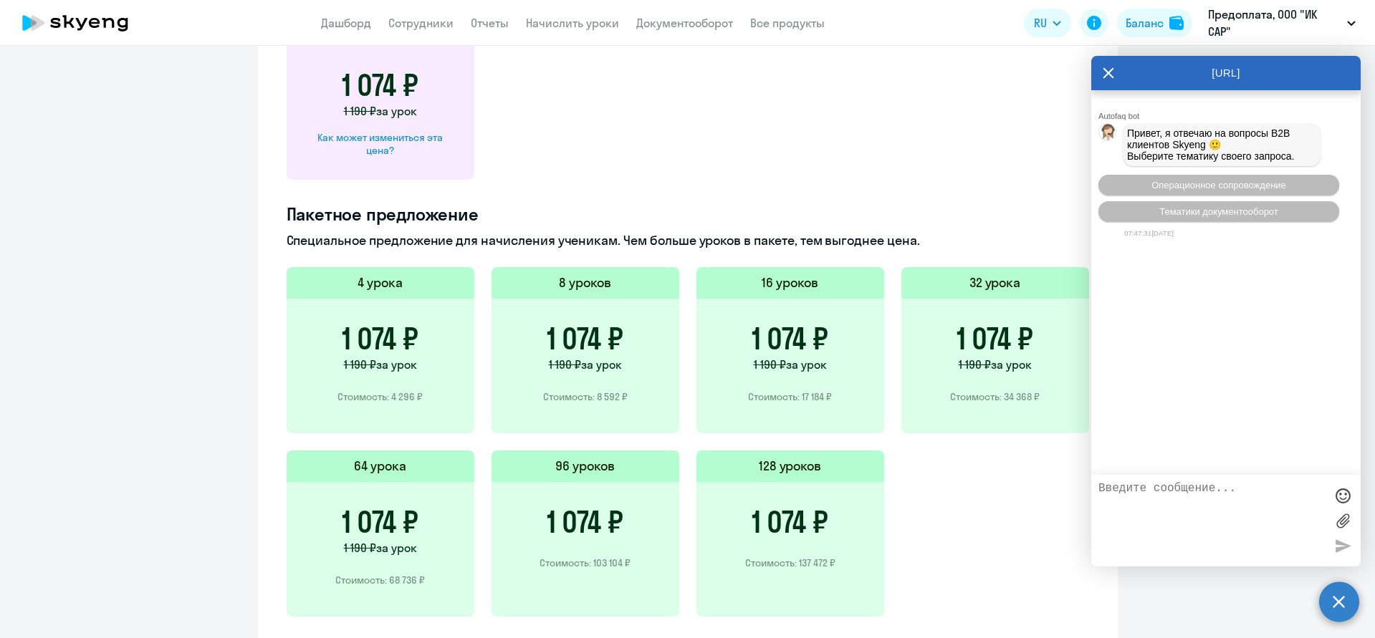
click at [1109, 73] on icon at bounding box center [1108, 73] width 11 height 11
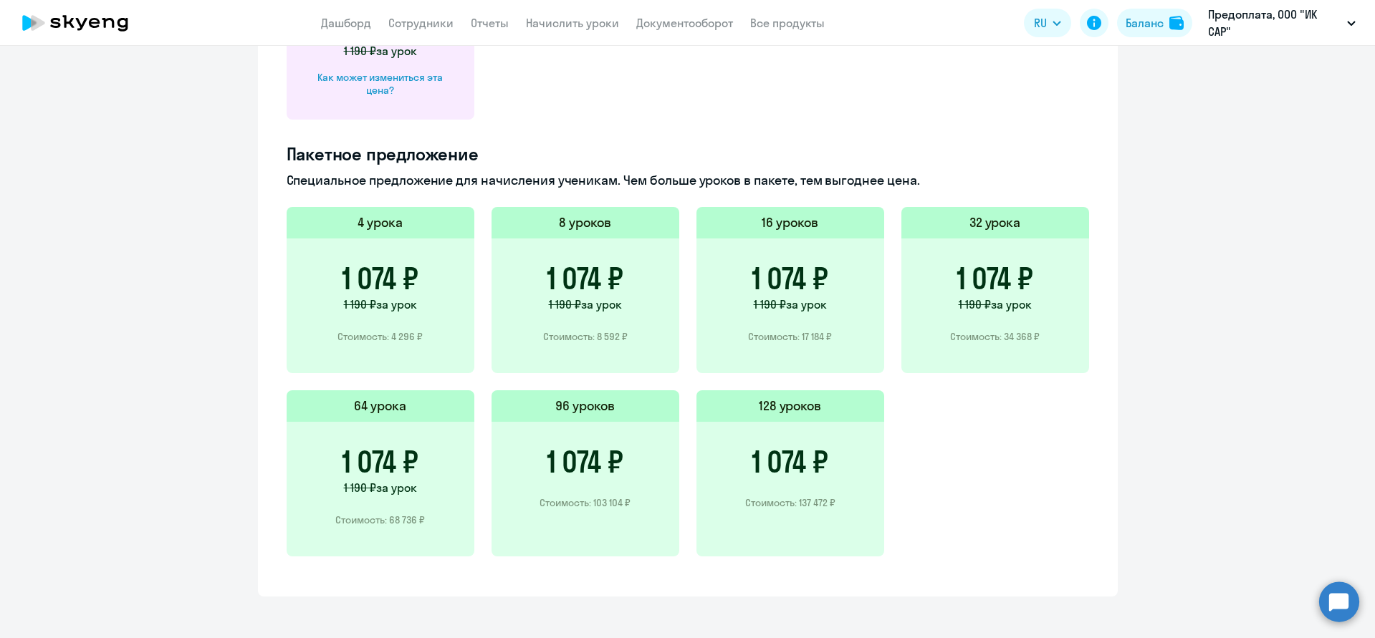
scroll to position [903, 0]
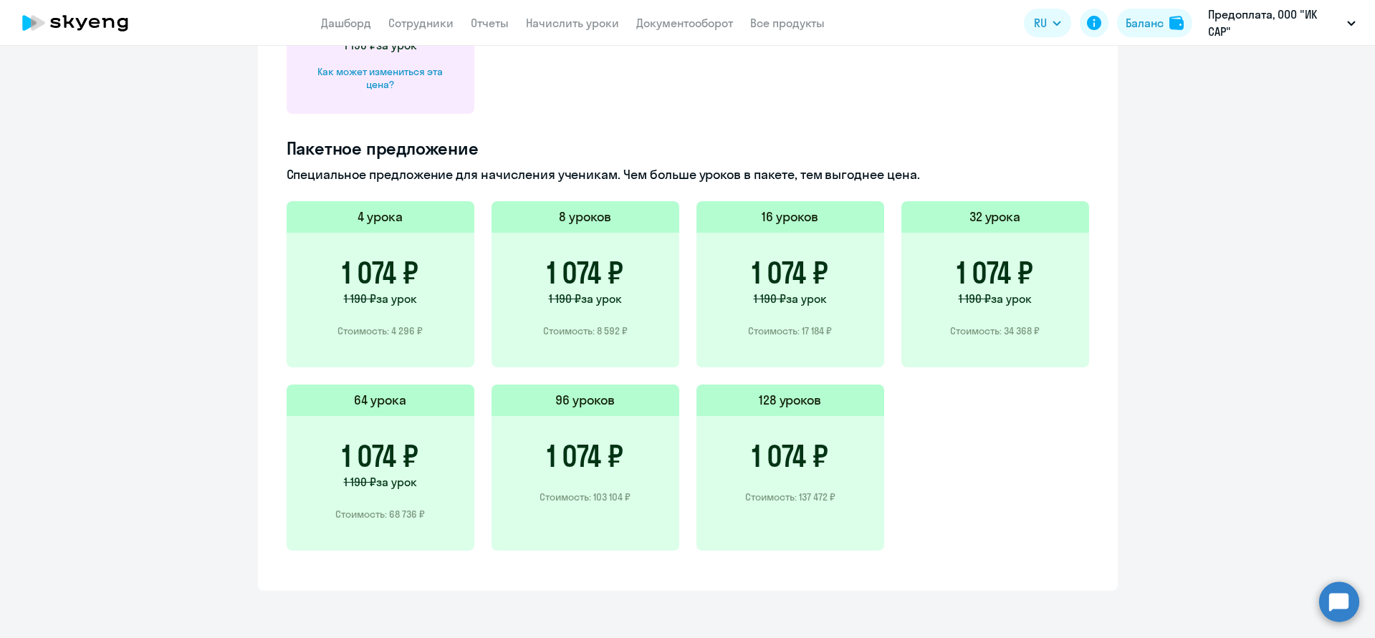
click at [789, 461] on h3 "1 074 ₽" at bounding box center [789, 456] width 77 height 34
click at [789, 443] on h3 "1 074 ₽" at bounding box center [789, 456] width 77 height 34
click at [790, 395] on h5 "128 уроков" at bounding box center [790, 400] width 63 height 19
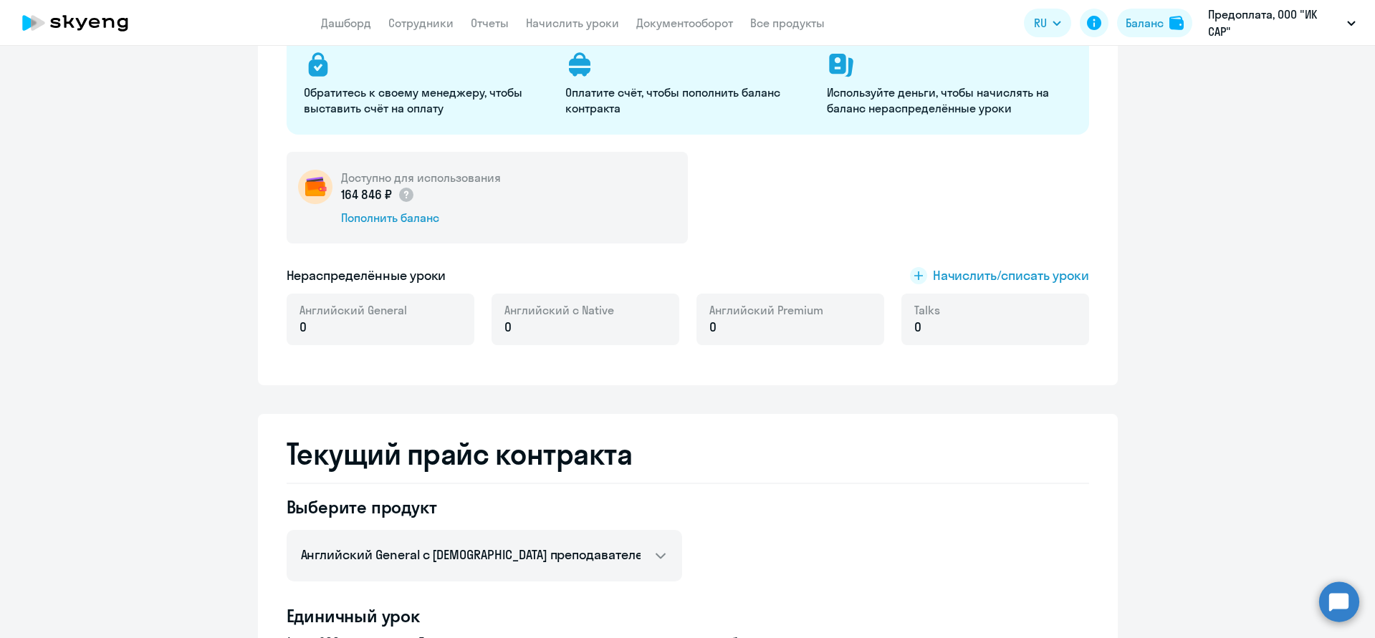
scroll to position [187, 0]
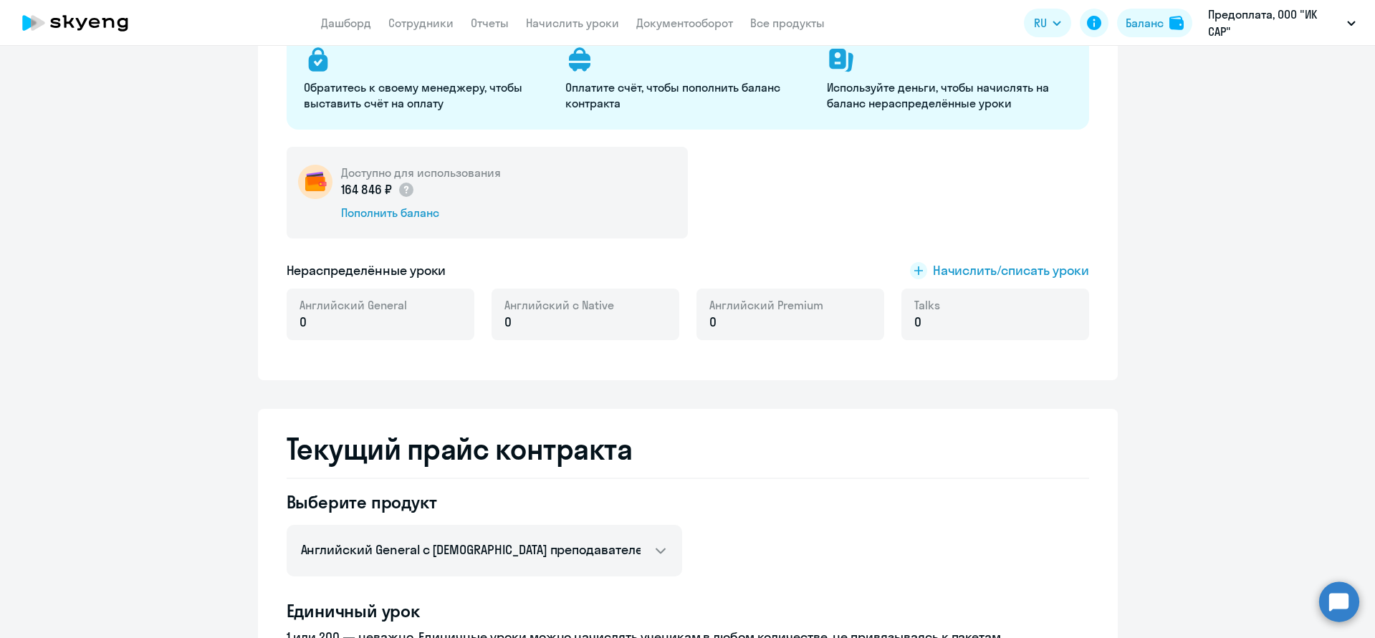
click at [762, 325] on p "0" at bounding box center [766, 322] width 114 height 19
click at [918, 270] on rect at bounding box center [918, 270] width 17 height 17
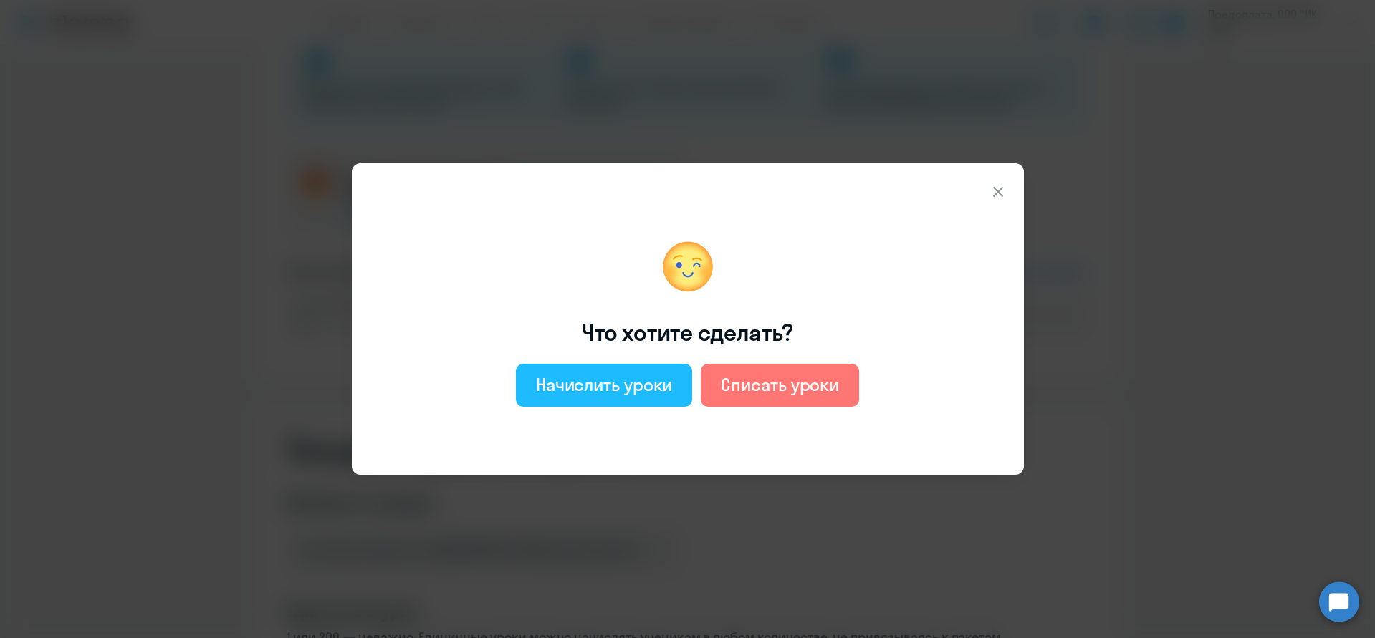
click at [616, 388] on div "Начислить уроки" at bounding box center [604, 384] width 137 height 23
select select "english_adult_not_native_speaker"
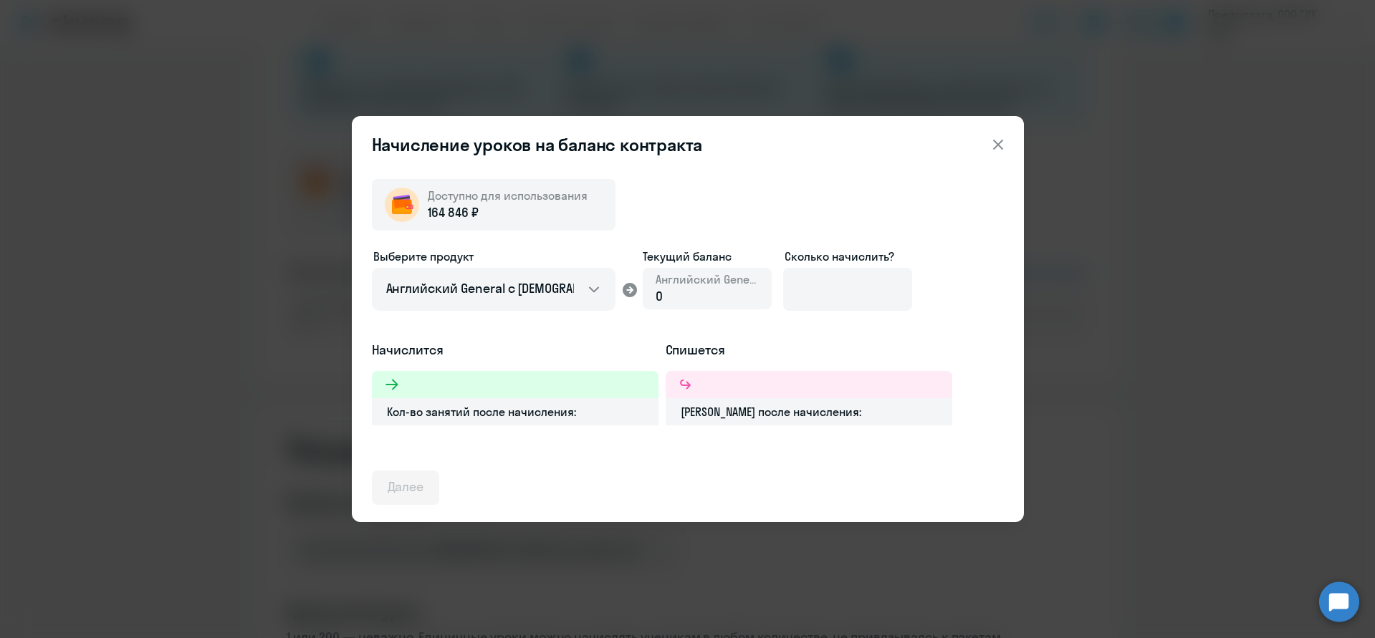
click at [728, 281] on span "Английский General" at bounding box center [706, 279] width 103 height 16
click at [678, 294] on div "0" at bounding box center [706, 296] width 103 height 19
click at [658, 304] on div "0" at bounding box center [706, 296] width 103 height 19
click at [658, 300] on span "0" at bounding box center [658, 296] width 7 height 16
click at [661, 300] on span "0" at bounding box center [658, 296] width 7 height 16
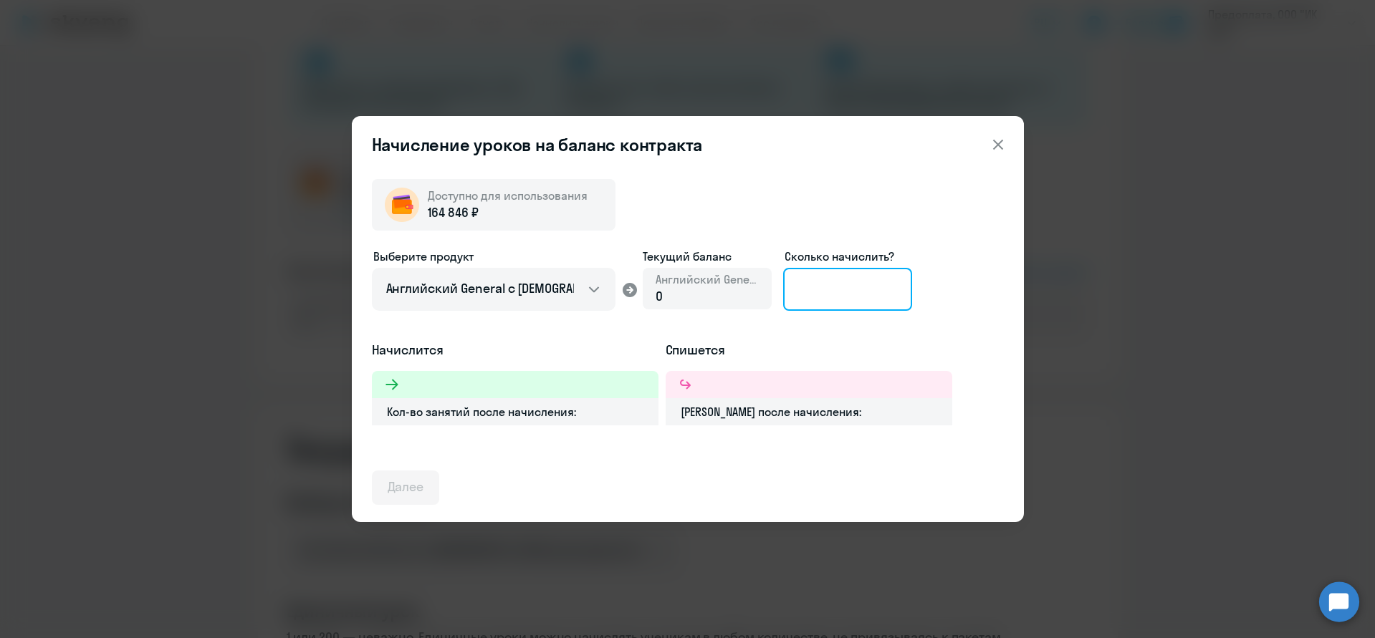
click at [846, 297] on input at bounding box center [847, 289] width 129 height 43
type input "20"
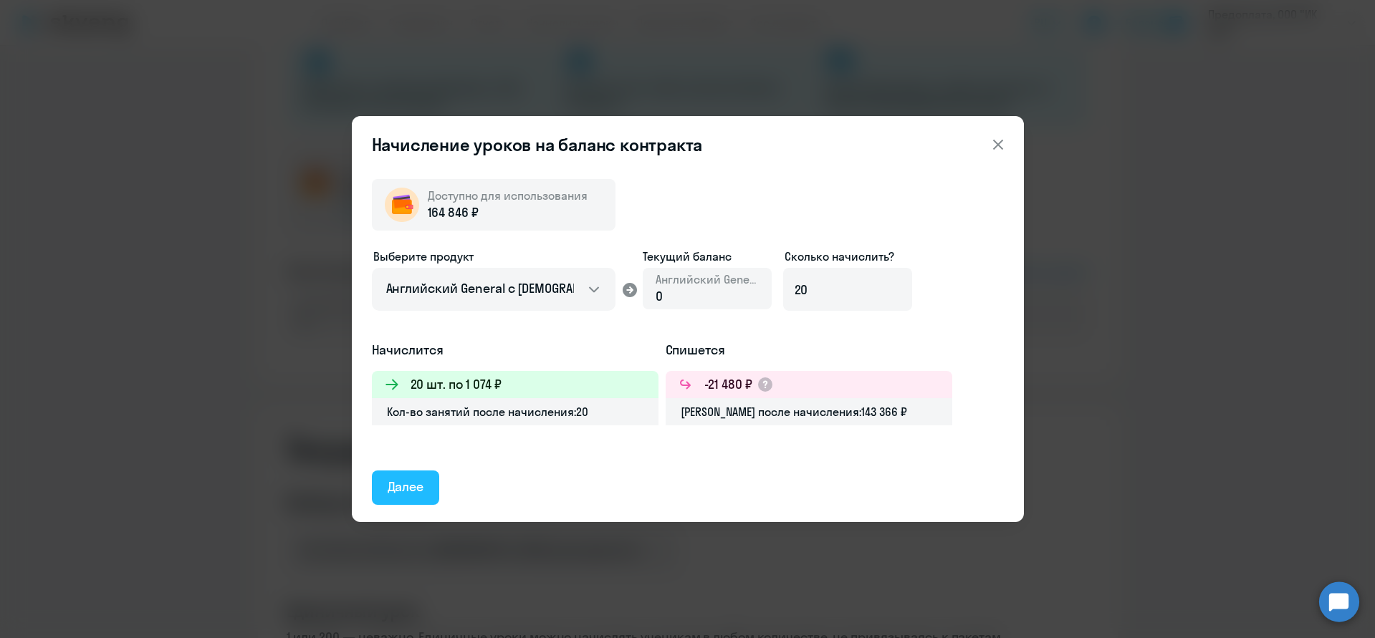
click at [420, 496] on button "Далее" at bounding box center [406, 488] width 68 height 34
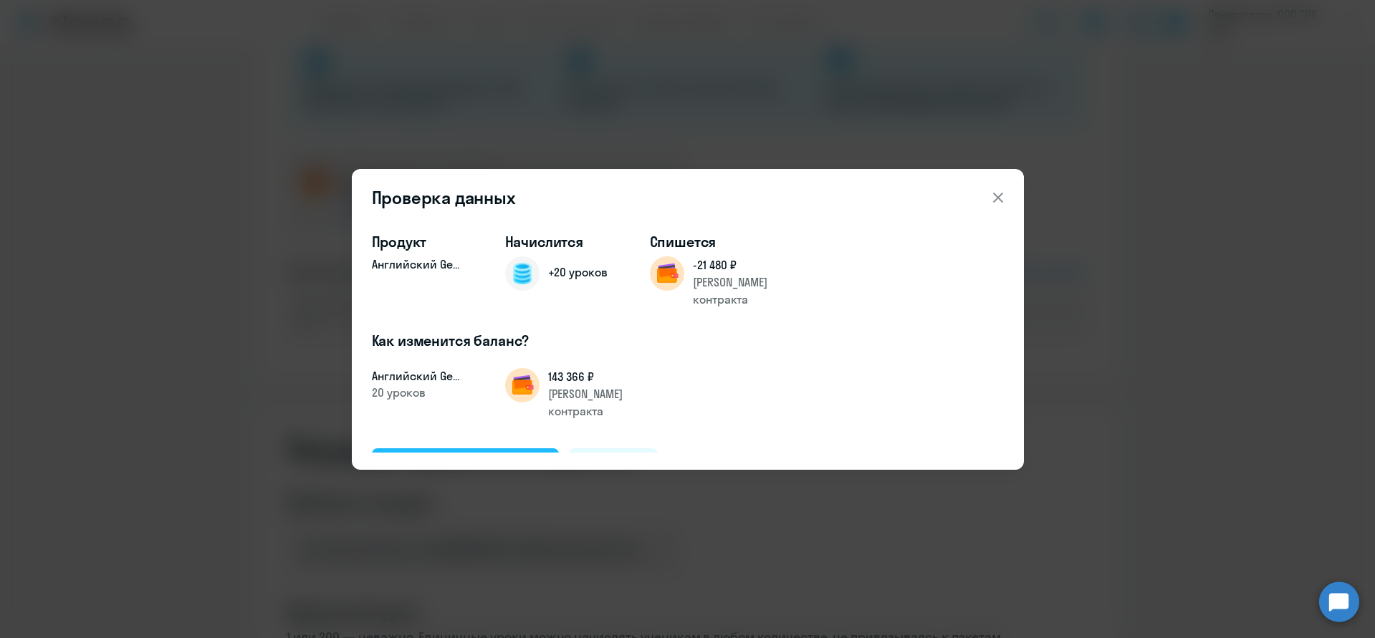
click at [518, 456] on div "Подтвердить и начислить" at bounding box center [466, 465] width 156 height 19
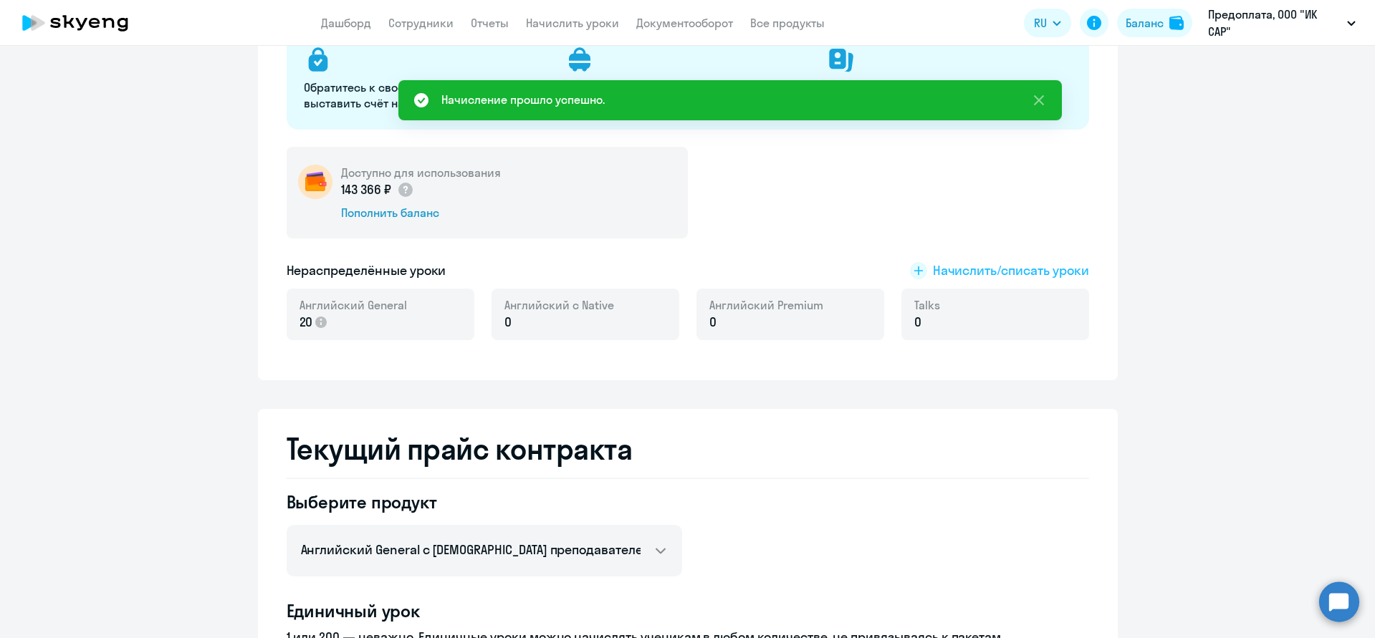
click at [920, 273] on rect at bounding box center [918, 270] width 17 height 17
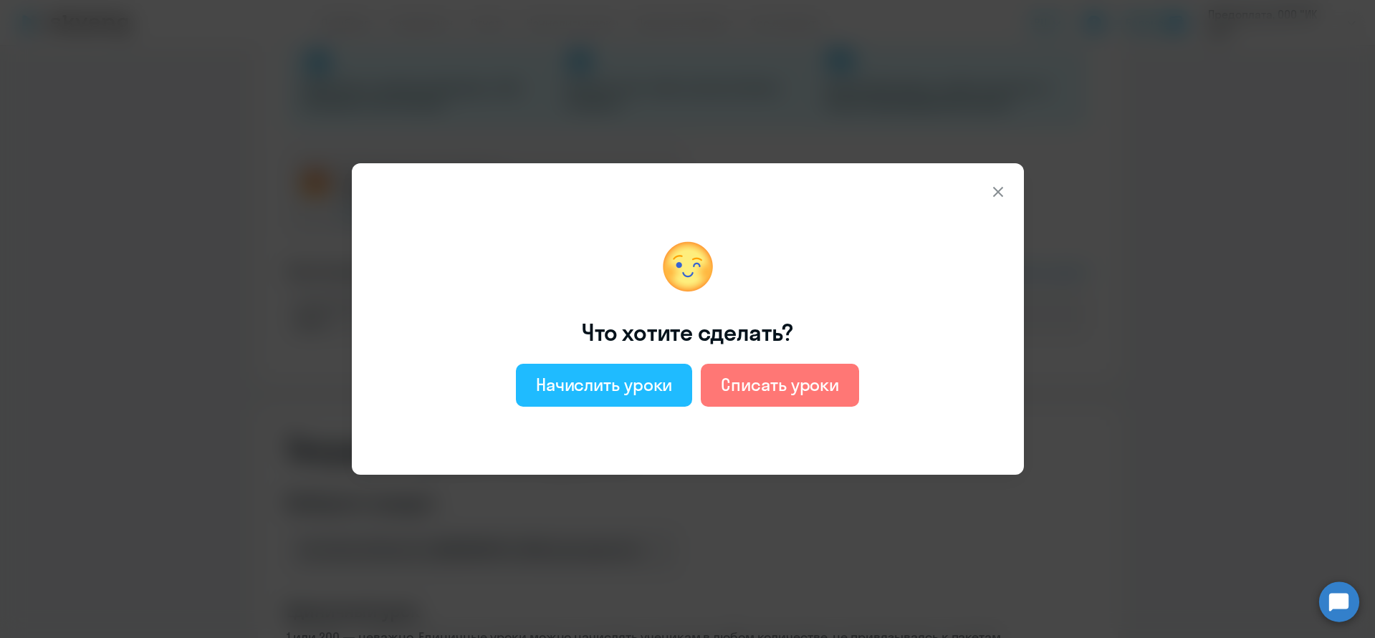
click at [649, 390] on div "Начислить уроки" at bounding box center [604, 384] width 137 height 23
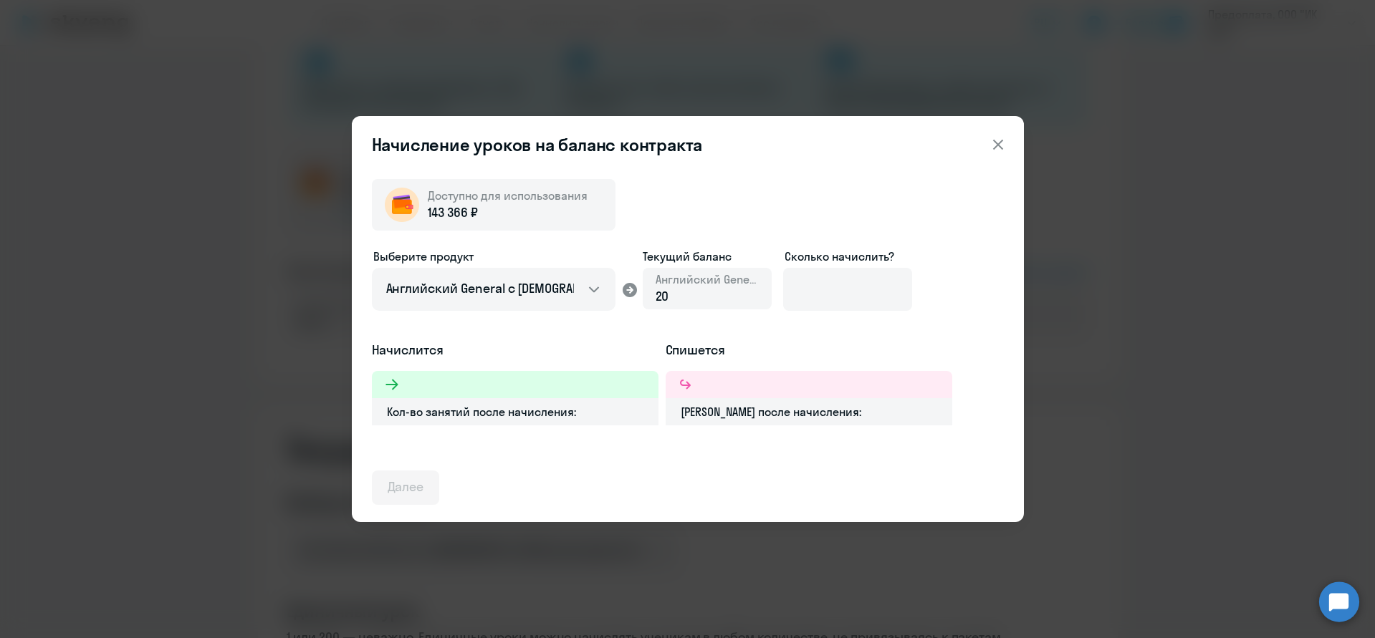
click at [726, 291] on div "20" at bounding box center [706, 296] width 103 height 19
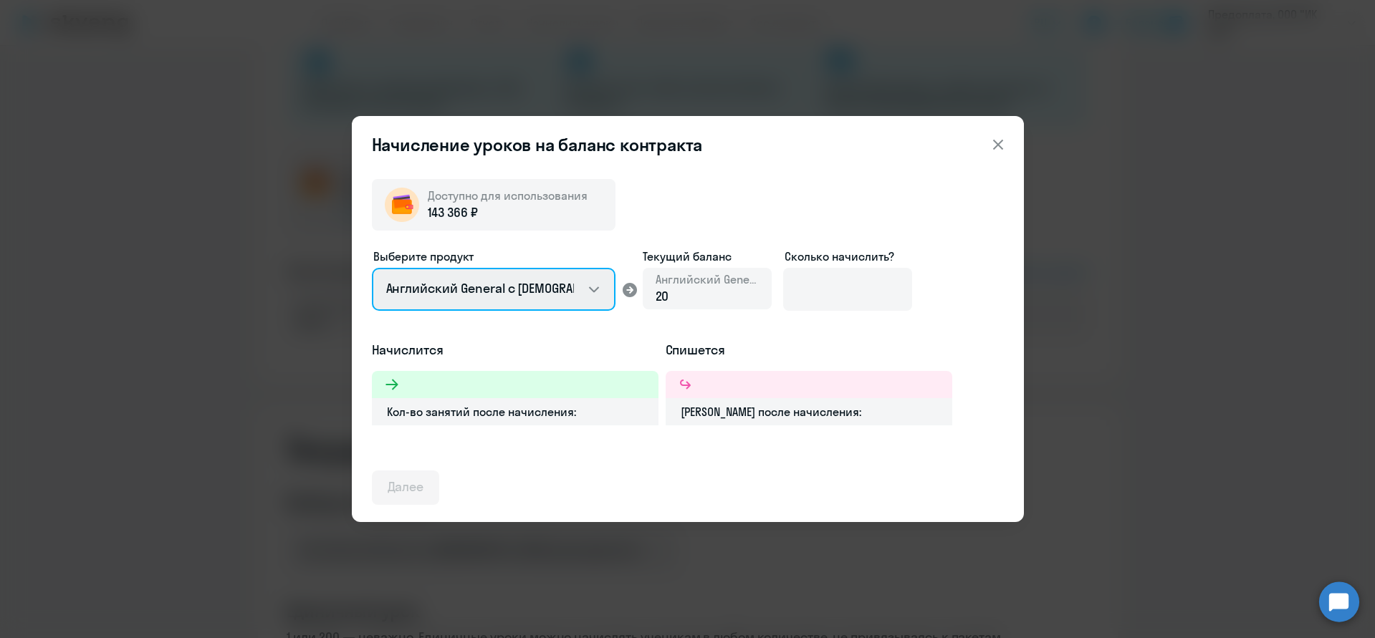
select select "english_adult_not_native_speaker_premium"
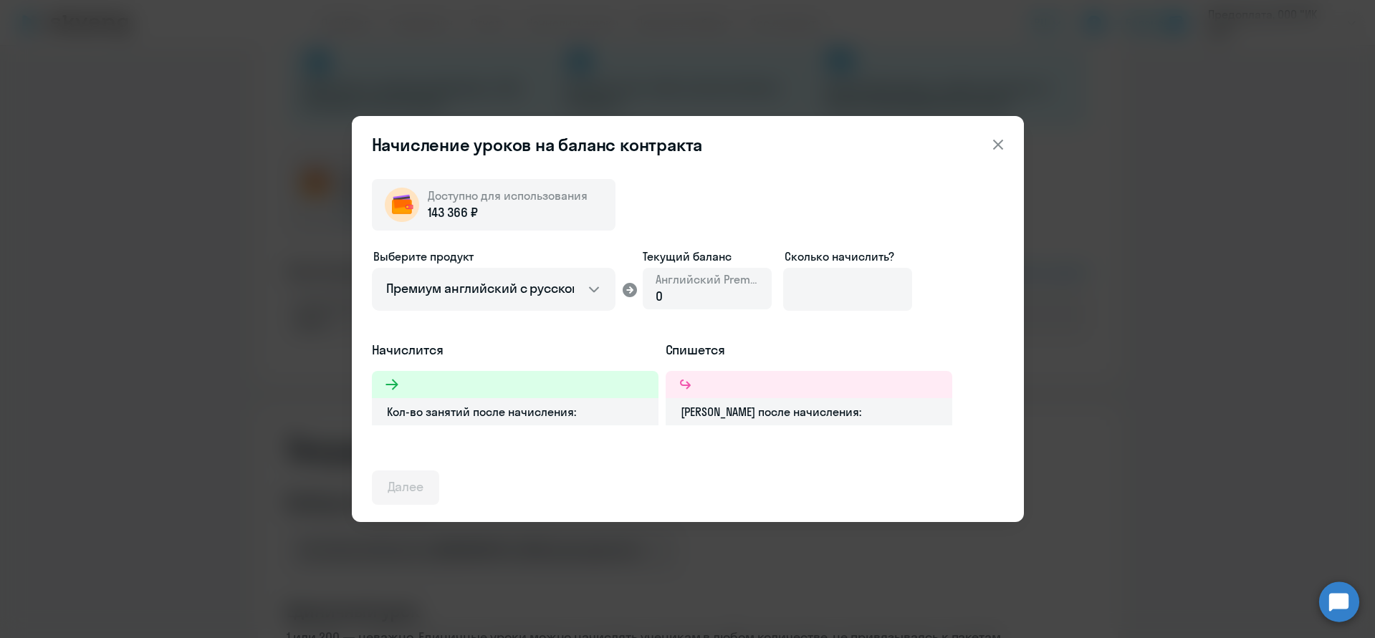
click at [698, 294] on div "0" at bounding box center [706, 296] width 103 height 19
click at [665, 296] on div "0" at bounding box center [706, 296] width 103 height 19
click at [889, 280] on input at bounding box center [847, 289] width 129 height 43
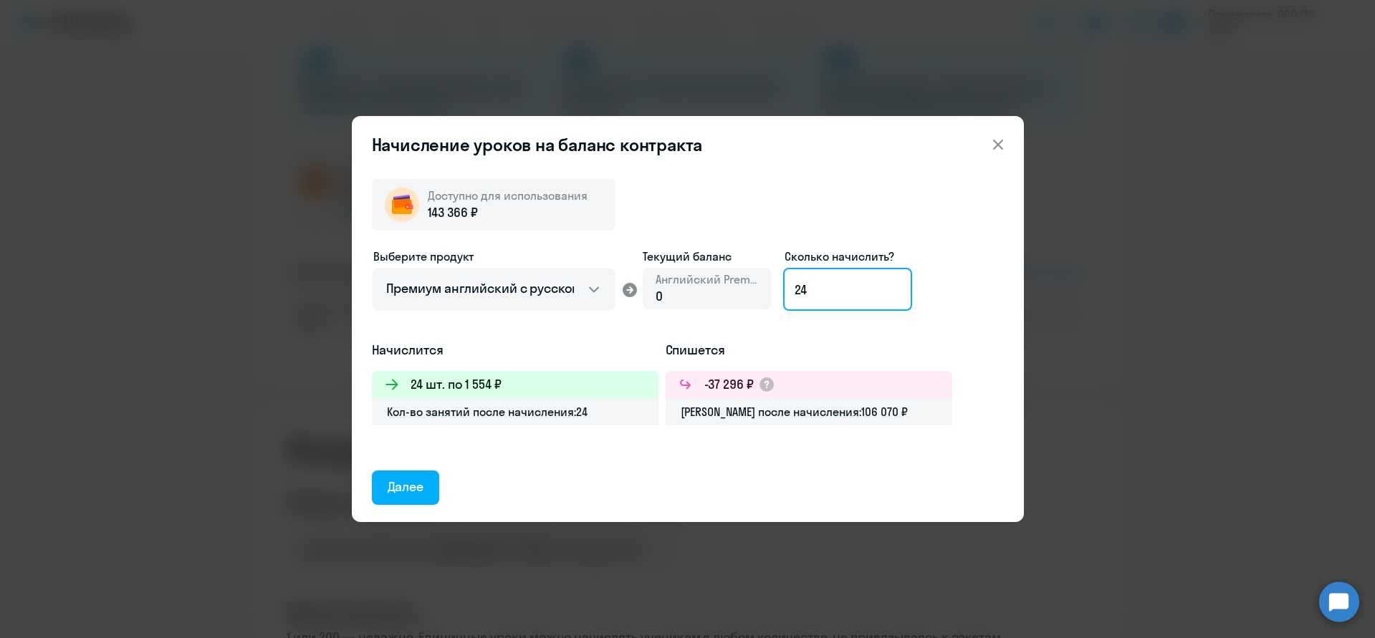
type input "2"
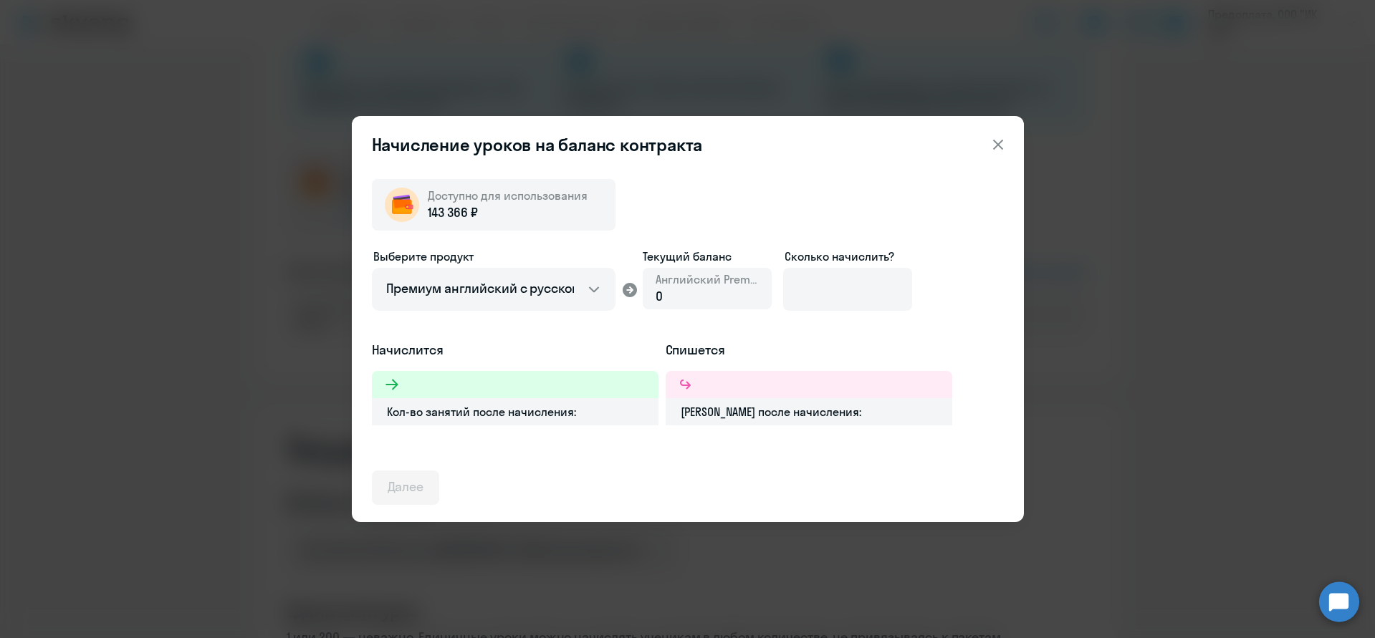
click at [996, 137] on icon at bounding box center [997, 144] width 17 height 17
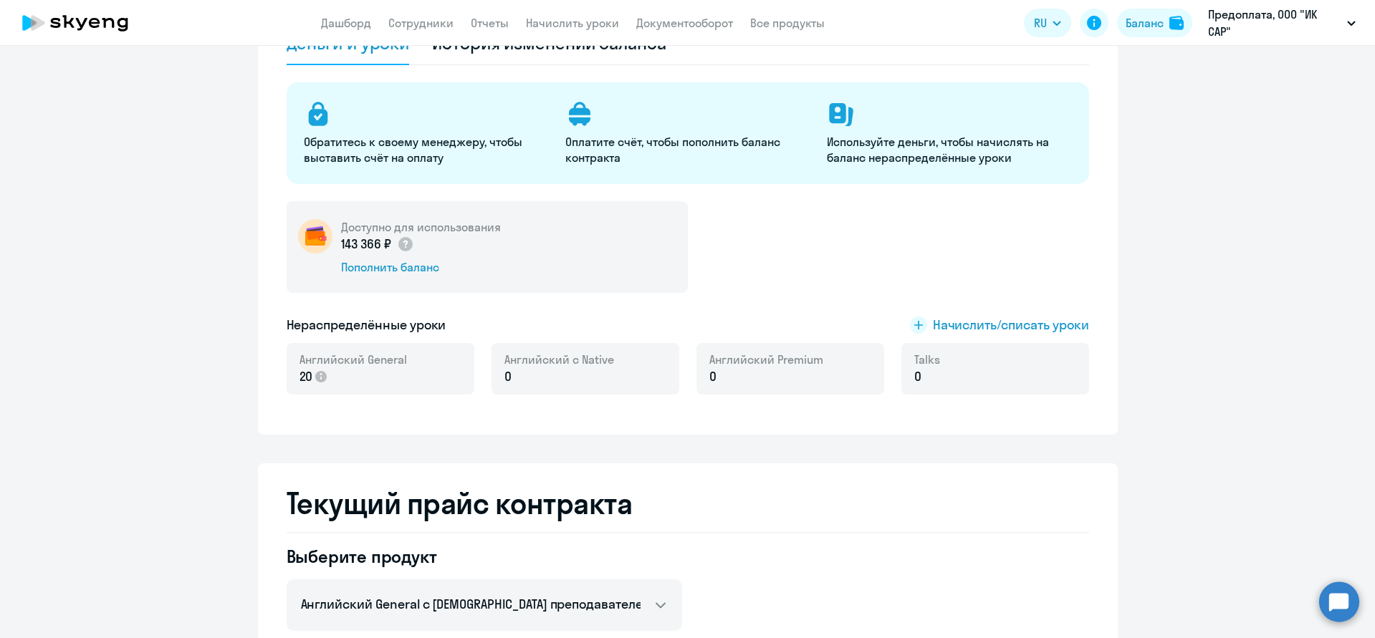
scroll to position [179, 0]
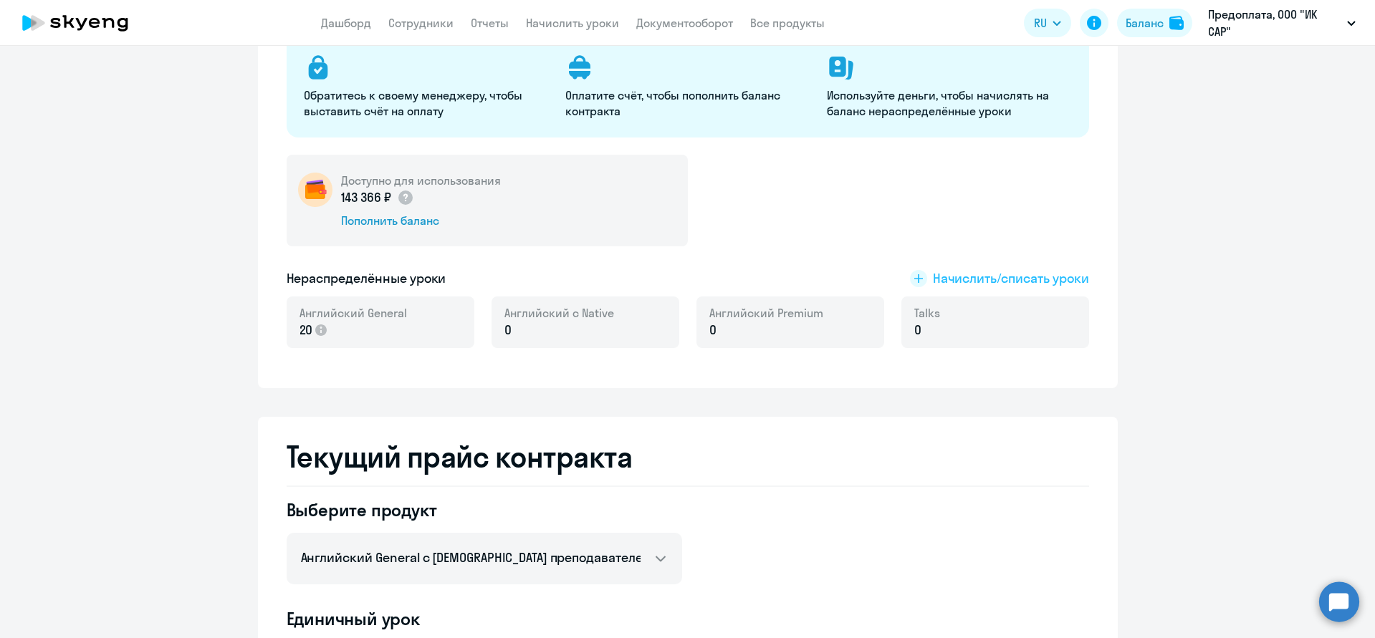
click at [927, 276] on span "Начислить/списать уроки" at bounding box center [999, 278] width 179 height 19
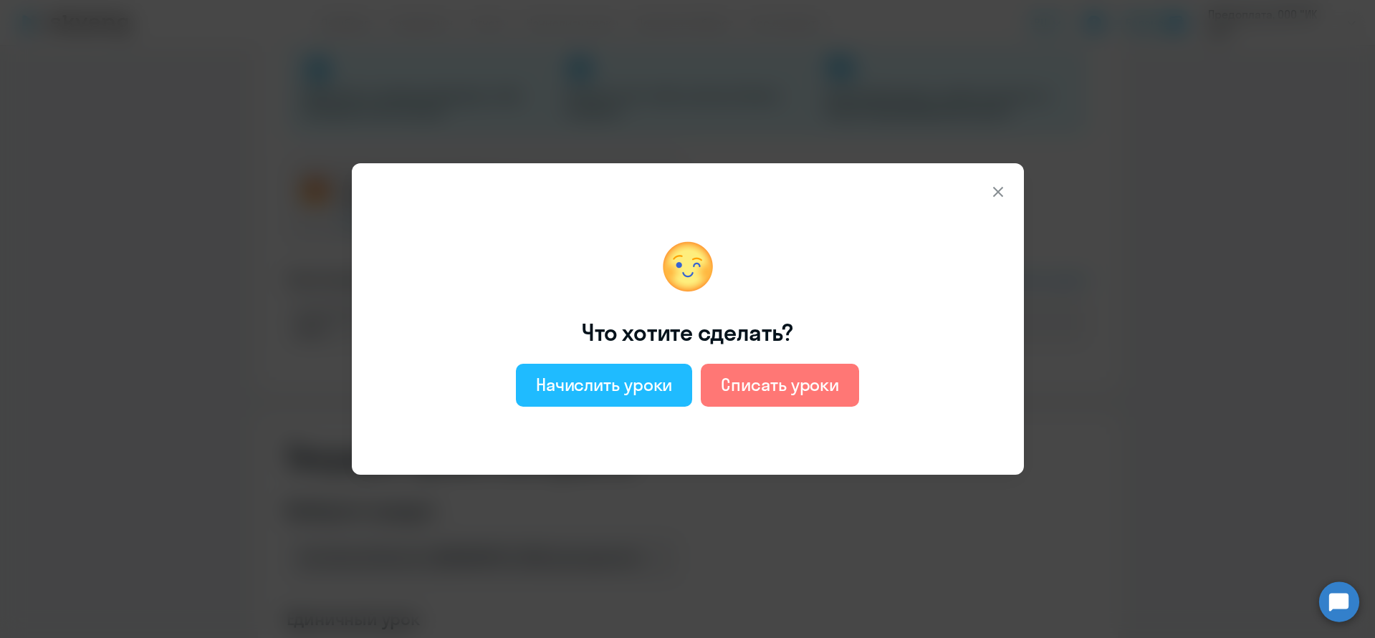
click at [605, 388] on div "Начислить уроки" at bounding box center [604, 384] width 137 height 23
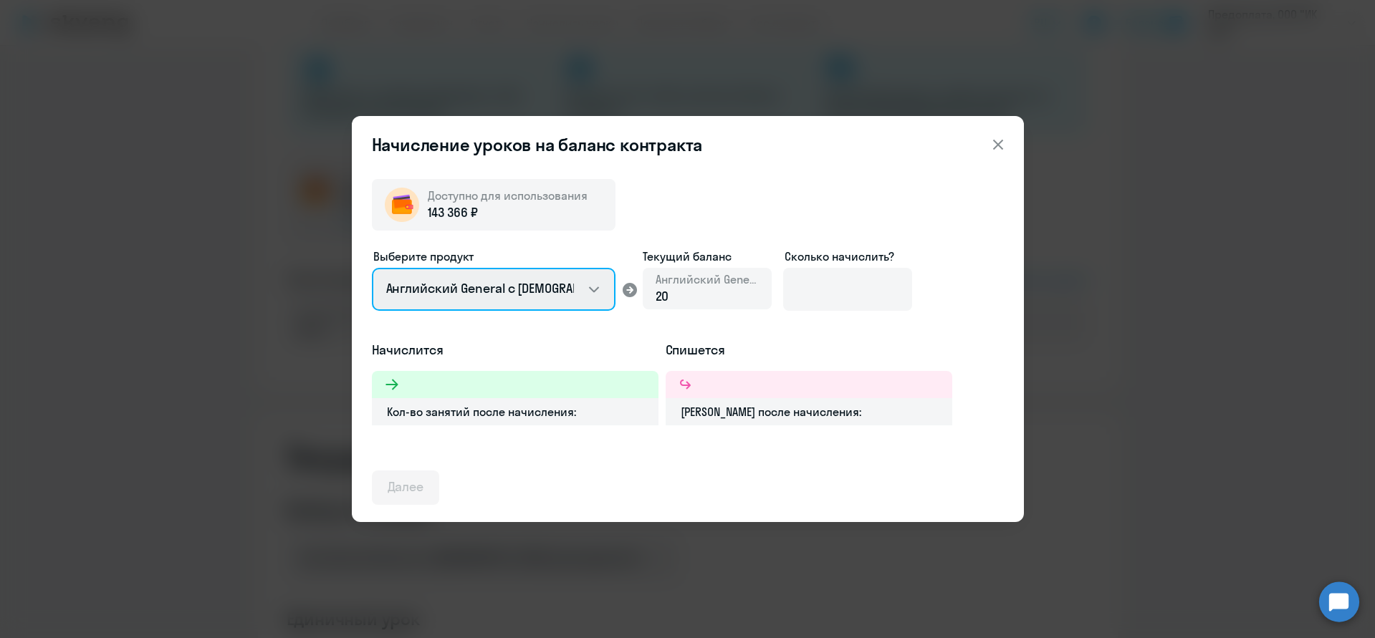
select select "english_adult_not_native_speaker_premium"
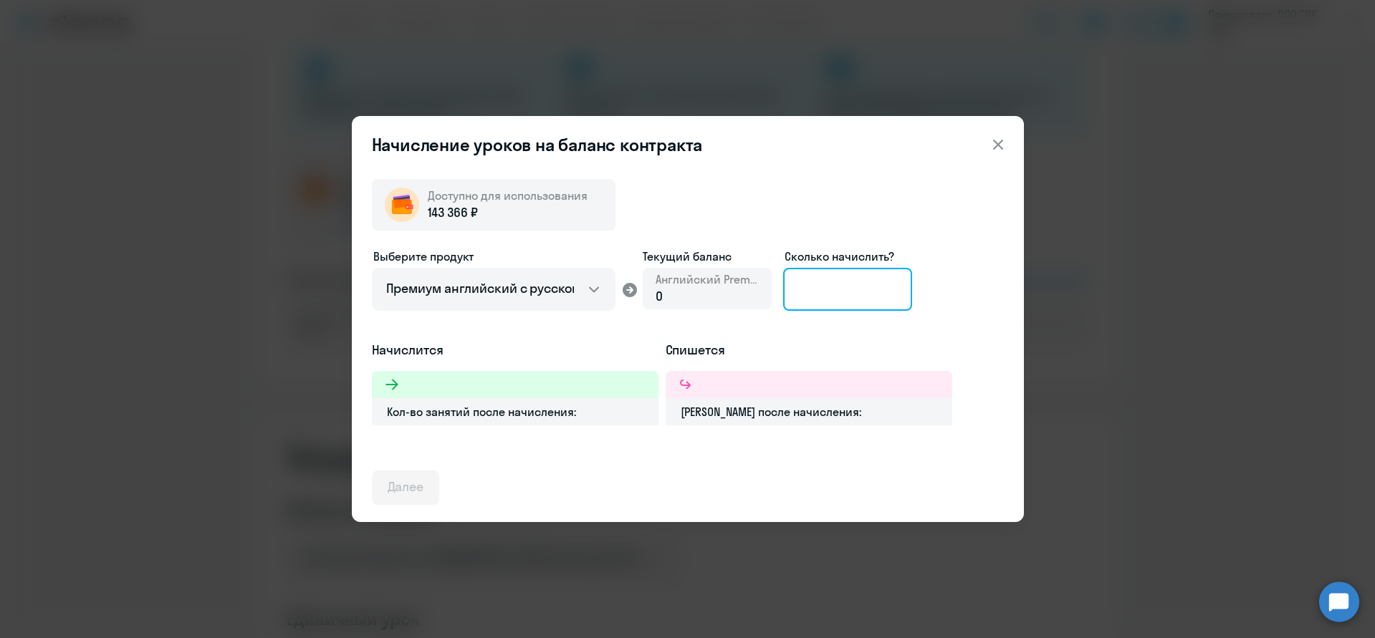
click at [827, 289] on input at bounding box center [847, 289] width 129 height 43
click at [1004, 143] on icon at bounding box center [997, 144] width 17 height 17
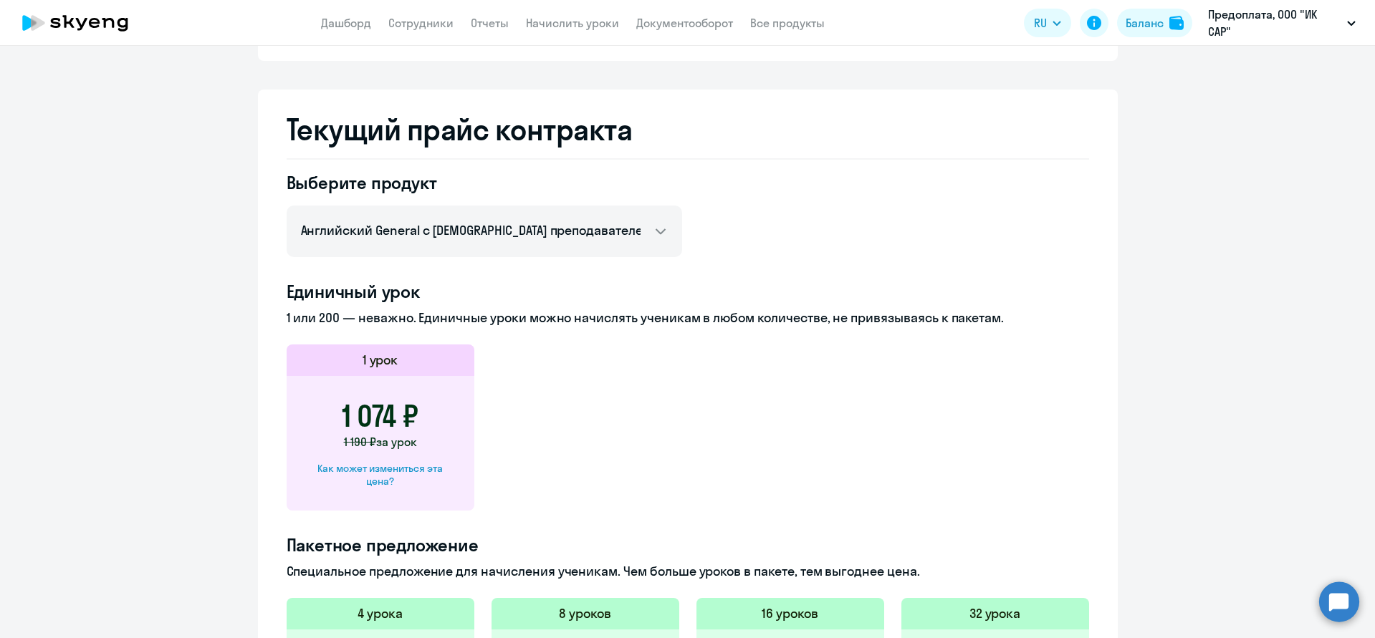
scroll to position [275, 0]
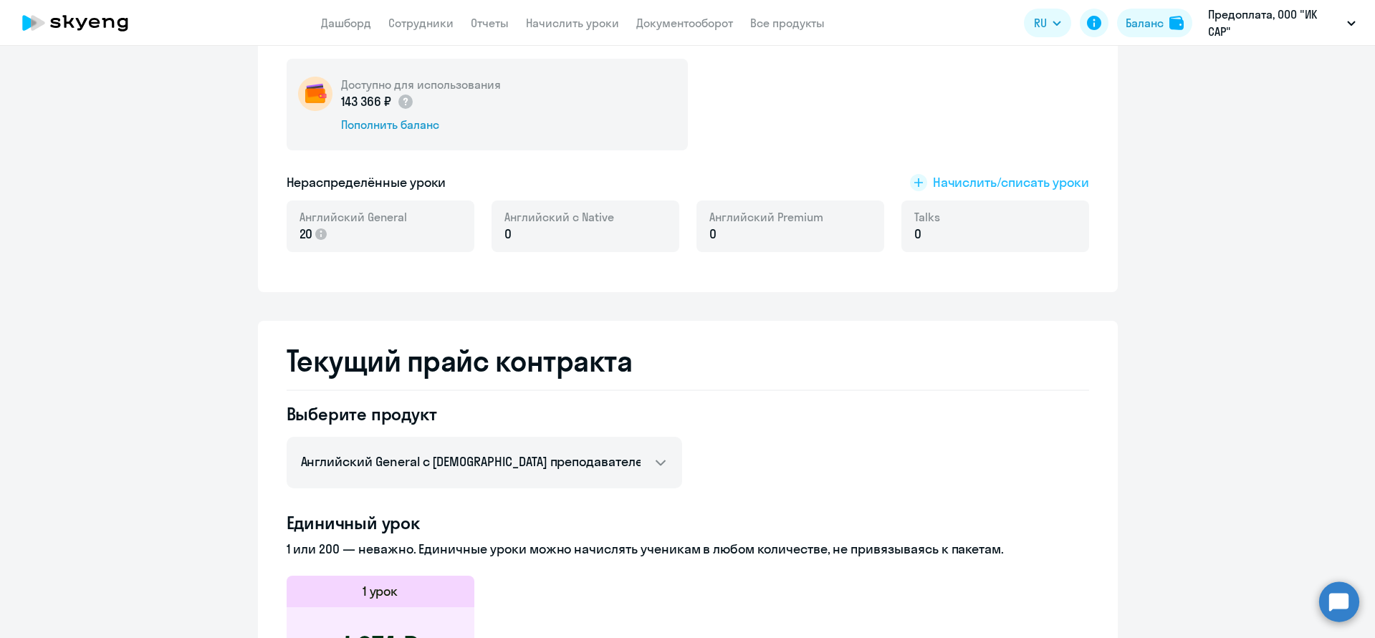
click at [980, 178] on span "Начислить/списать уроки" at bounding box center [1011, 182] width 156 height 19
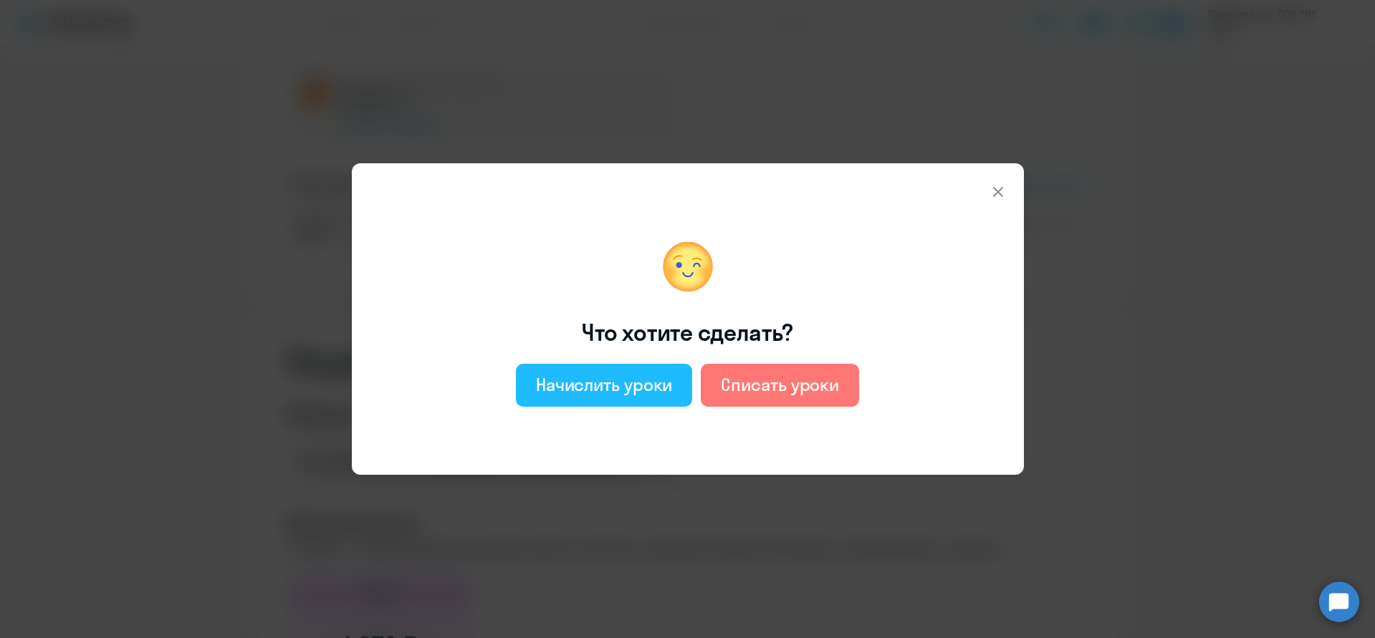
click at [635, 389] on div "Начислить уроки" at bounding box center [604, 384] width 137 height 23
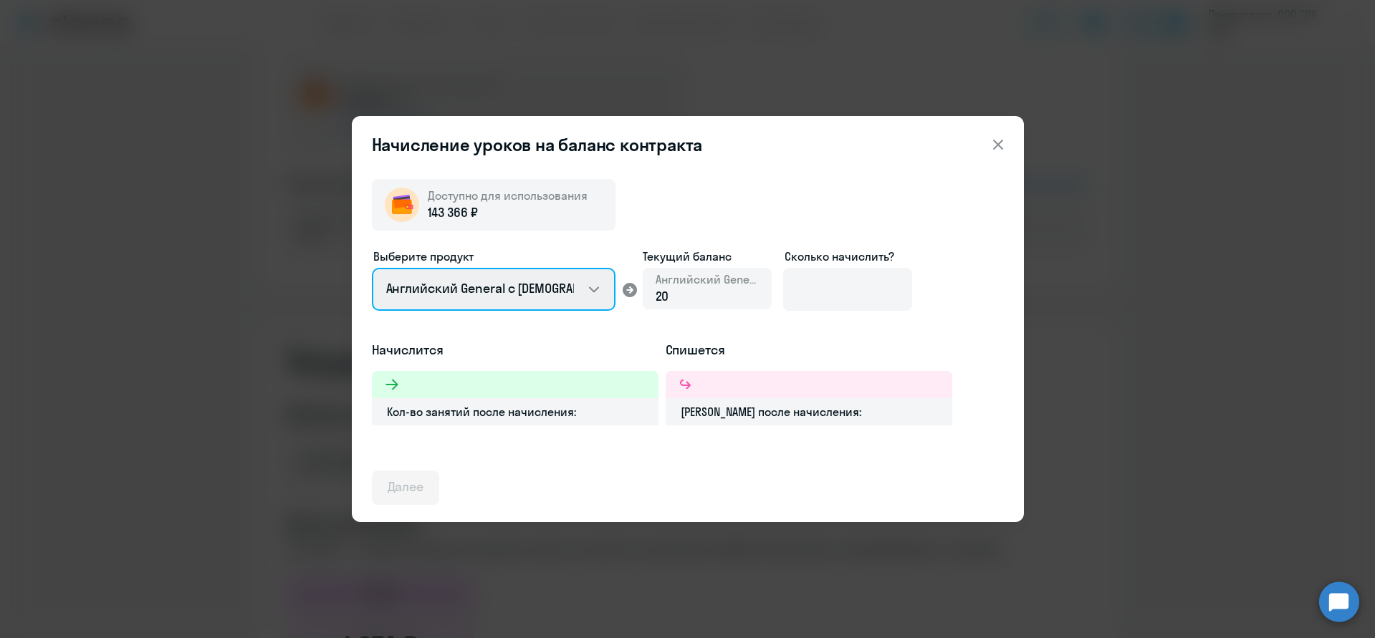
select select "english_adult_not_native_speaker_premium"
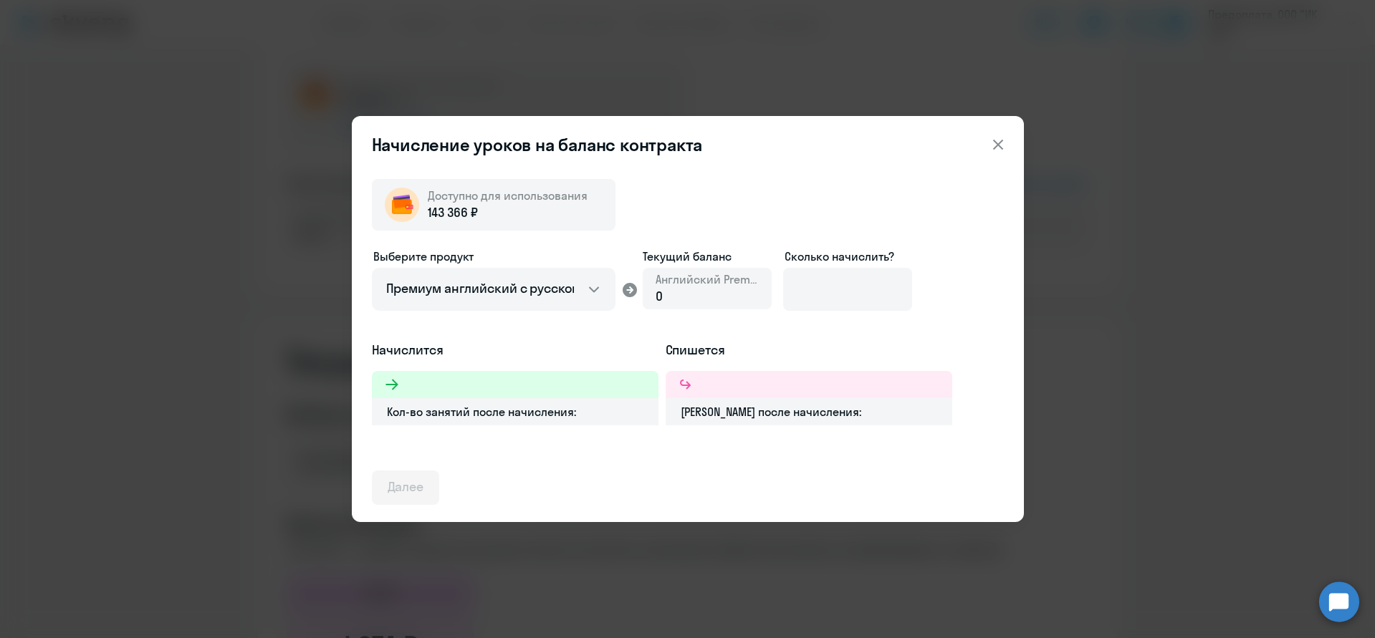
click at [701, 294] on div "0" at bounding box center [706, 296] width 103 height 19
click at [875, 294] on input at bounding box center [847, 289] width 129 height 43
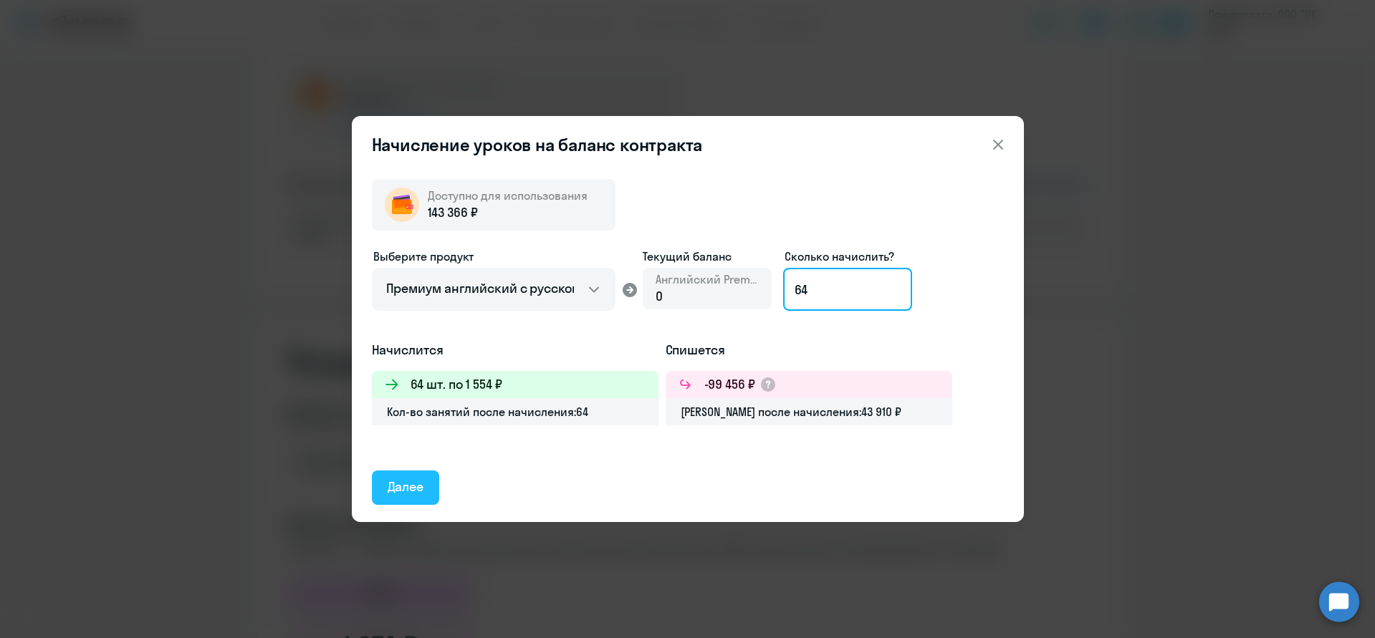
type input "64"
click at [408, 492] on div "Далее" at bounding box center [406, 487] width 37 height 19
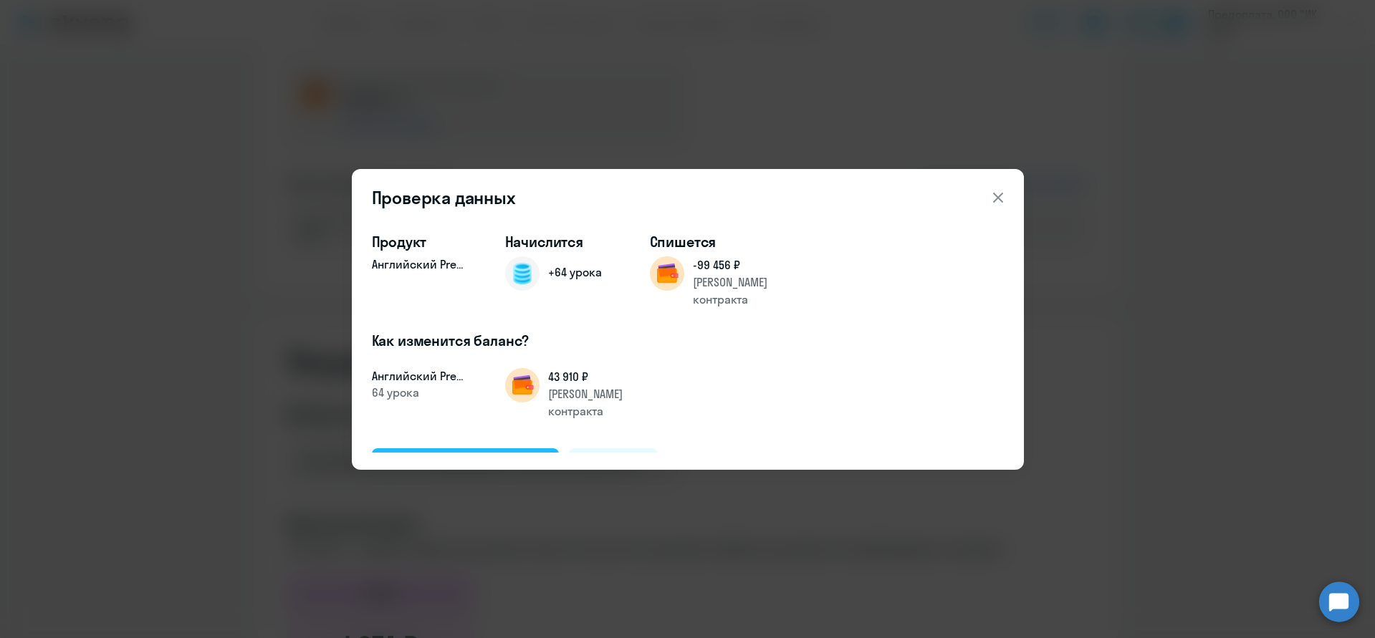
click at [471, 456] on div "Подтвердить и начислить" at bounding box center [466, 465] width 156 height 19
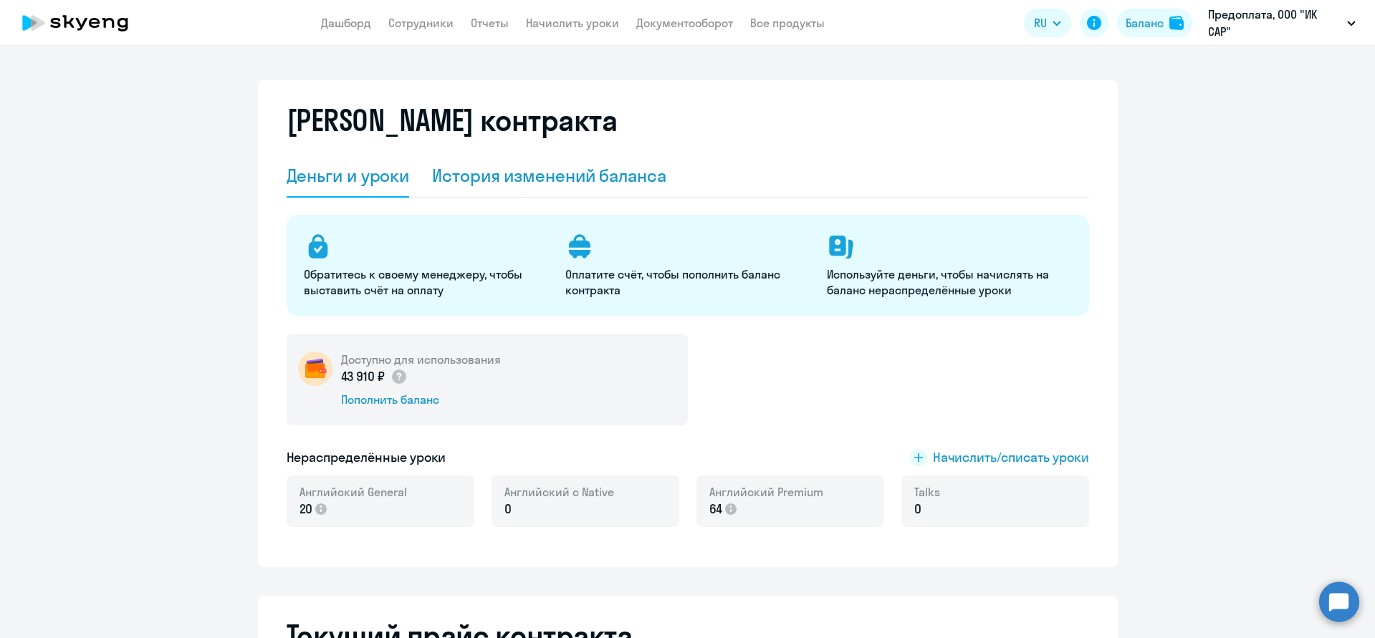
scroll to position [0, 0]
click at [423, 23] on link "Сотрудники" at bounding box center [420, 23] width 65 height 14
select select "30"
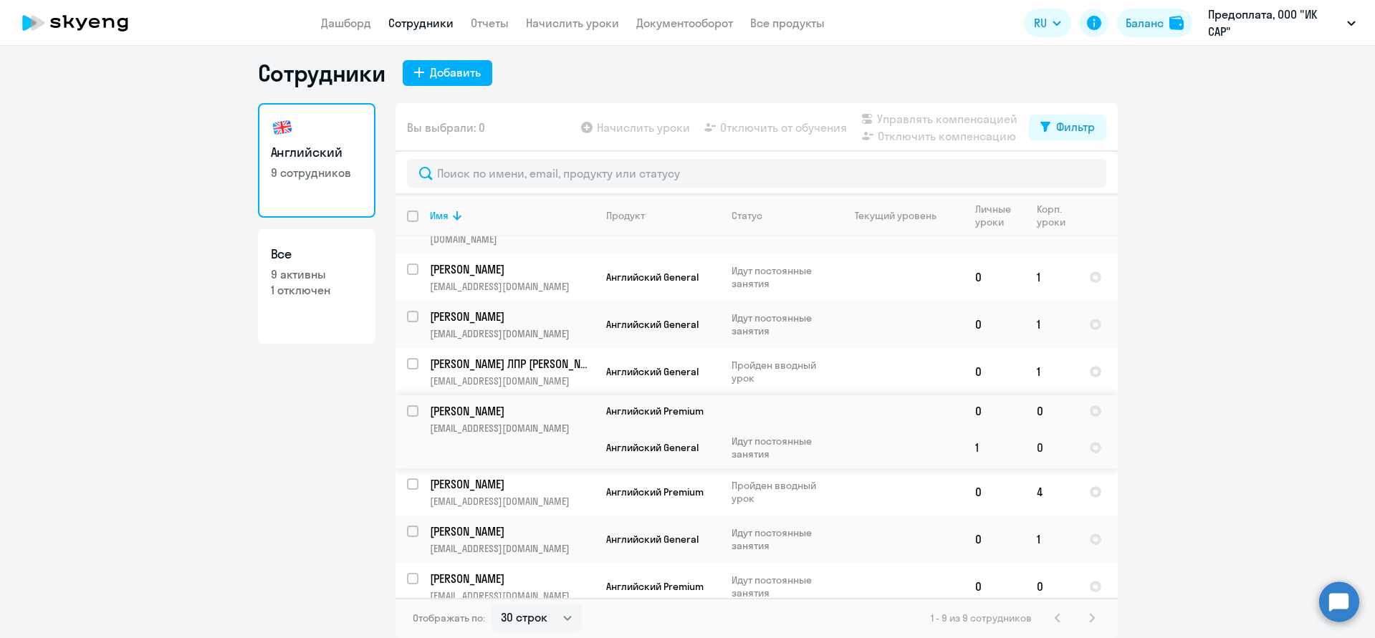
scroll to position [90, 0]
click at [963, 431] on td "1" at bounding box center [994, 449] width 62 height 42
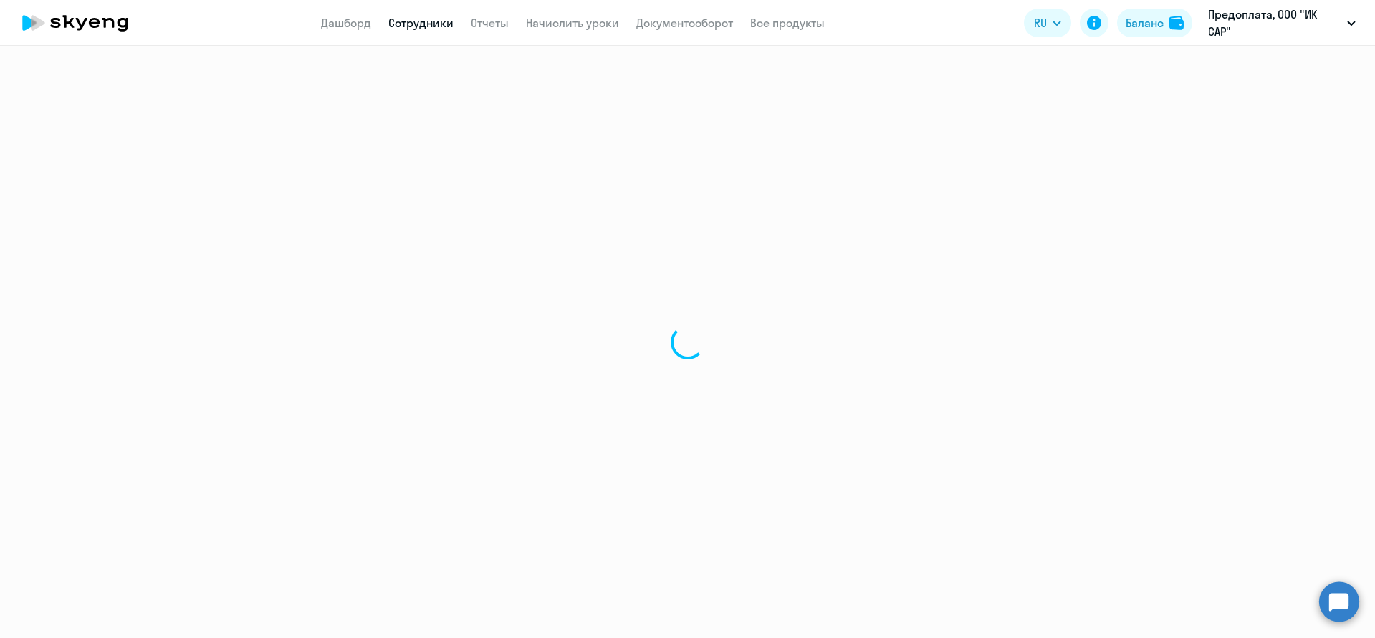
select select "english"
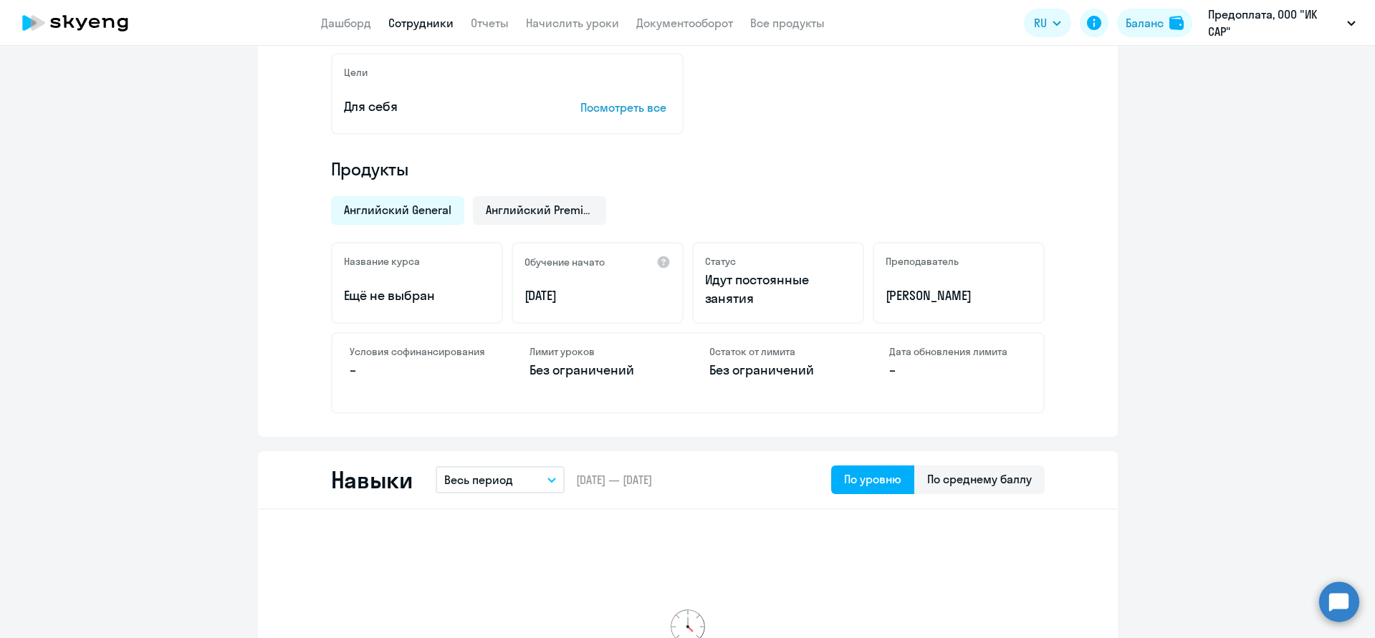
scroll to position [362, 0]
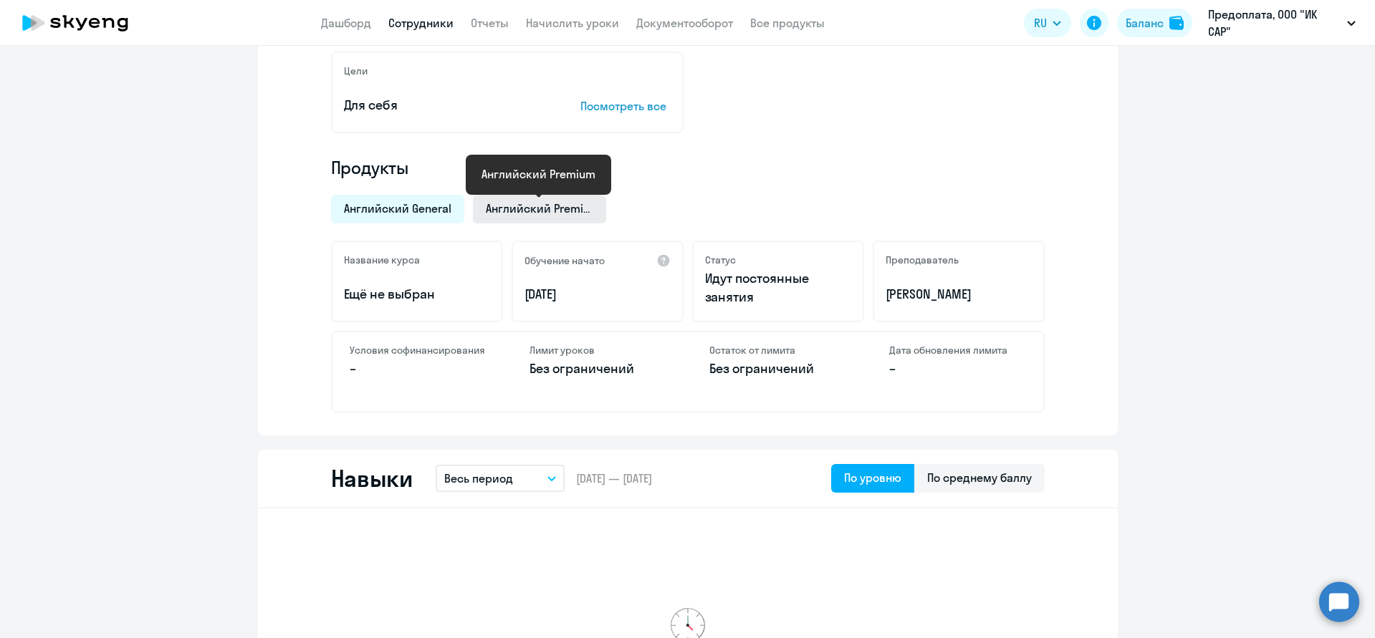
click at [509, 210] on span "Английский Premium" at bounding box center [539, 209] width 107 height 16
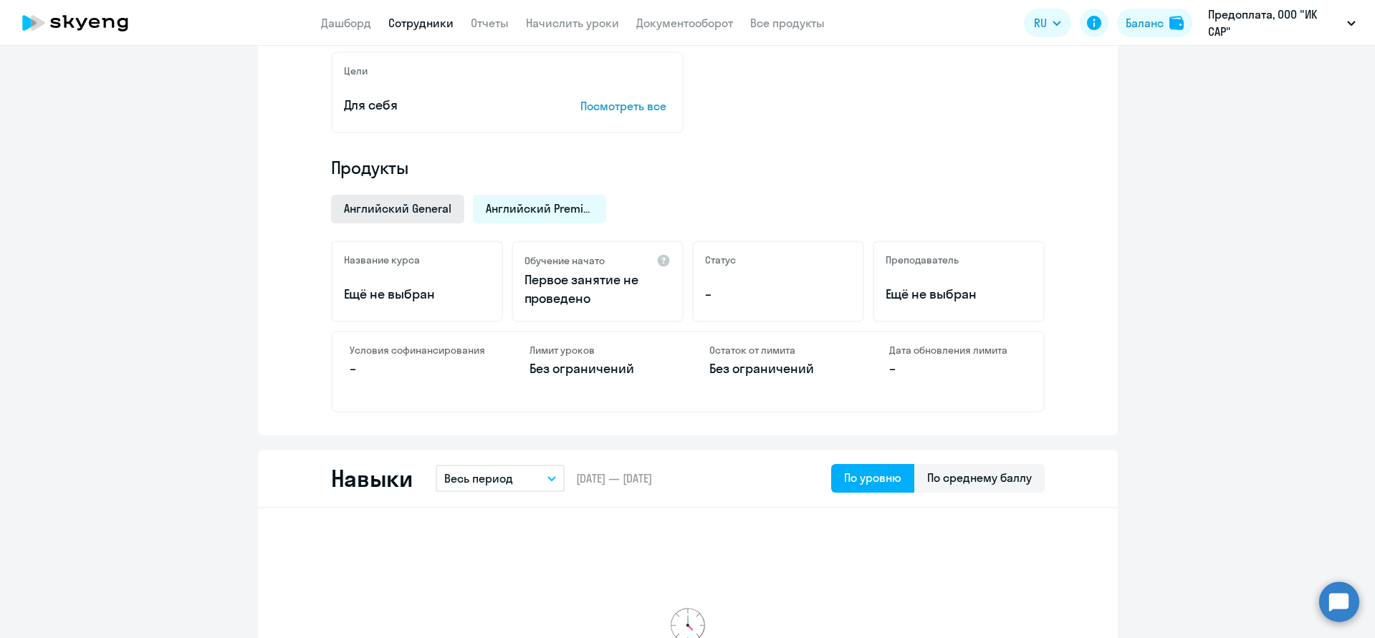
click at [408, 210] on span "Английский General" at bounding box center [397, 209] width 107 height 16
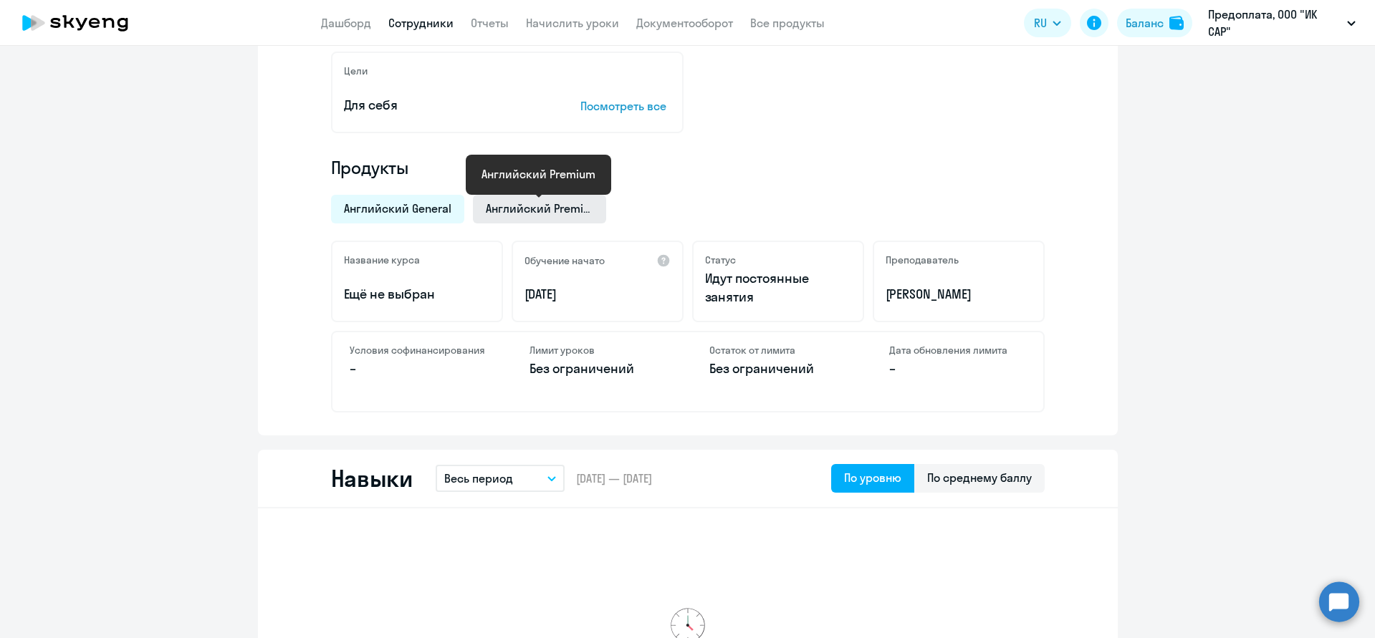
click at [534, 213] on span "Английский Premium" at bounding box center [539, 209] width 107 height 16
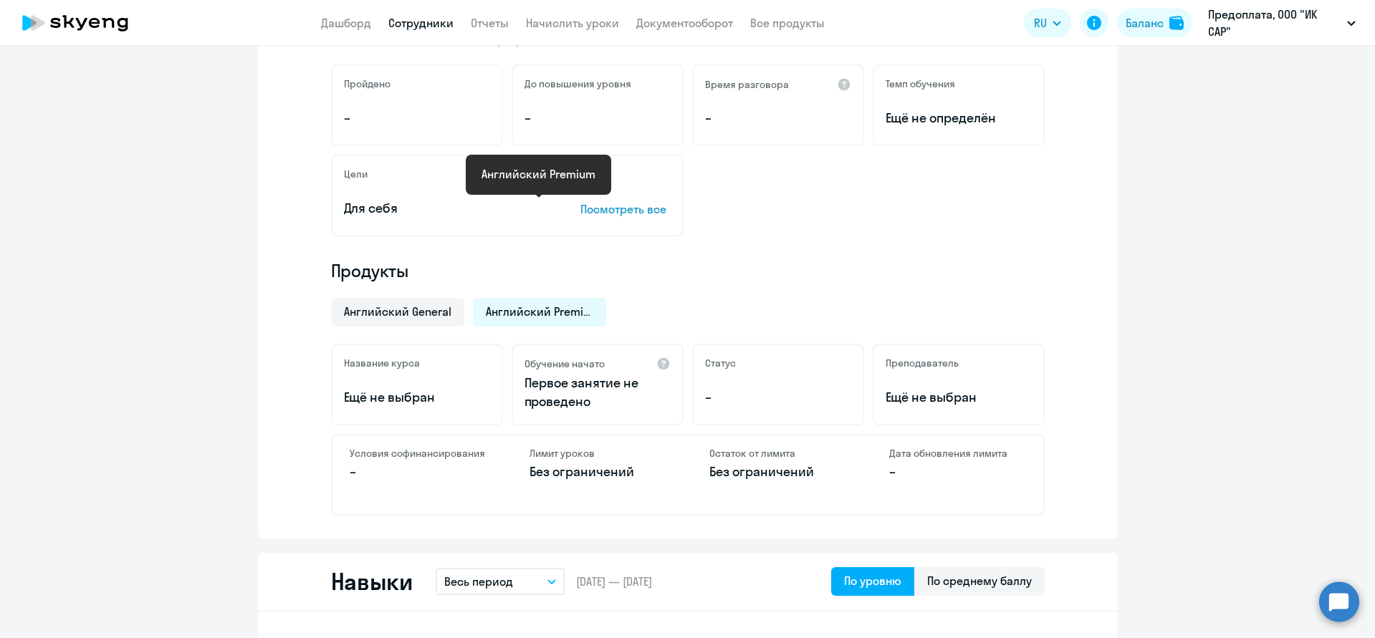
scroll to position [113, 0]
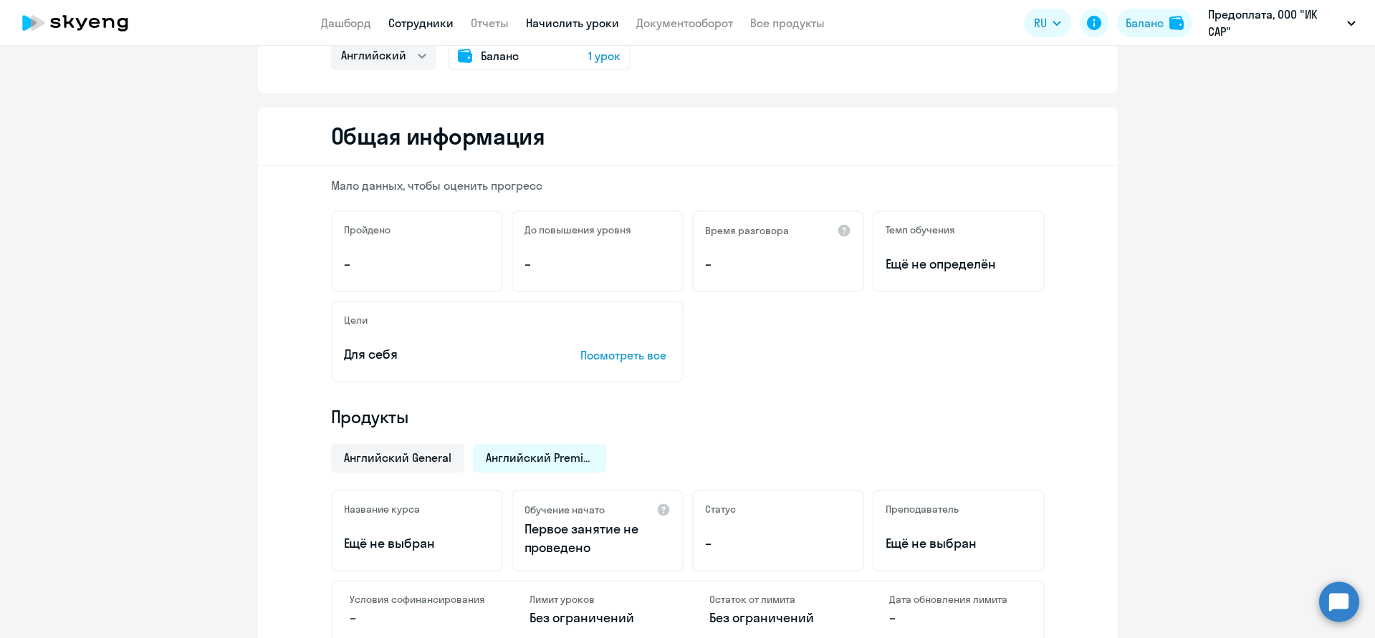
click at [553, 19] on link "Начислить уроки" at bounding box center [572, 23] width 93 height 14
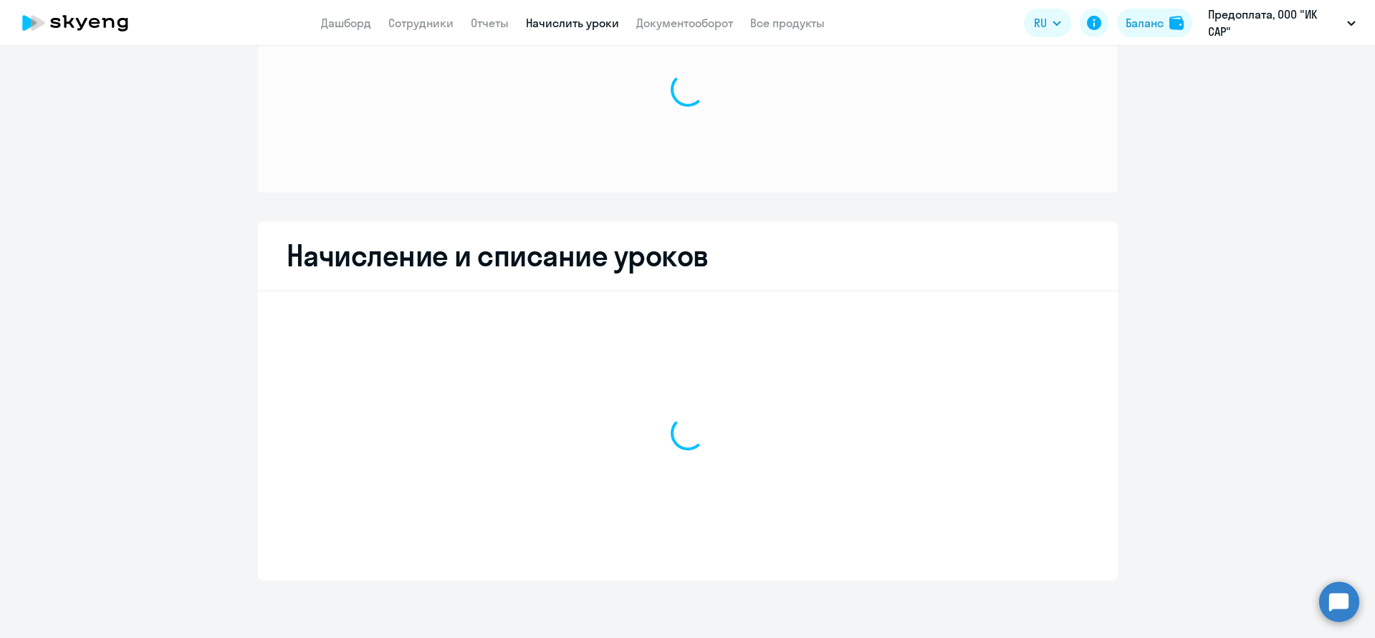
scroll to position [81, 0]
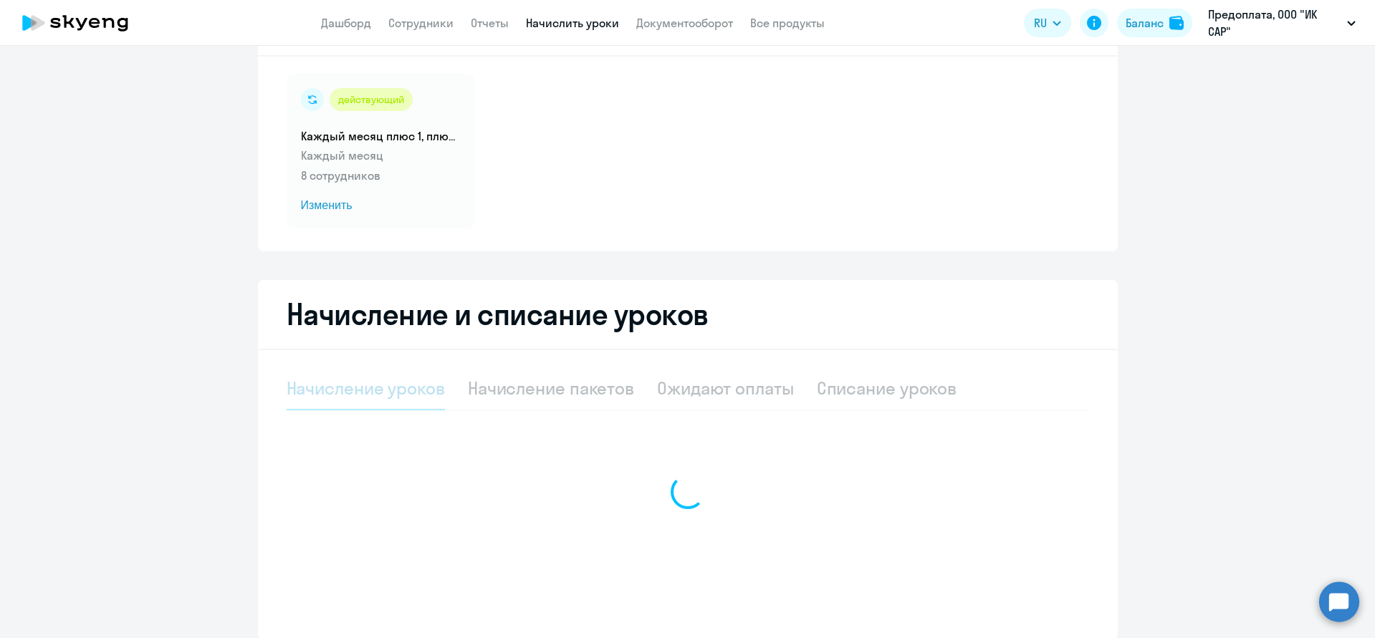
select select "10"
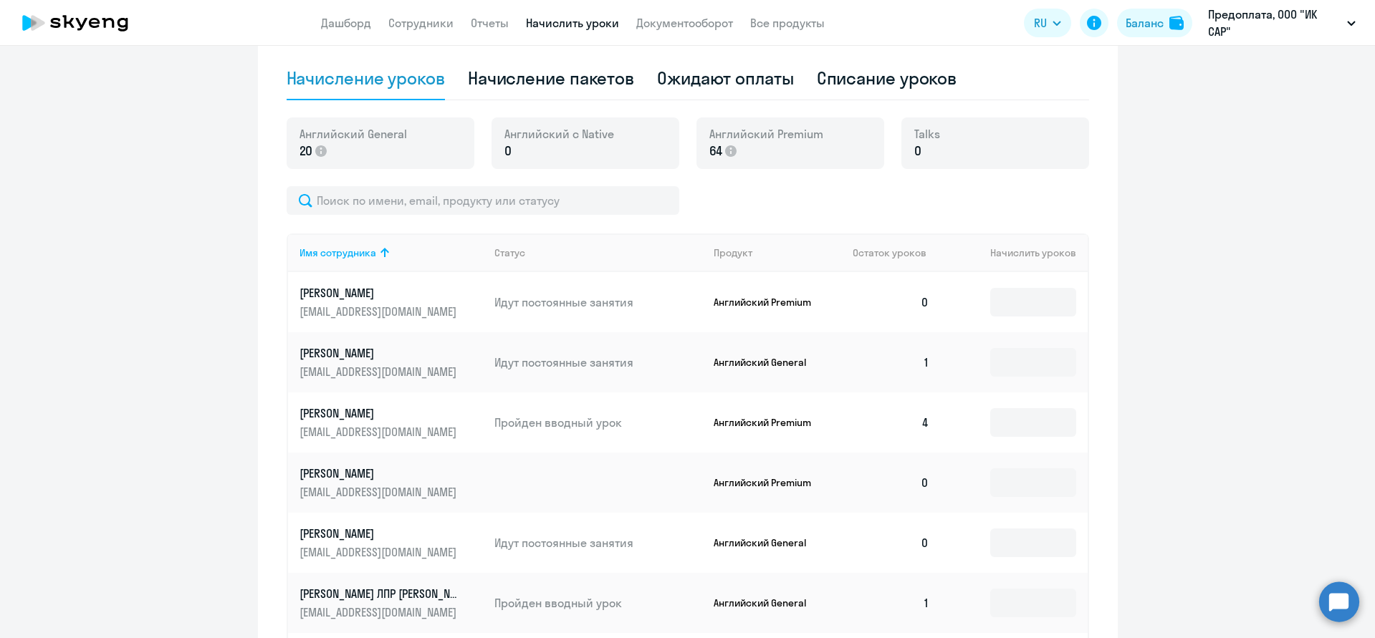
scroll to position [393, 0]
click at [1019, 296] on input at bounding box center [1033, 300] width 86 height 29
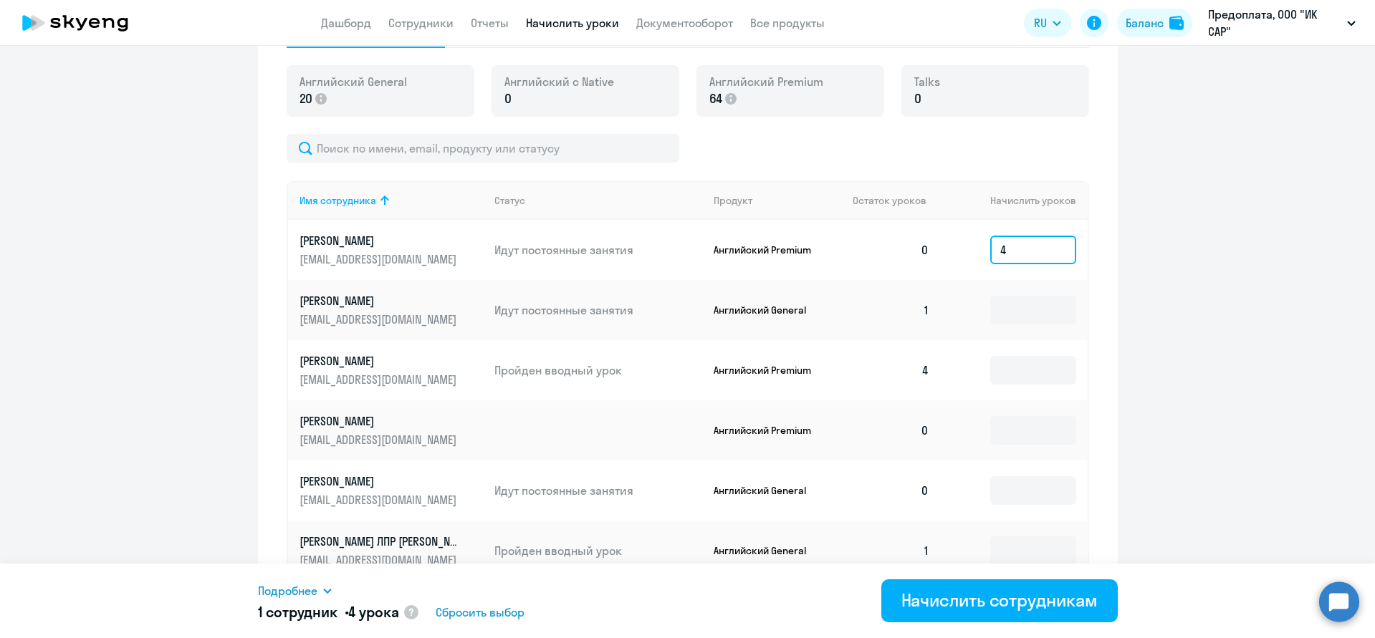
scroll to position [461, 0]
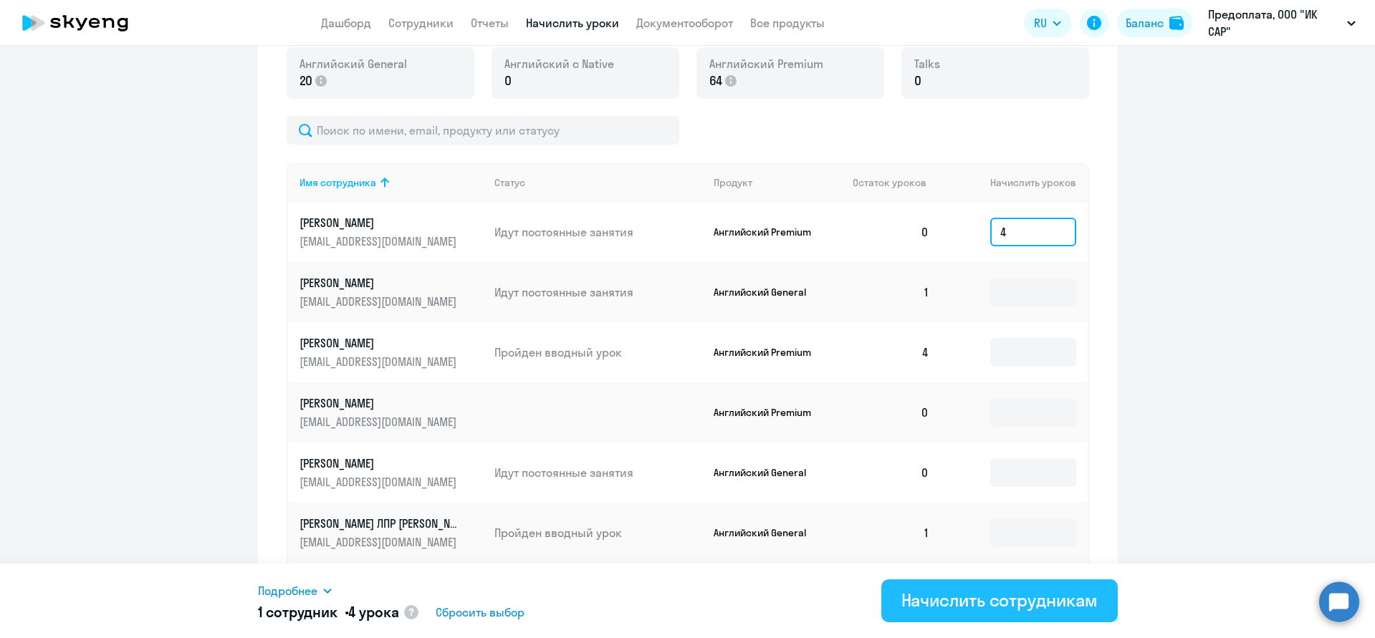
type input "4"
click at [1023, 607] on div "Начислить сотрудникам" at bounding box center [999, 600] width 196 height 23
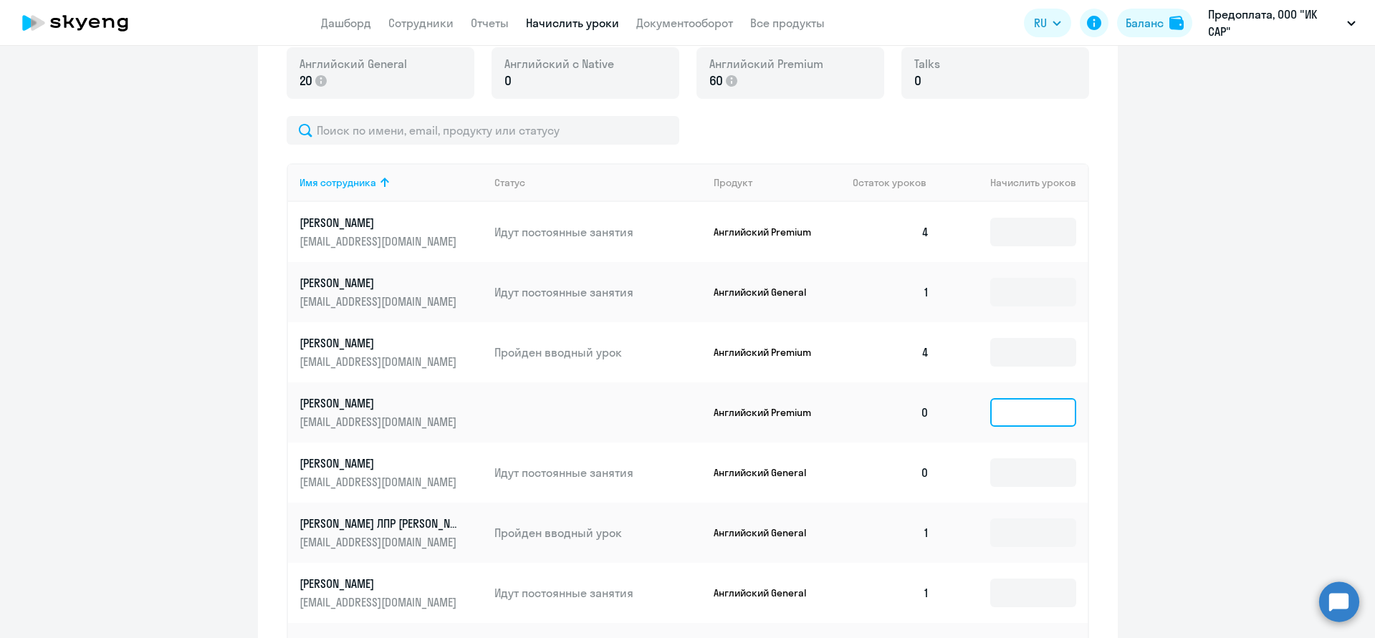
click at [1047, 410] on input at bounding box center [1033, 412] width 86 height 29
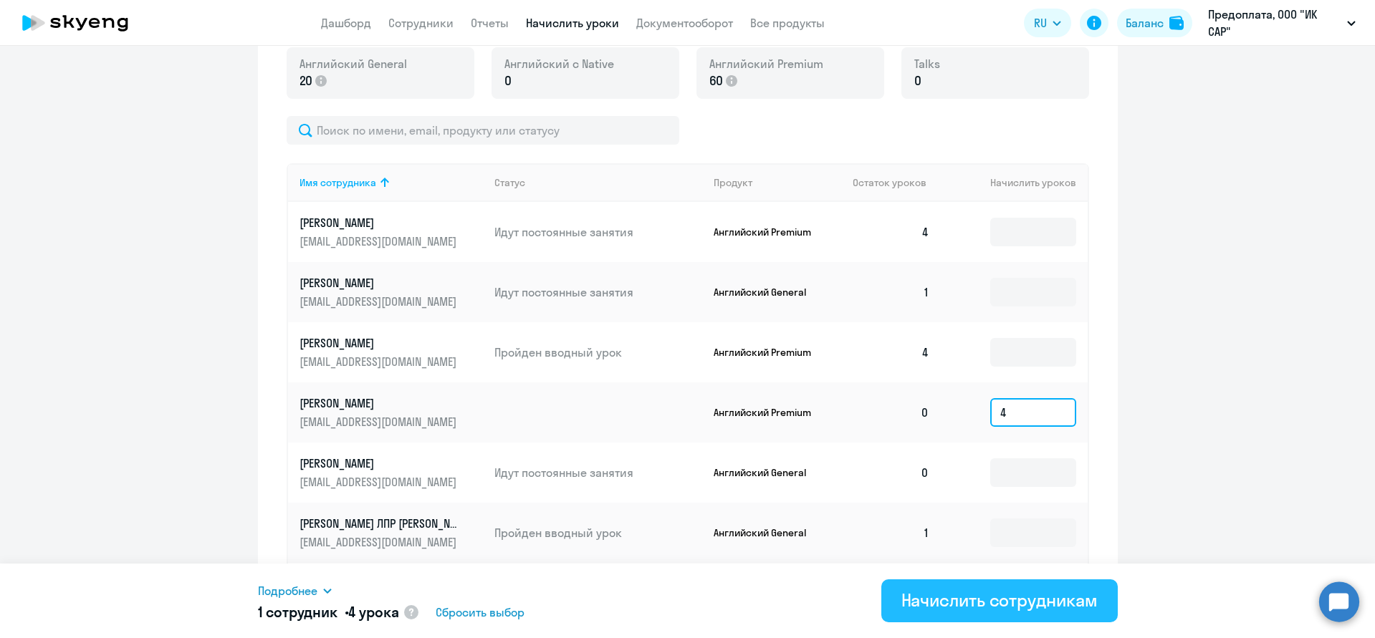
type input "4"
click at [1021, 605] on div "Начислить сотрудникам" at bounding box center [999, 600] width 196 height 23
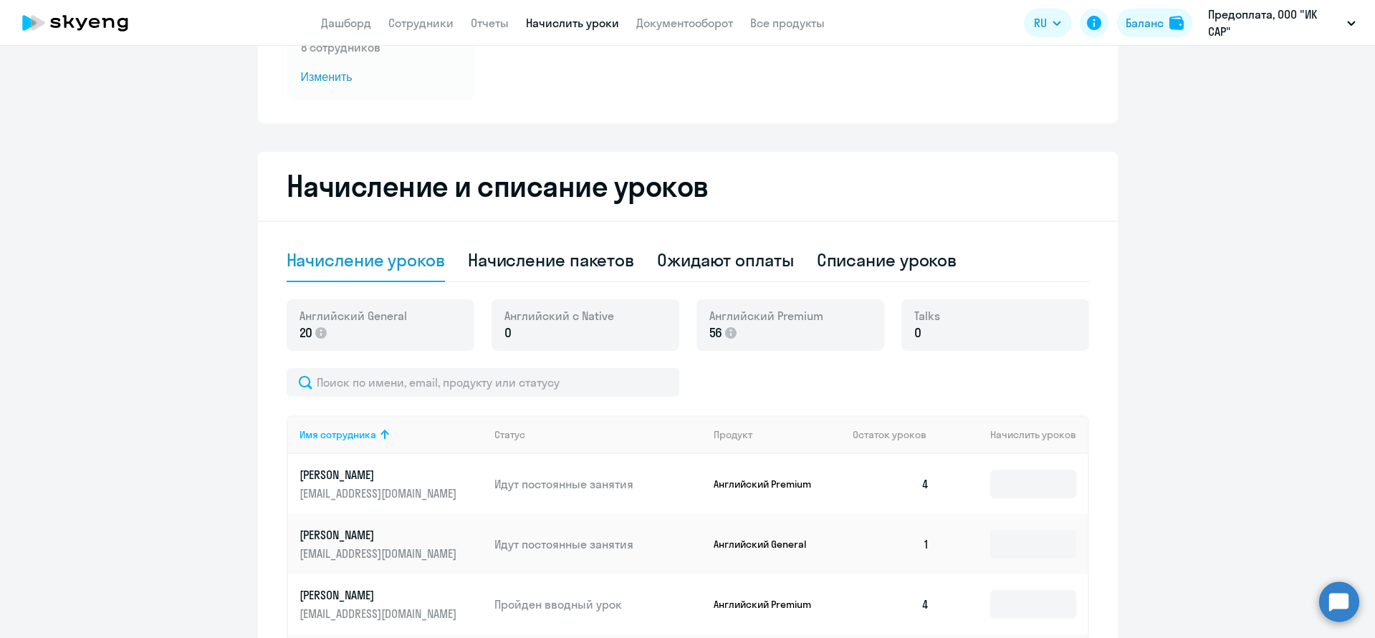
scroll to position [130, 0]
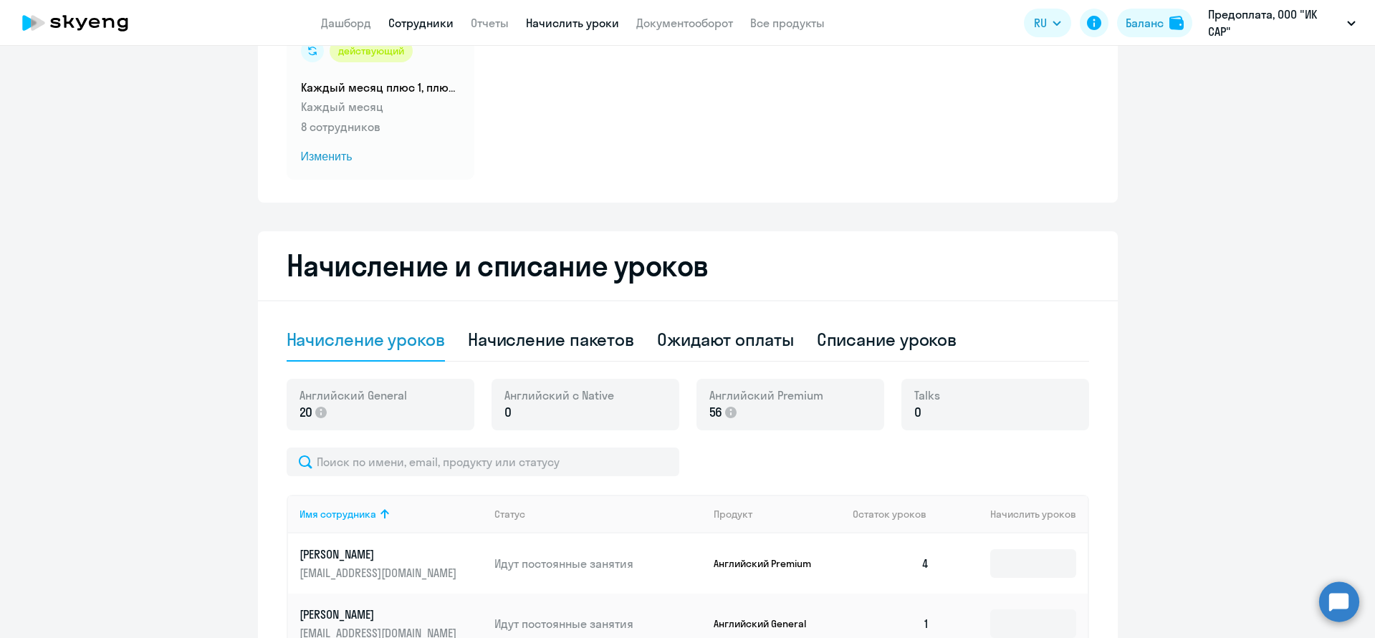
click at [429, 22] on link "Сотрудники" at bounding box center [420, 23] width 65 height 14
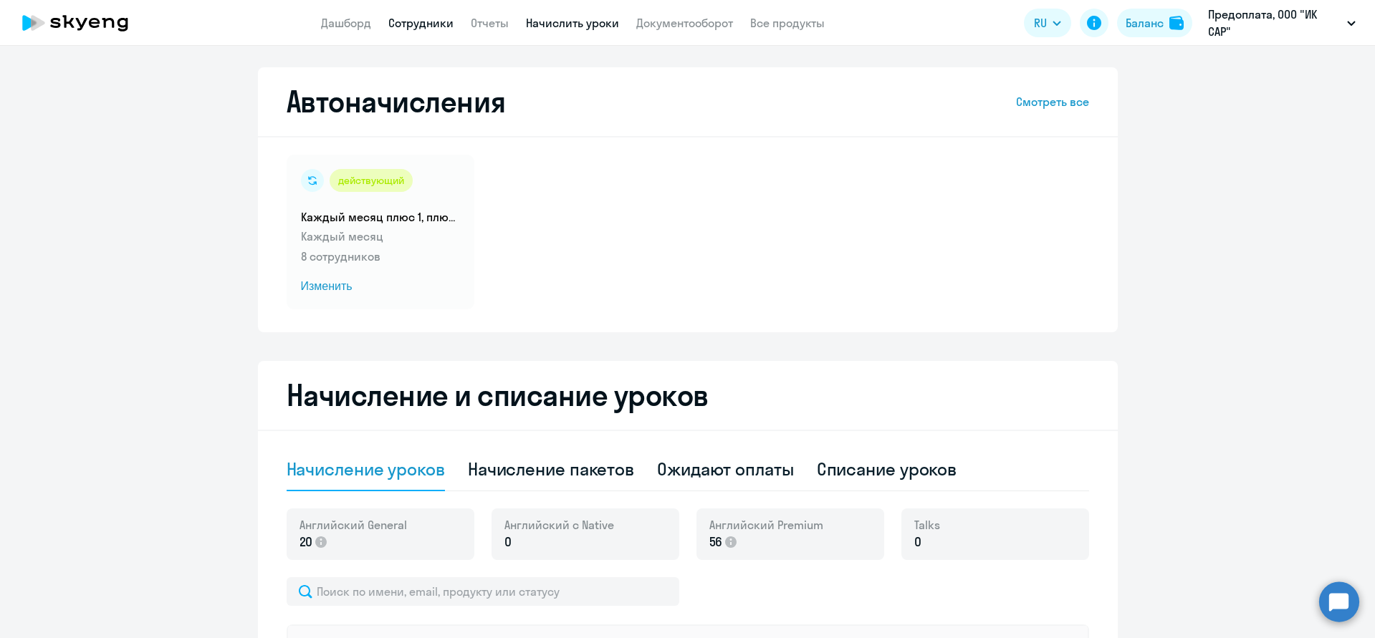
select select "30"
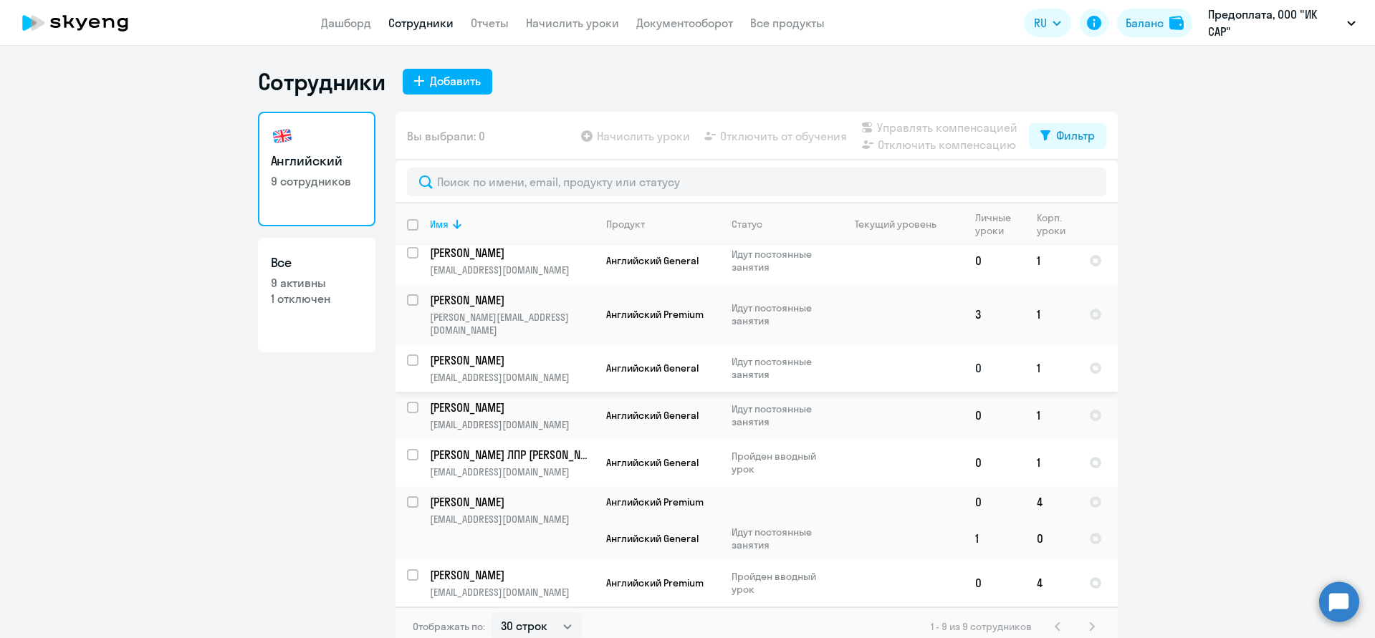
scroll to position [10, 0]
click at [506, 445] on p "[PERSON_NAME] ЛПР [PERSON_NAME]" at bounding box center [511, 453] width 162 height 16
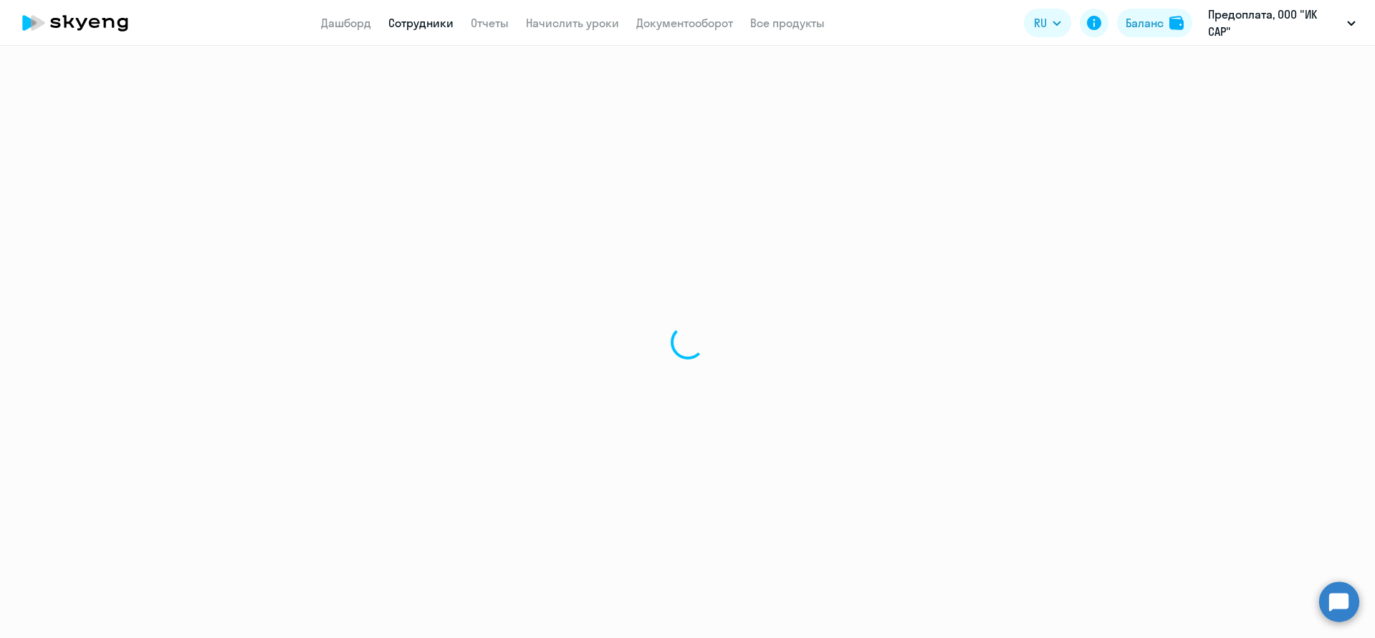
select select "english"
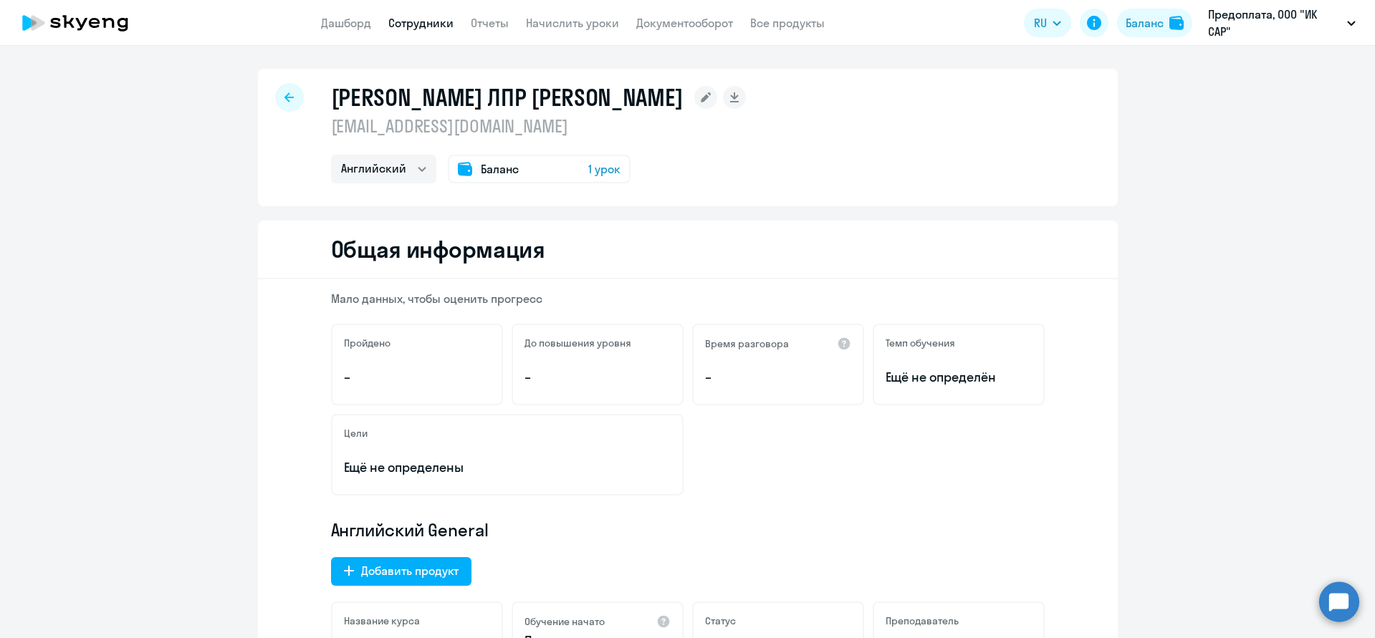
click at [428, 27] on link "Сотрудники" at bounding box center [420, 23] width 65 height 14
select select "30"
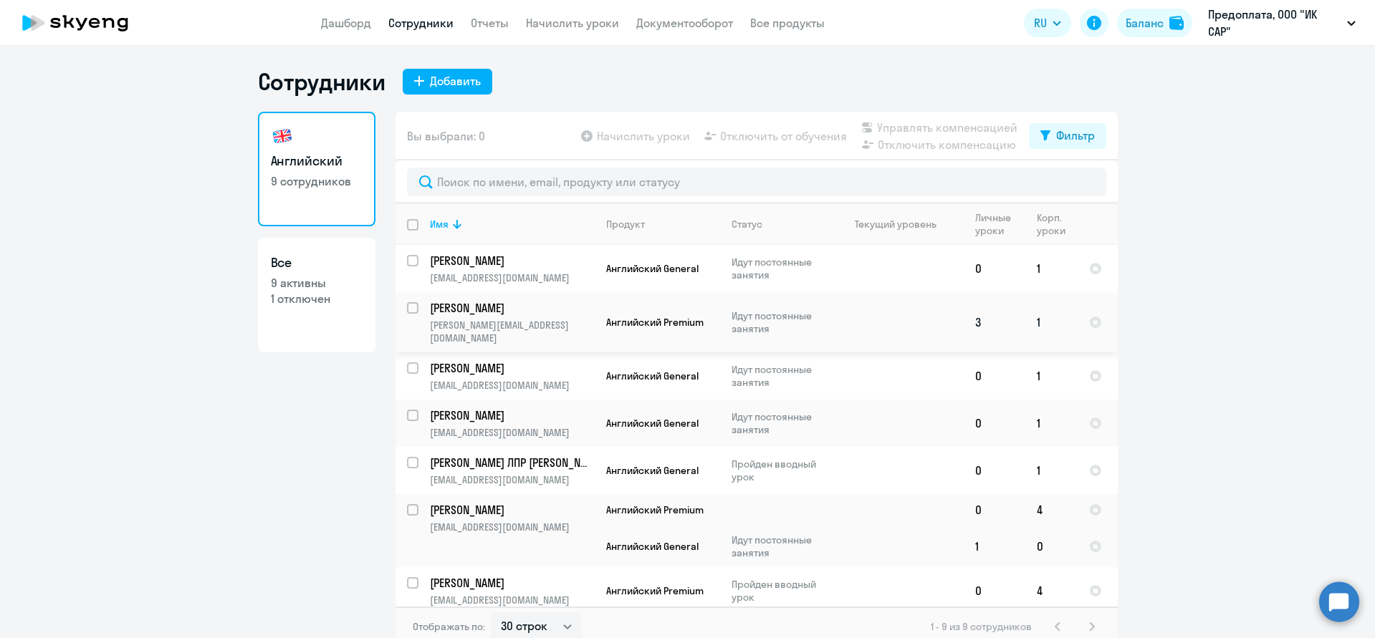
click at [502, 309] on p "[PERSON_NAME]" at bounding box center [511, 308] width 162 height 16
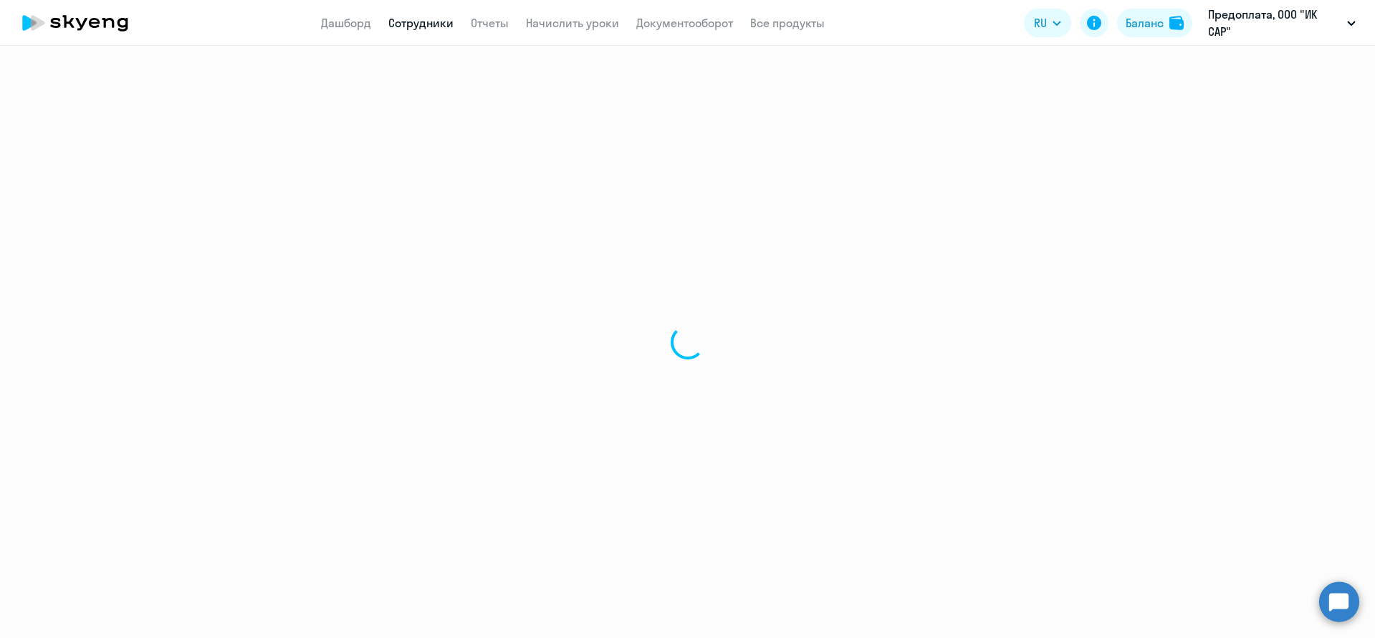
select select "english"
select select "30"
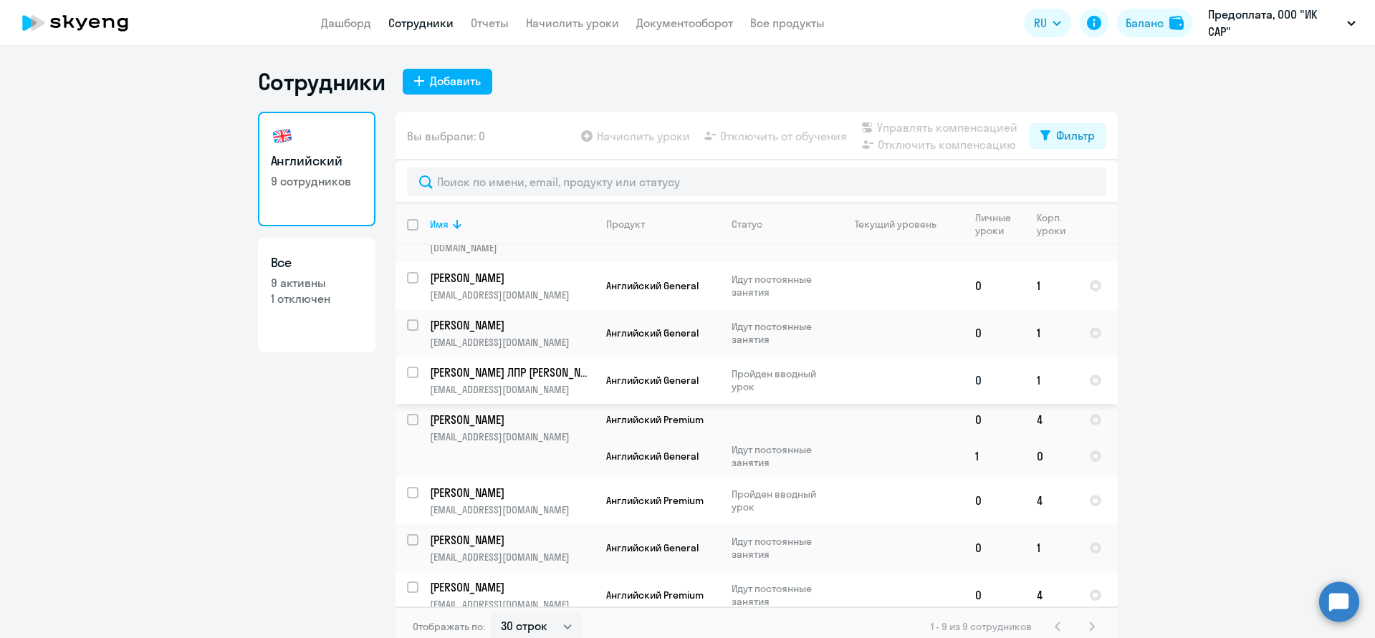
scroll to position [90, 0]
click at [515, 580] on p "[PERSON_NAME]" at bounding box center [511, 588] width 162 height 16
select select "english"
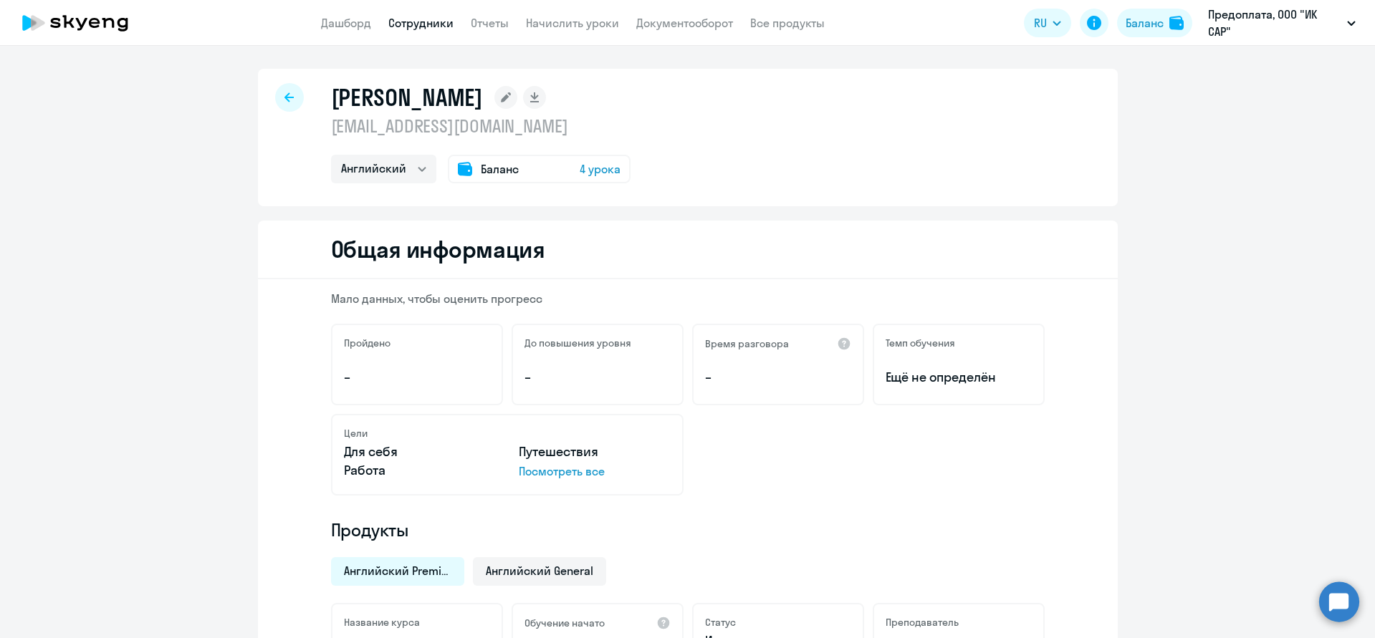
click at [524, 170] on div "Баланс 4 урока" at bounding box center [539, 169] width 183 height 29
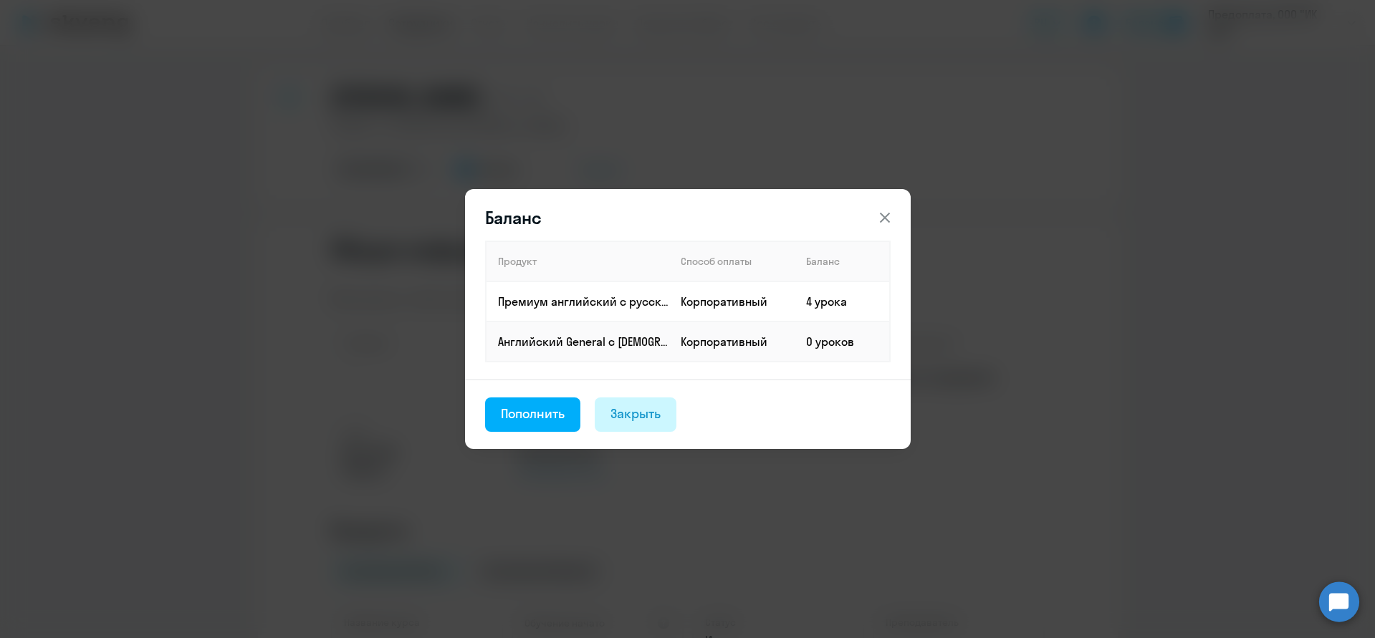
click at [625, 420] on div "Закрыть" at bounding box center [635, 414] width 50 height 19
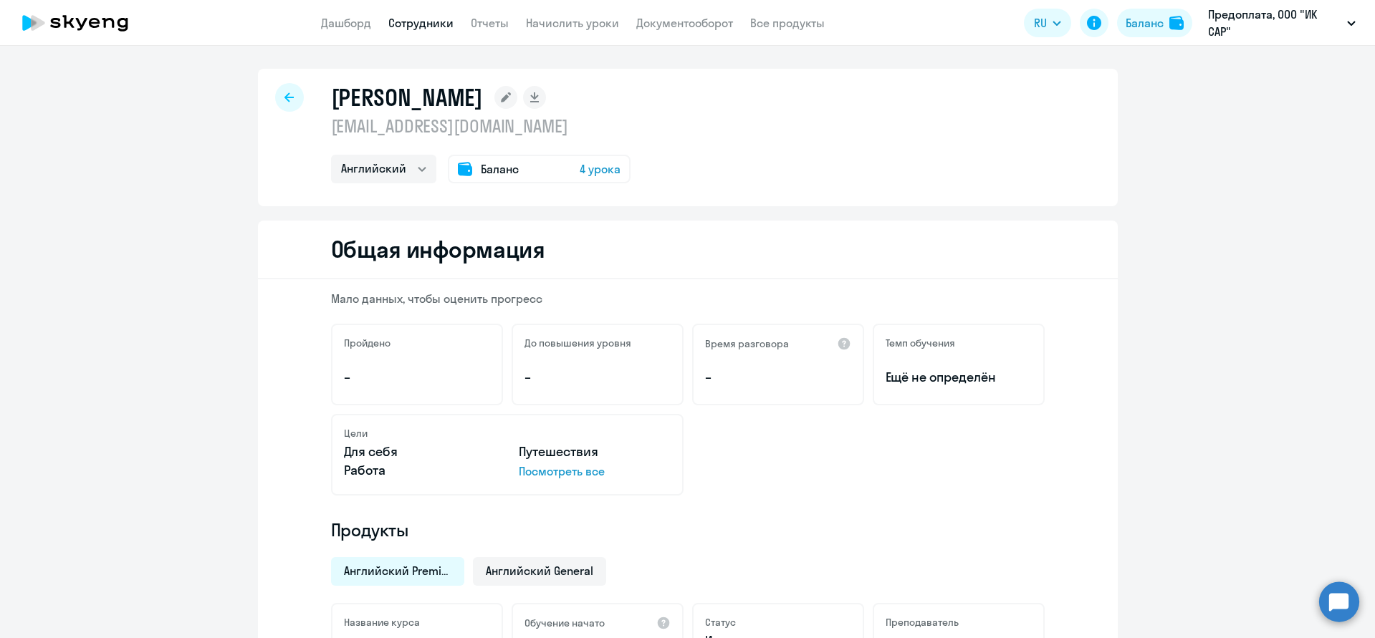
click at [428, 22] on link "Сотрудники" at bounding box center [420, 23] width 65 height 14
select select "30"
